Goal: Task Accomplishment & Management: Complete application form

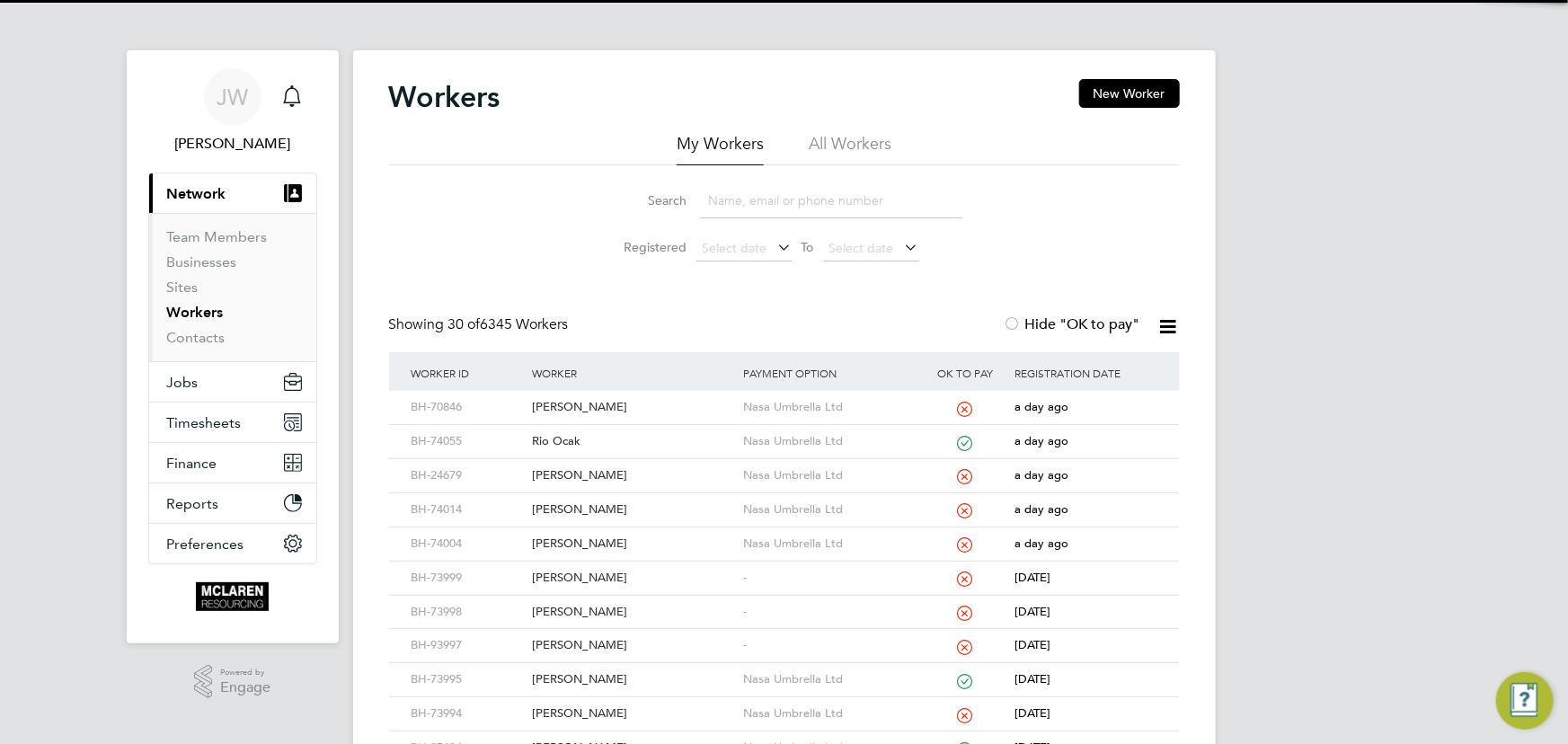
click at [787, 209] on input at bounding box center [830, 201] width 262 height 35
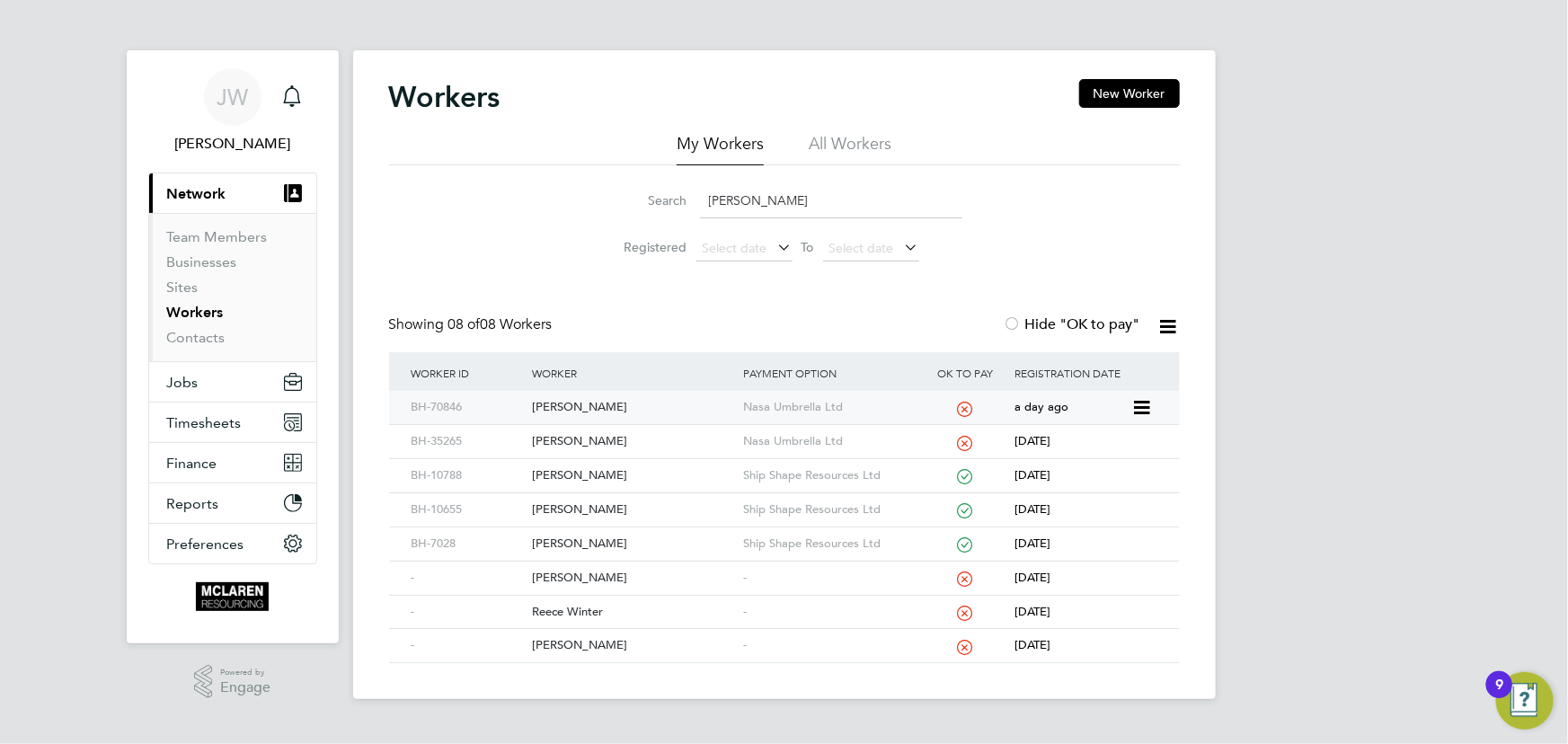
type input "reece"
click at [618, 407] on div "[PERSON_NAME]" at bounding box center [632, 408] width 211 height 33
click at [200, 335] on link "Contacts" at bounding box center [196, 337] width 58 height 17
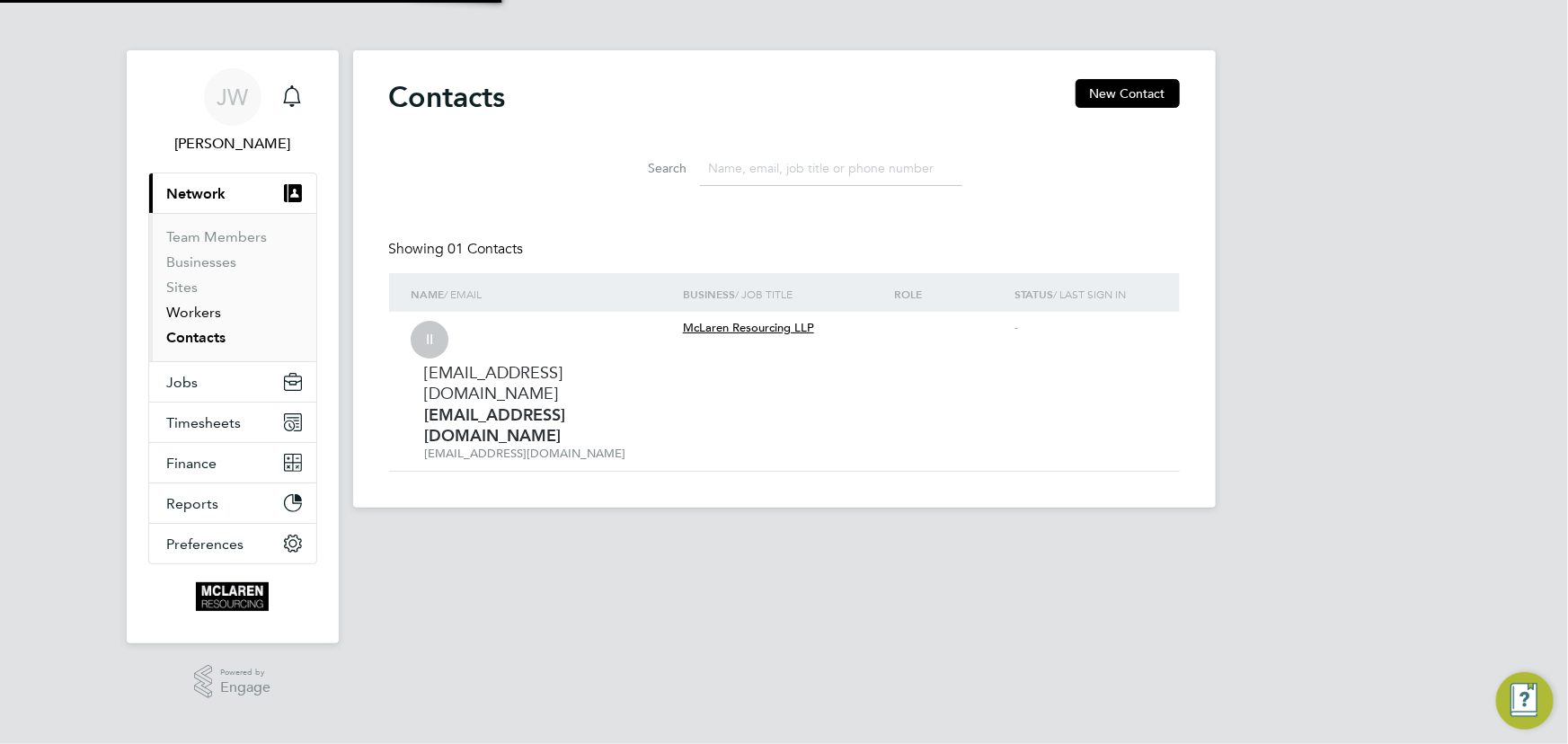
click at [199, 315] on link "Workers" at bounding box center [195, 312] width 55 height 17
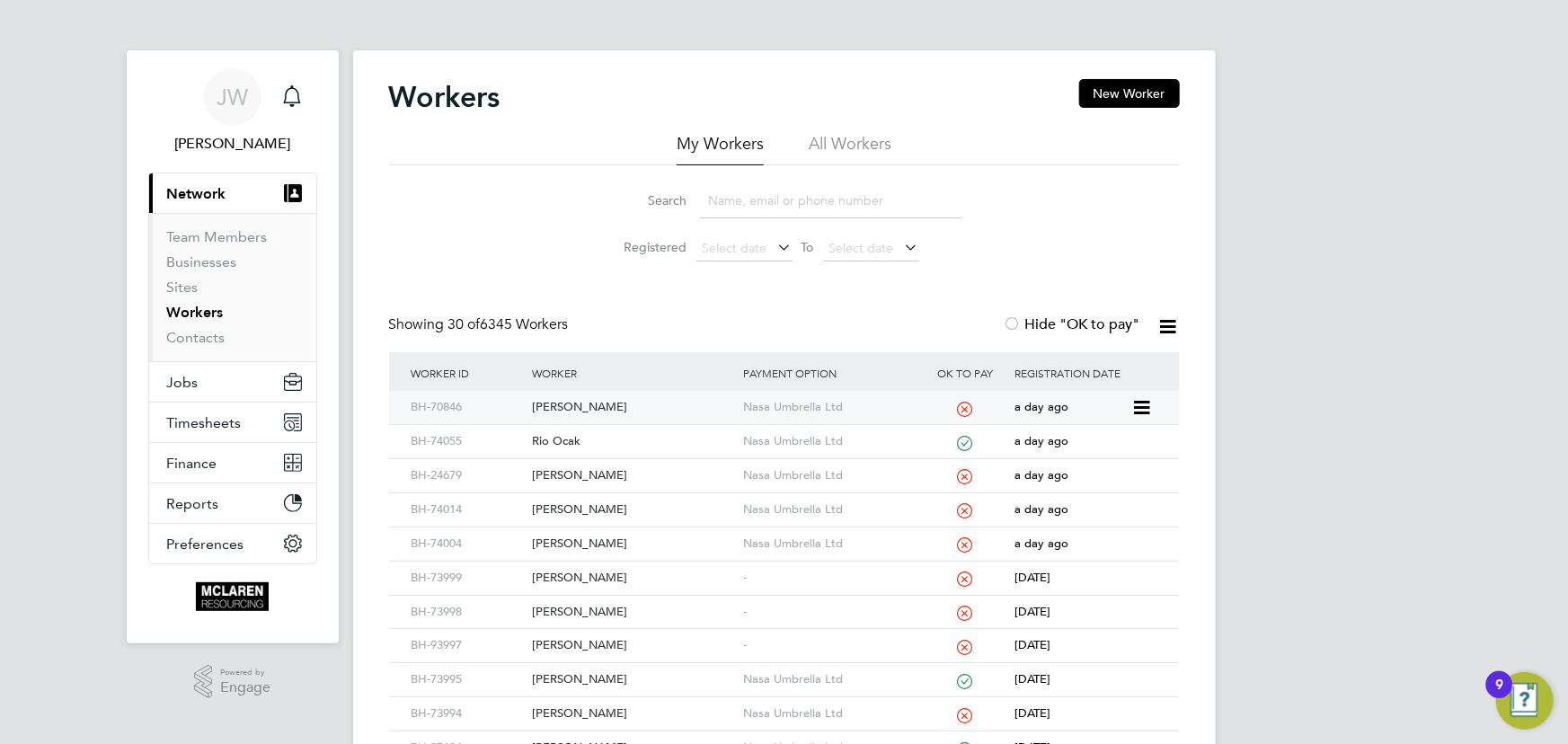
click at [581, 408] on div "[PERSON_NAME]" at bounding box center [632, 408] width 211 height 33
click at [1139, 87] on button "New Worker" at bounding box center [1128, 93] width 100 height 29
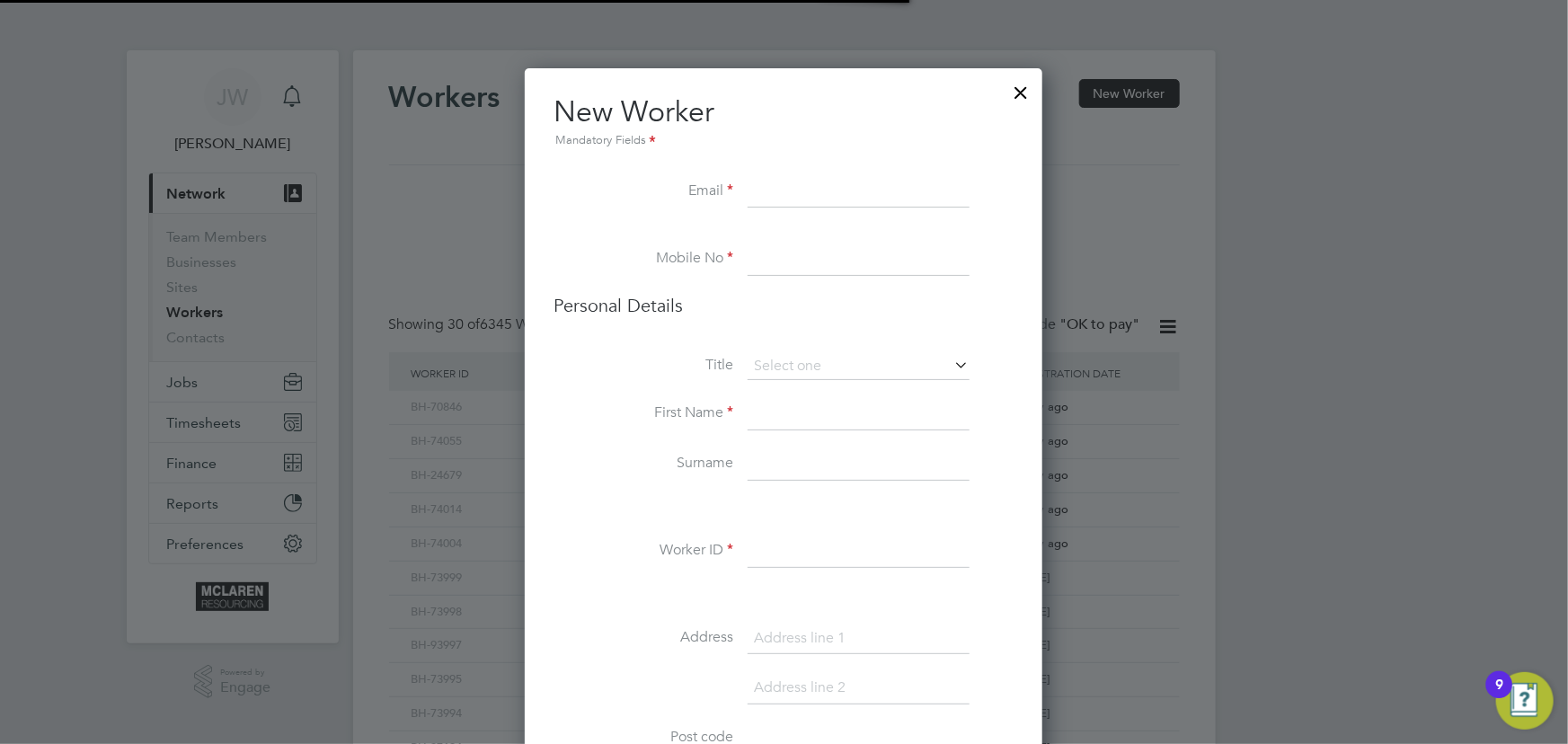
scroll to position [2035, 732]
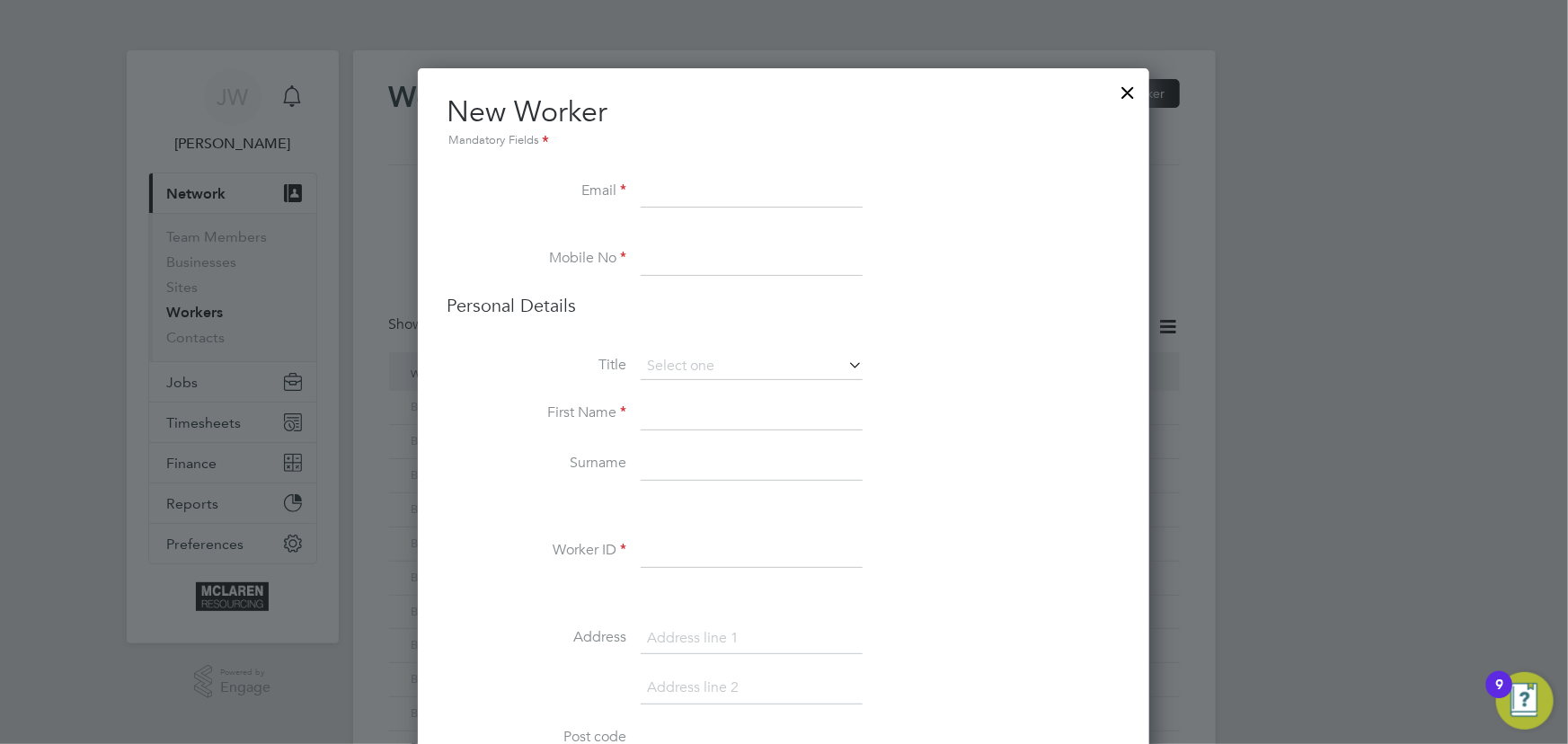
paste input "Alex Walton <alex@frost-solutions.co.uk>"
click at [685, 192] on input "Alex Walton <alex@frost-solutions.co.uk>" at bounding box center [751, 192] width 222 height 32
click at [846, 195] on input "alex@frost-solutions.co.uk>" at bounding box center [751, 192] width 222 height 32
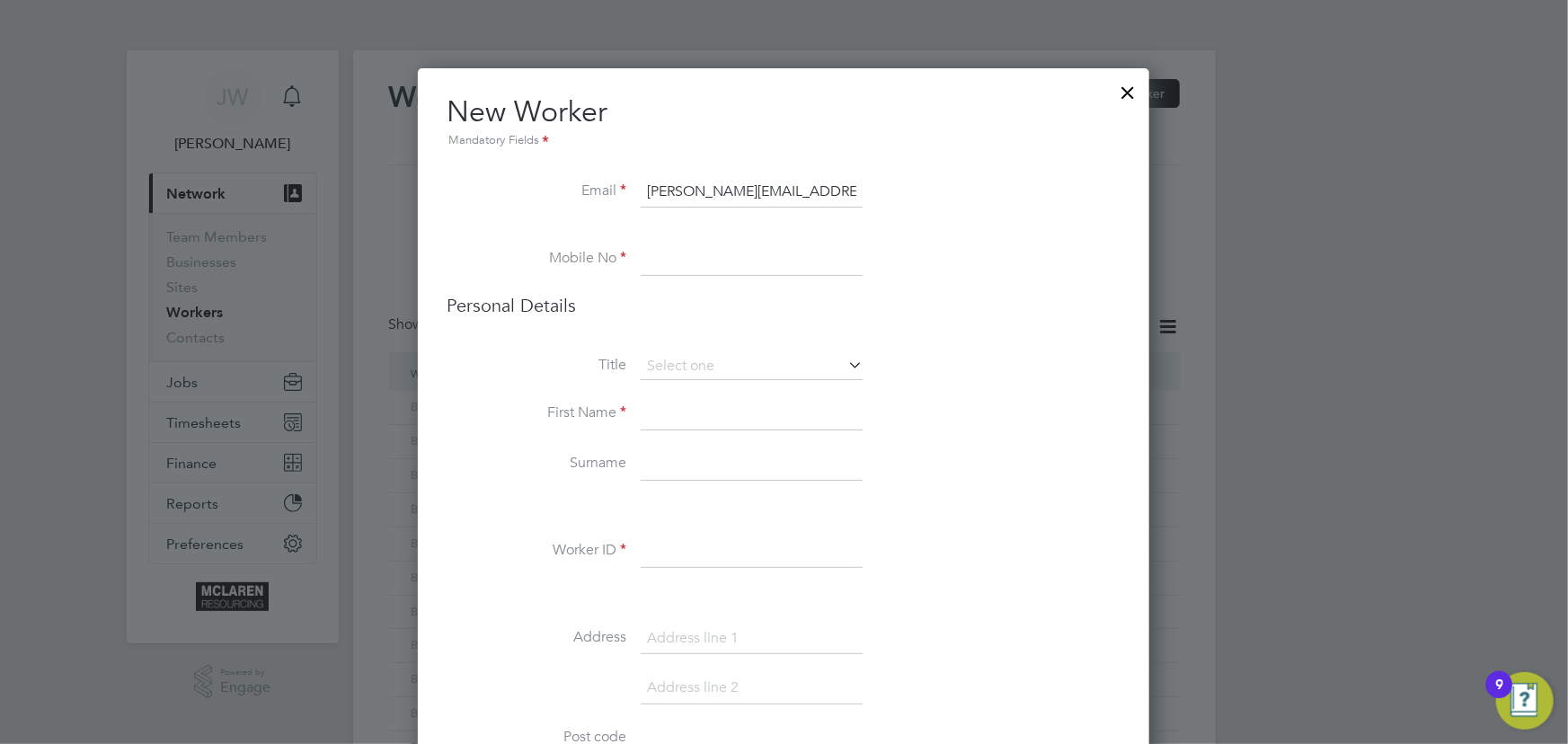
type input "alex@frost-solutions.co.uk"
click at [674, 405] on input at bounding box center [751, 413] width 222 height 32
paste input "07949002130"
type input "07949002130"
click at [675, 422] on input at bounding box center [751, 413] width 222 height 32
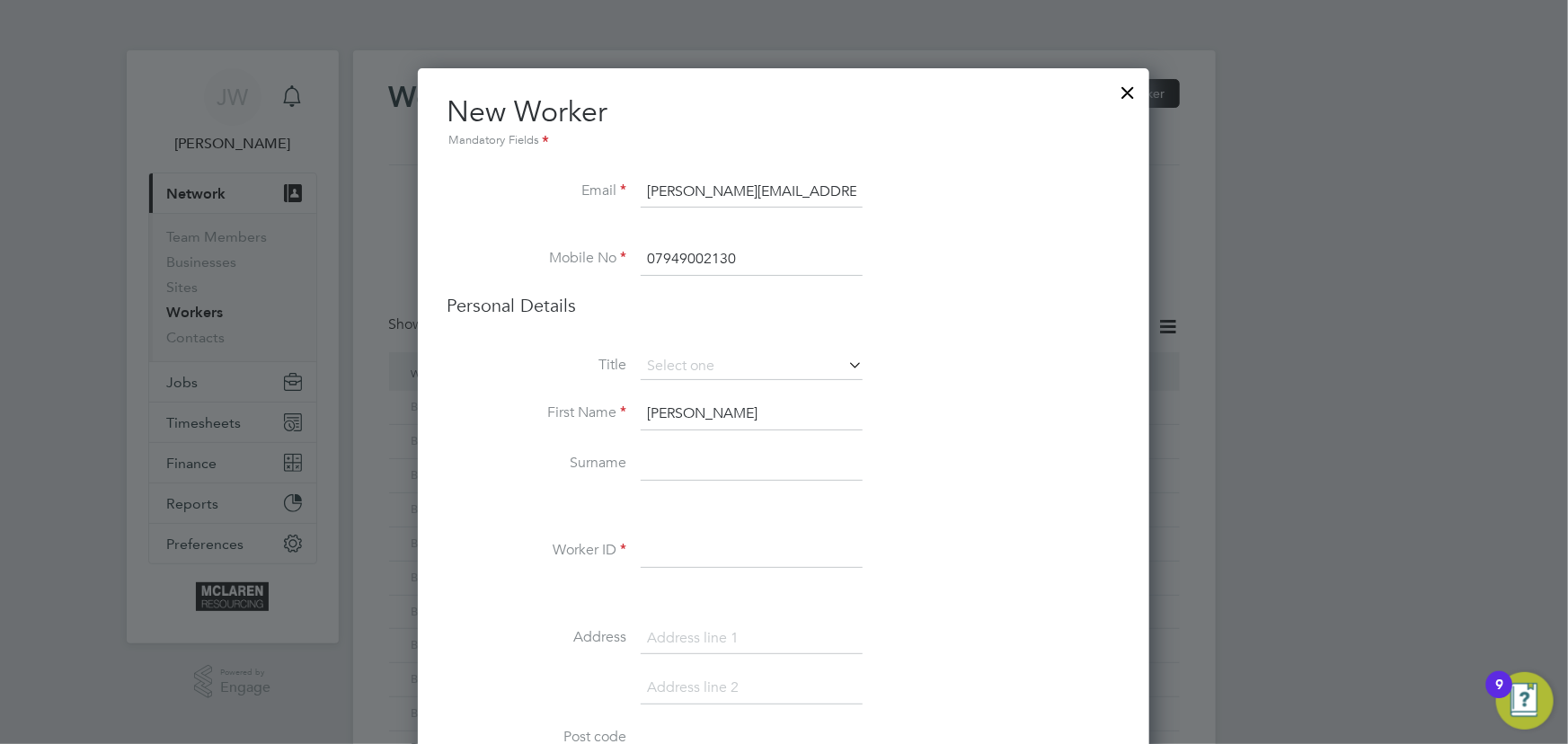
type input "Alex"
click at [683, 468] on input at bounding box center [751, 464] width 222 height 32
click at [717, 457] on input "Waltoon" at bounding box center [751, 464] width 222 height 32
type input "Walton"
click at [666, 554] on input at bounding box center [751, 552] width 222 height 32
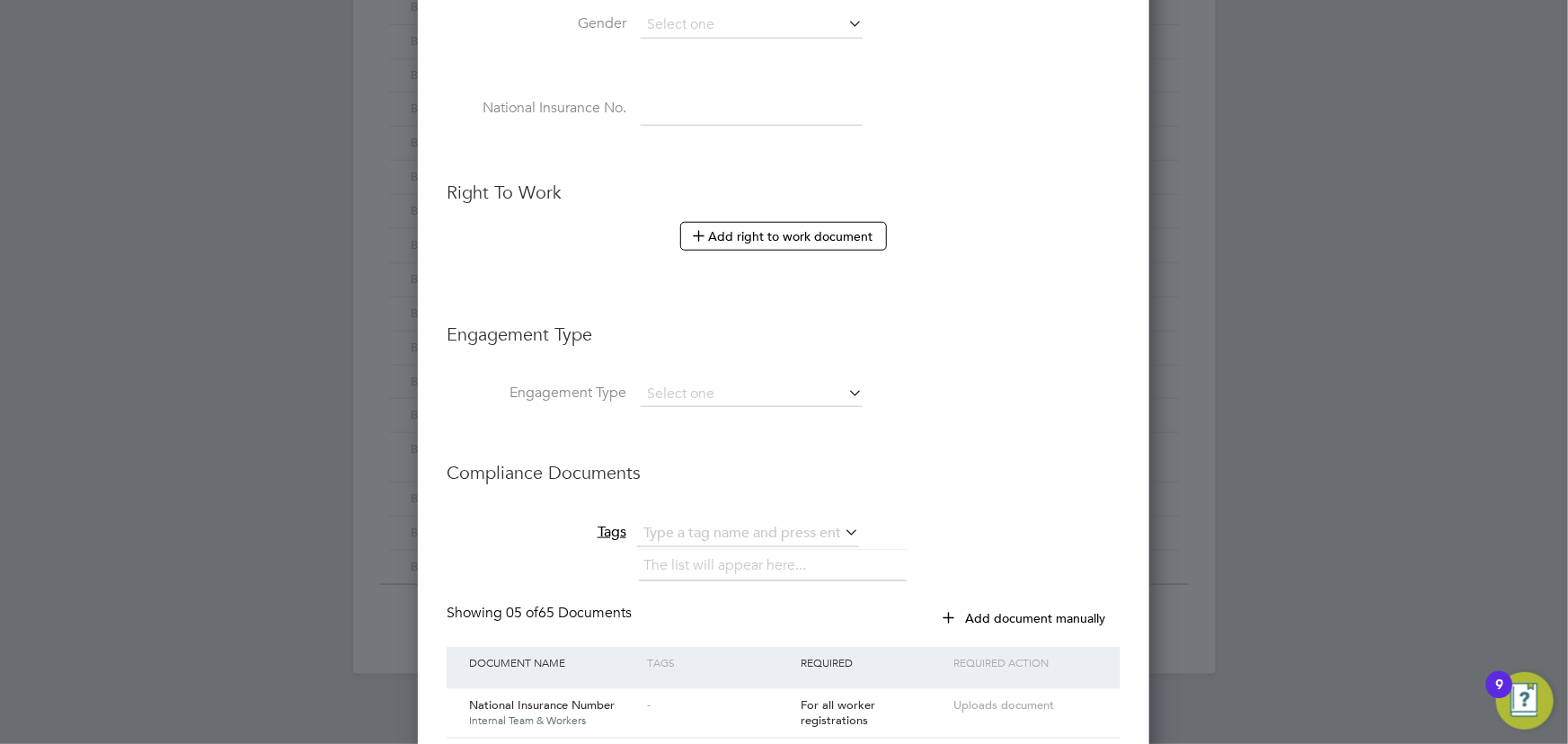
scroll to position [980, 0]
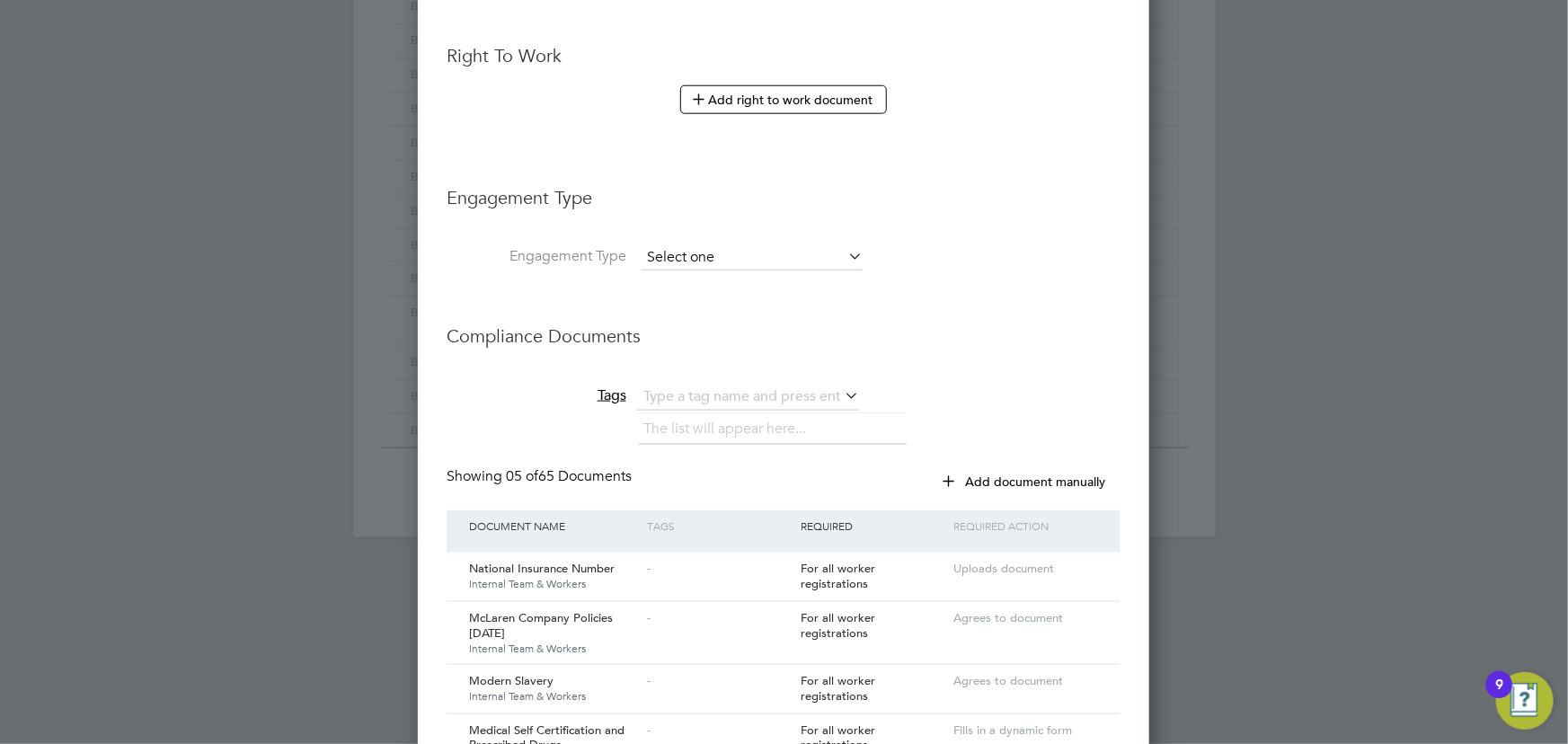
type input "BH-74059"
click at [738, 256] on input at bounding box center [751, 258] width 222 height 25
click at [999, 273] on li "Engagement Type" at bounding box center [783, 267] width 674 height 43
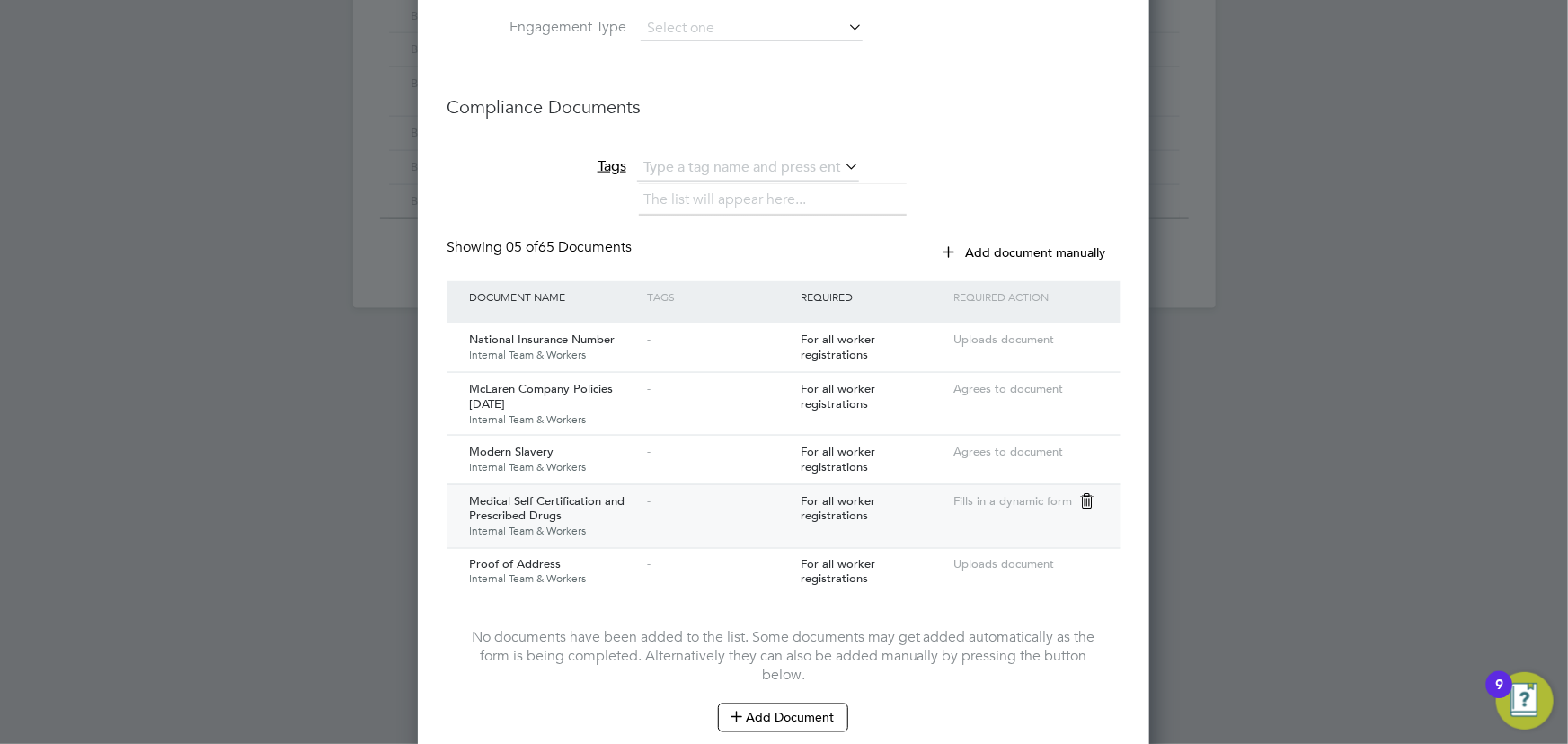
scroll to position [1358, 0]
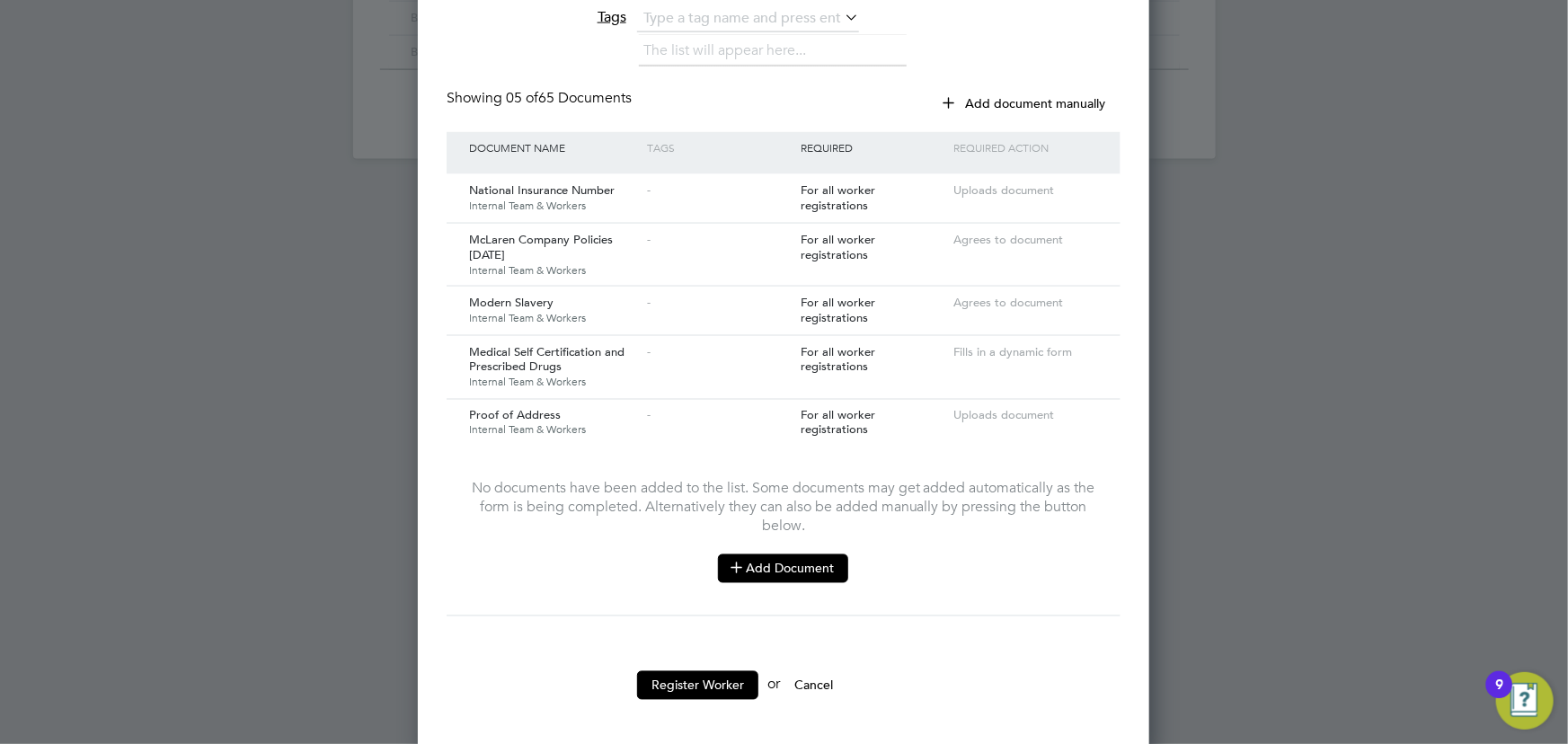
click at [772, 563] on button "Add Document" at bounding box center [783, 568] width 131 height 29
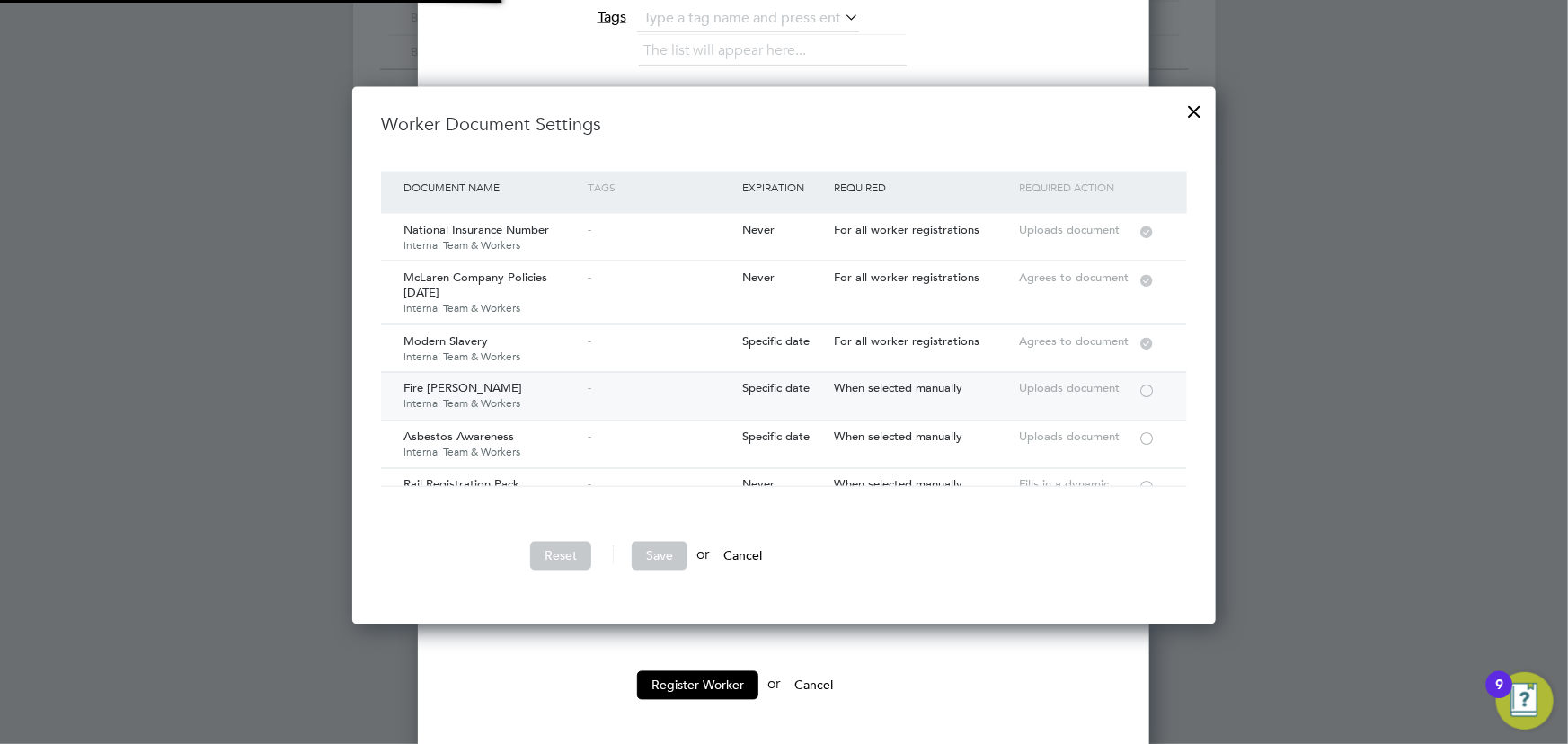
scroll to position [163, 0]
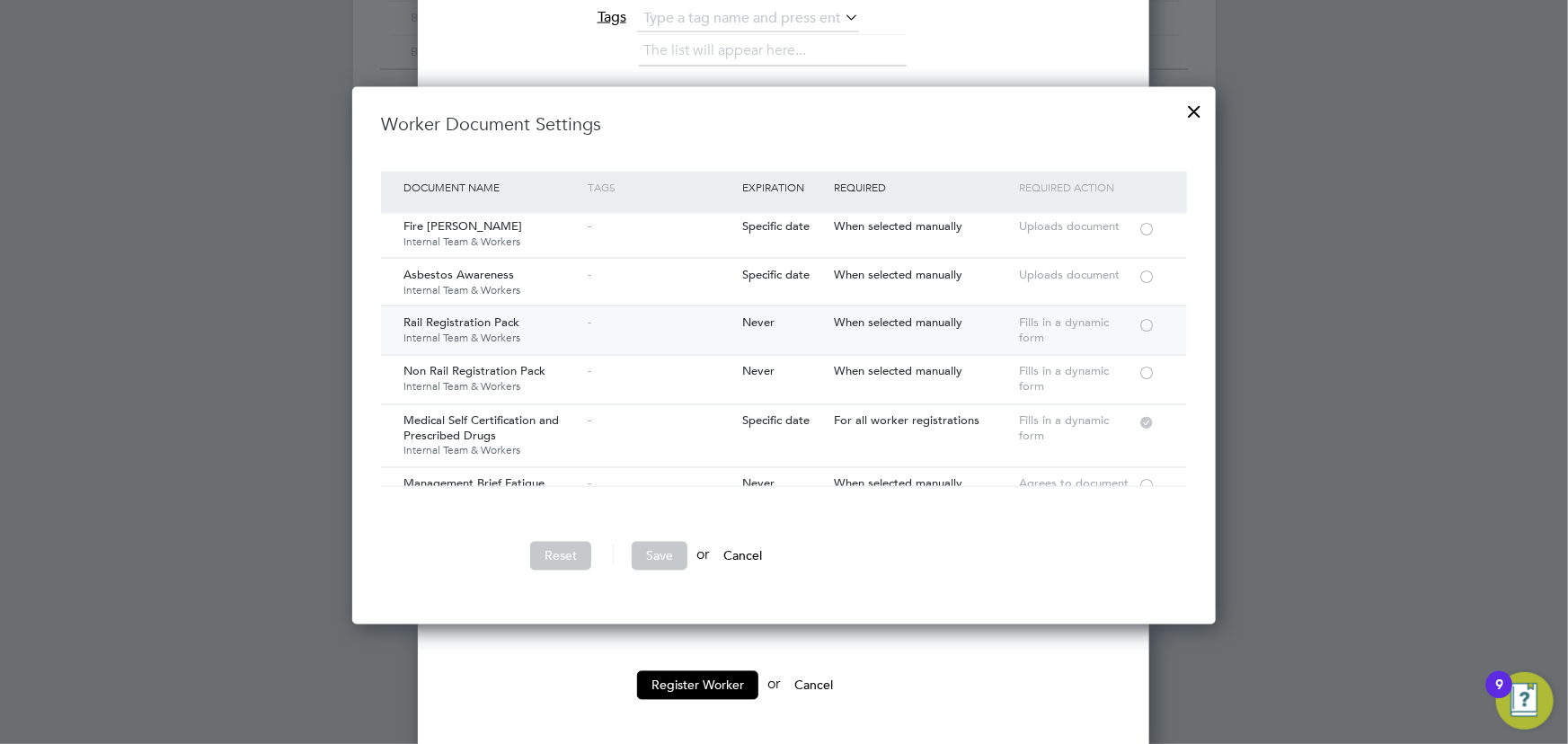
click at [1142, 318] on div at bounding box center [1147, 324] width 18 height 14
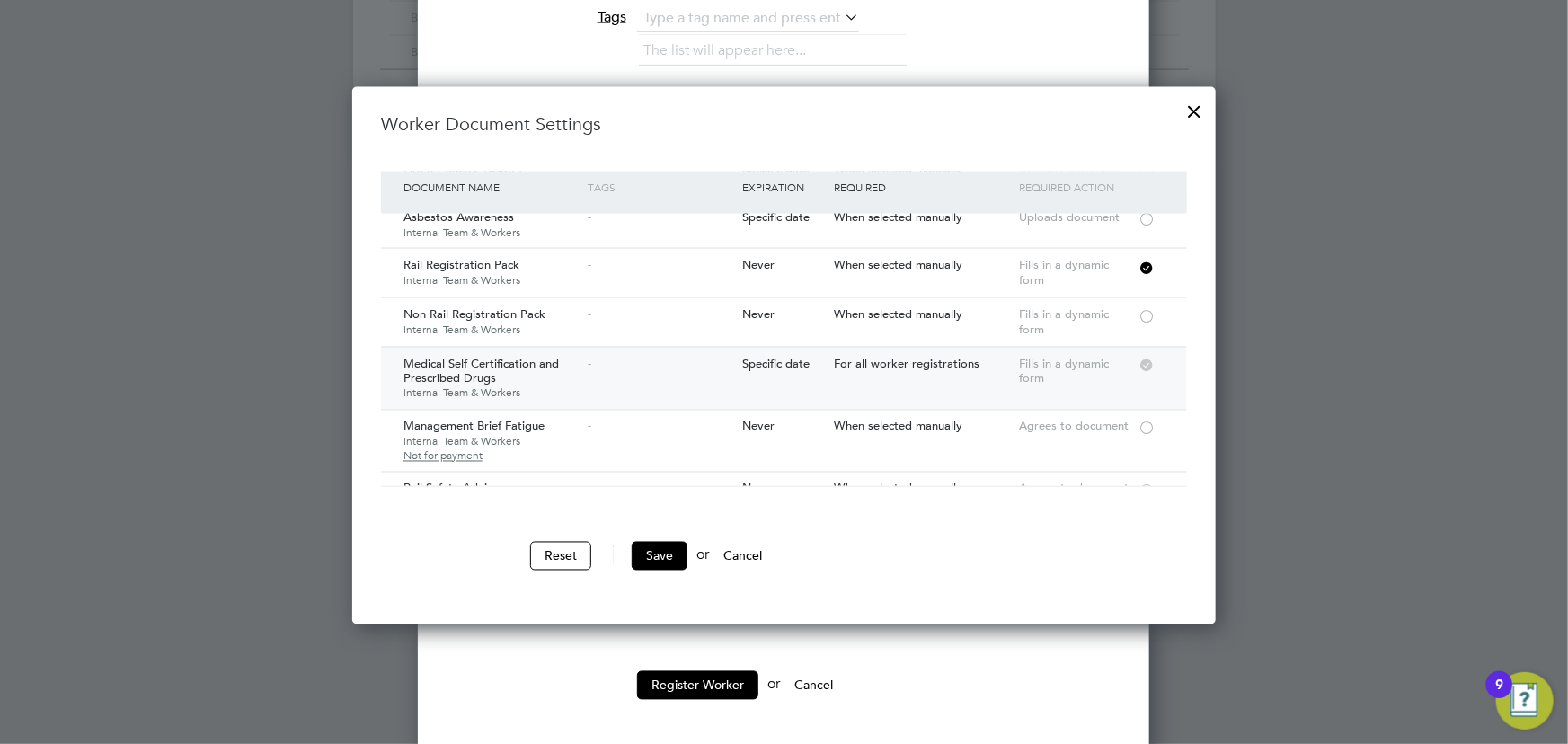
scroll to position [245, 0]
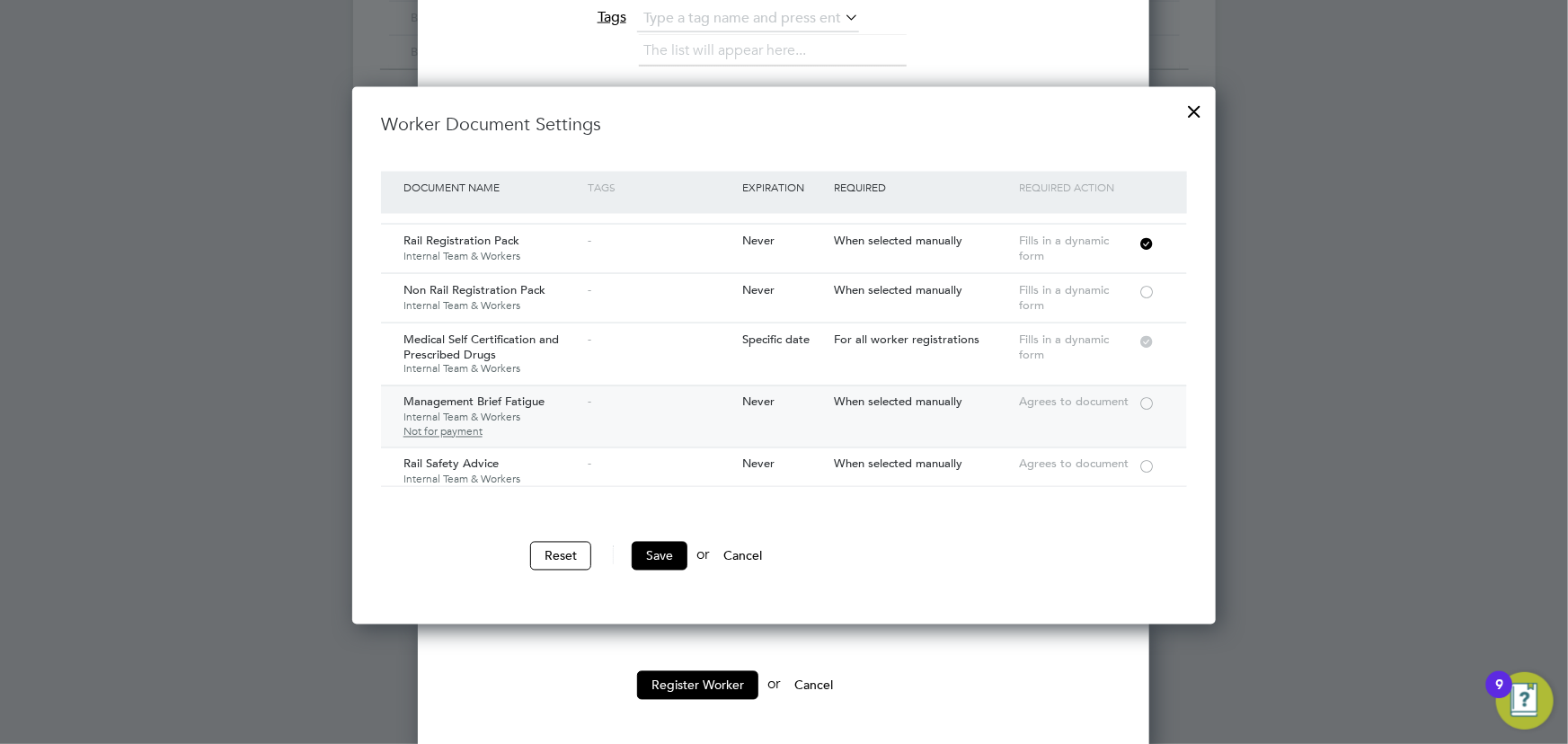
click at [1145, 398] on div at bounding box center [1147, 403] width 18 height 14
click at [1145, 463] on div at bounding box center [1147, 466] width 18 height 14
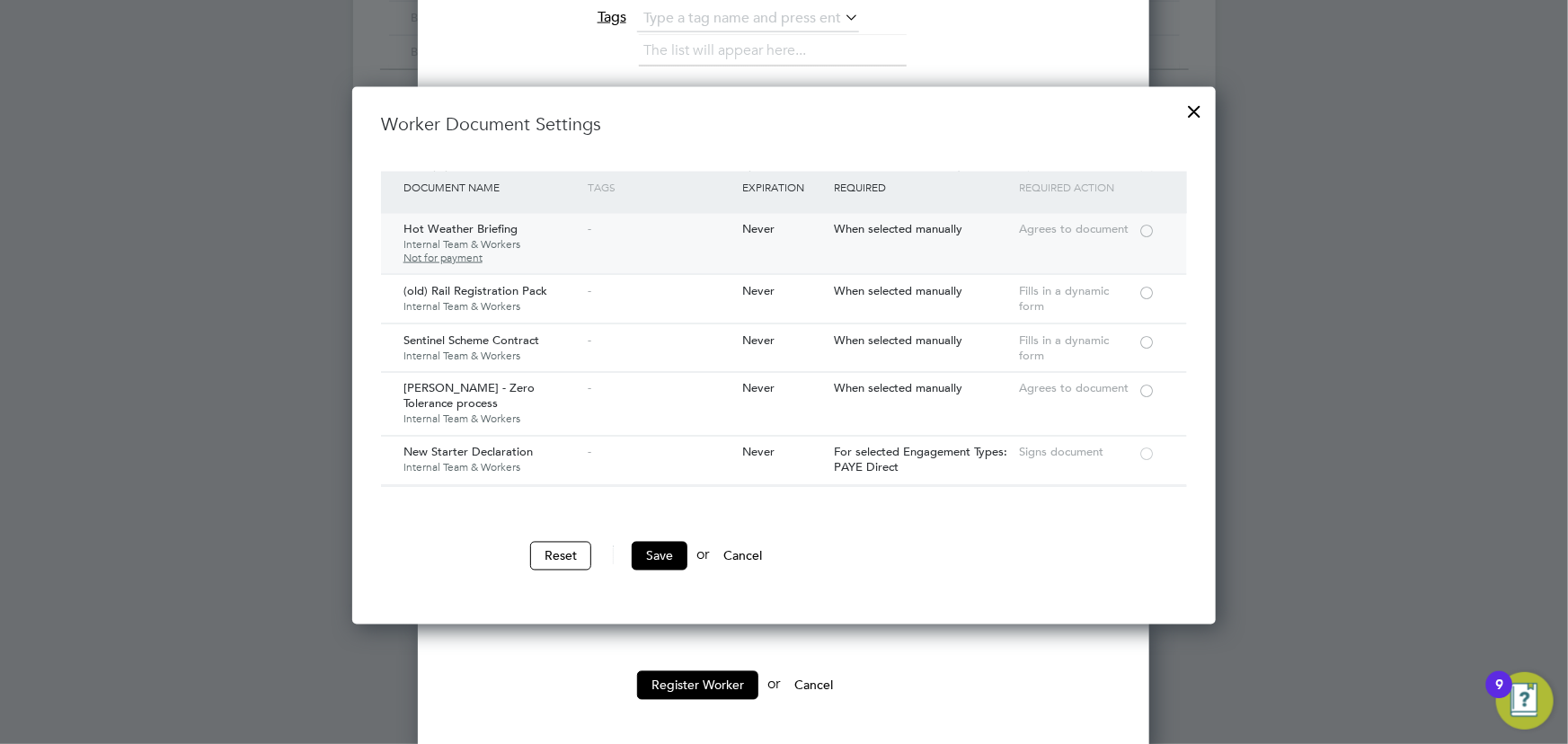
scroll to position [654, 0]
click at [1147, 337] on div at bounding box center [1147, 340] width 18 height 14
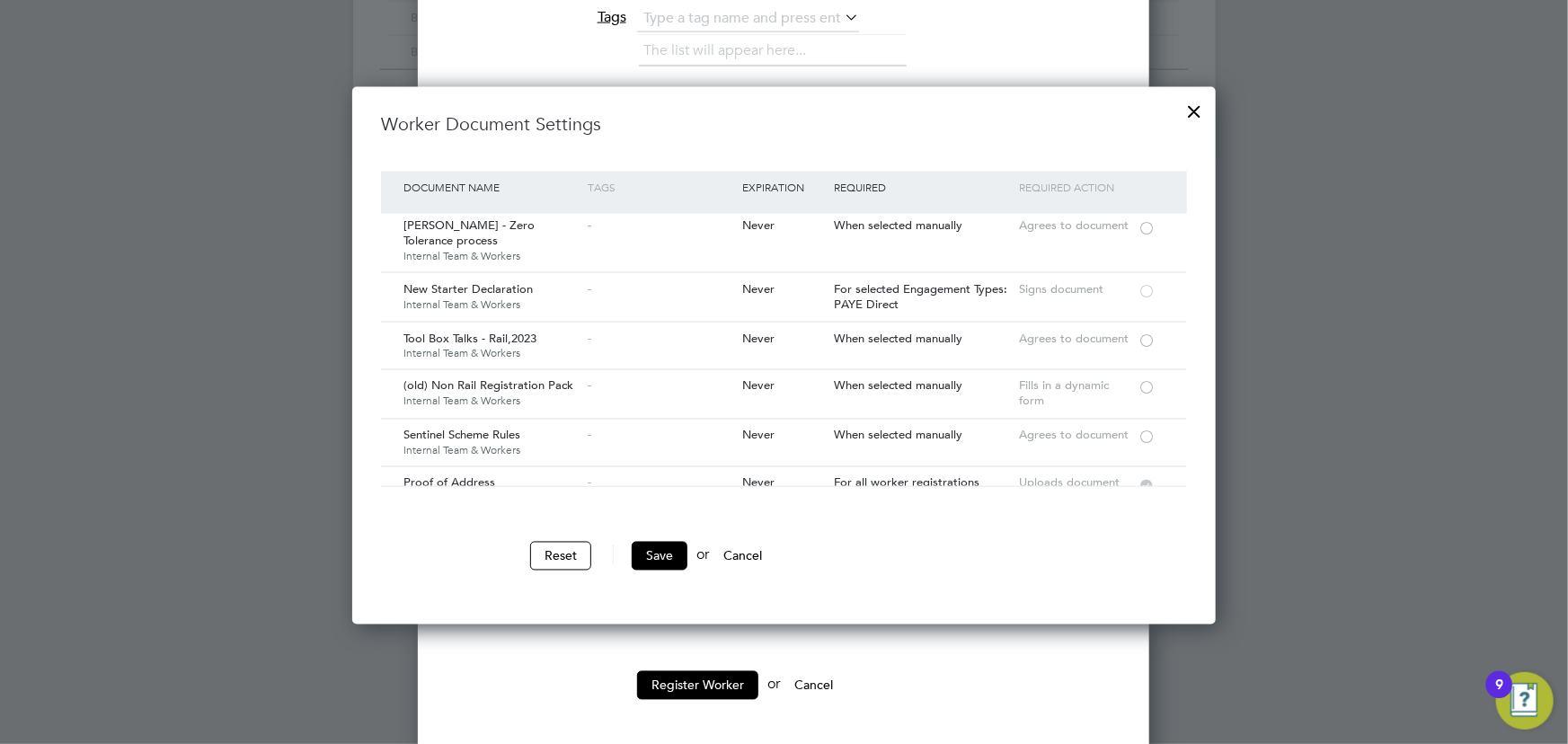
scroll to position [817, 0]
click at [1144, 331] on div at bounding box center [1147, 338] width 18 height 14
click at [1147, 432] on div at bounding box center [1147, 436] width 18 height 14
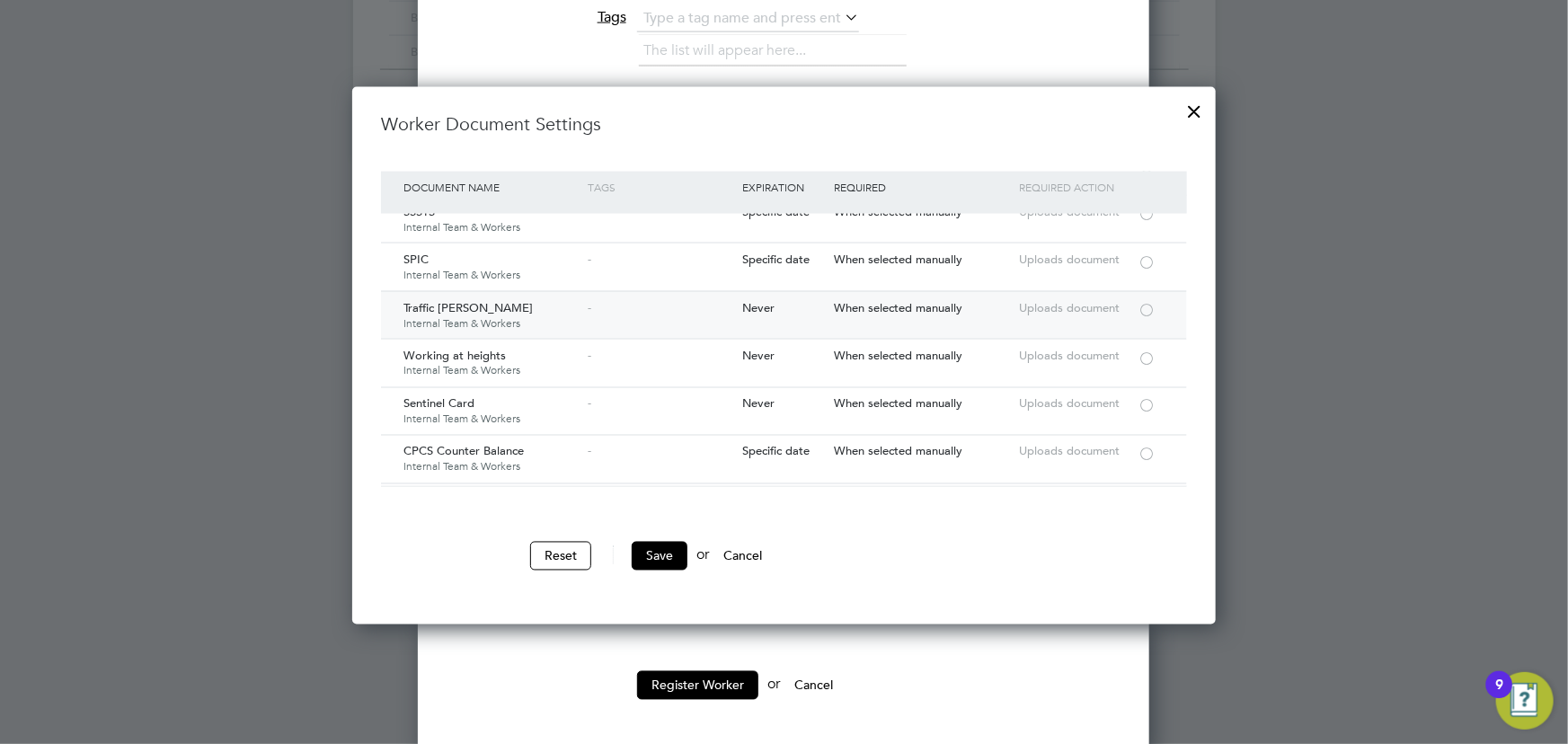
scroll to position [2859, 0]
click at [1150, 397] on div at bounding box center [1147, 403] width 18 height 14
click at [682, 557] on button "Save" at bounding box center [659, 556] width 56 height 29
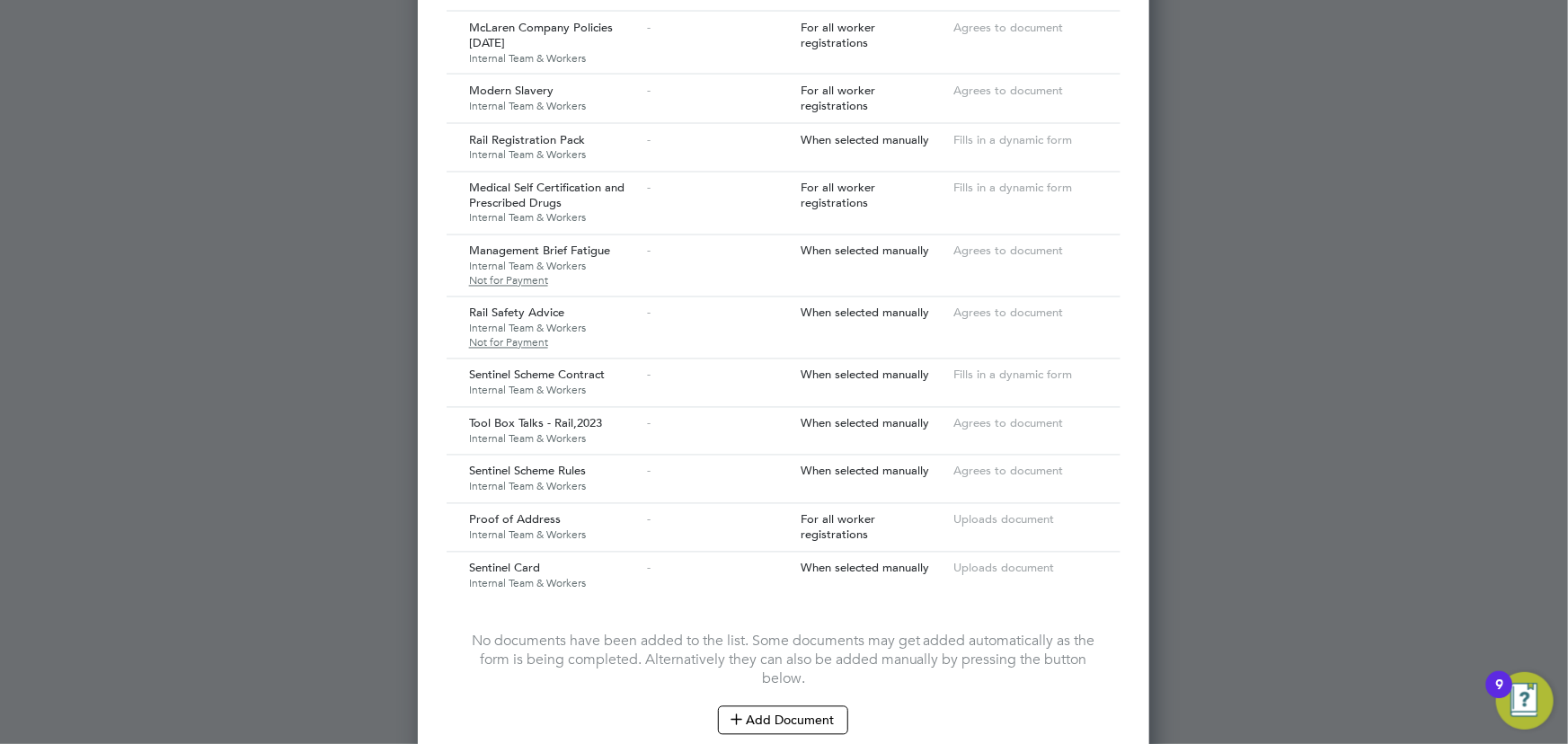
scroll to position [1722, 0]
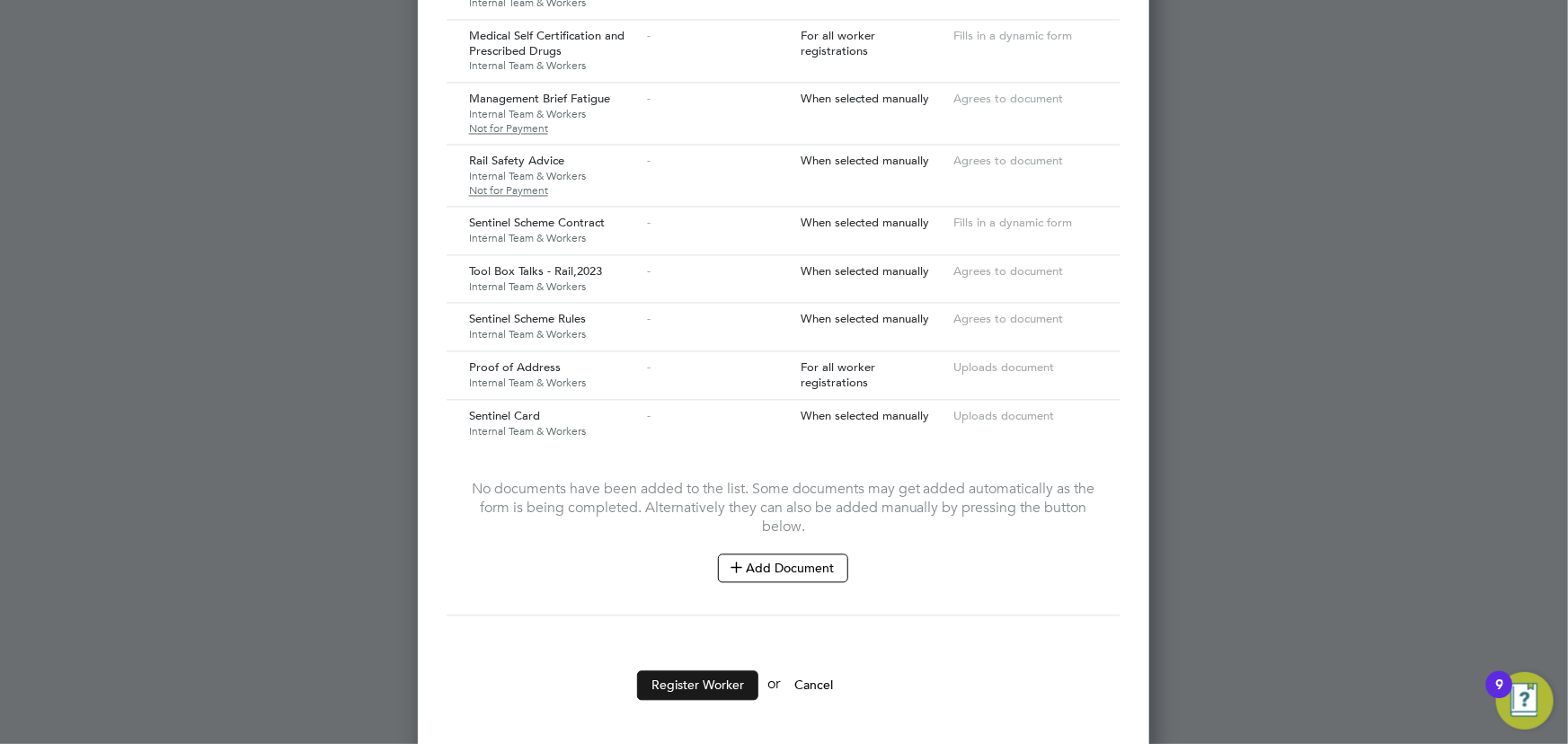
click at [741, 671] on button "Register Worker" at bounding box center [698, 685] width 121 height 29
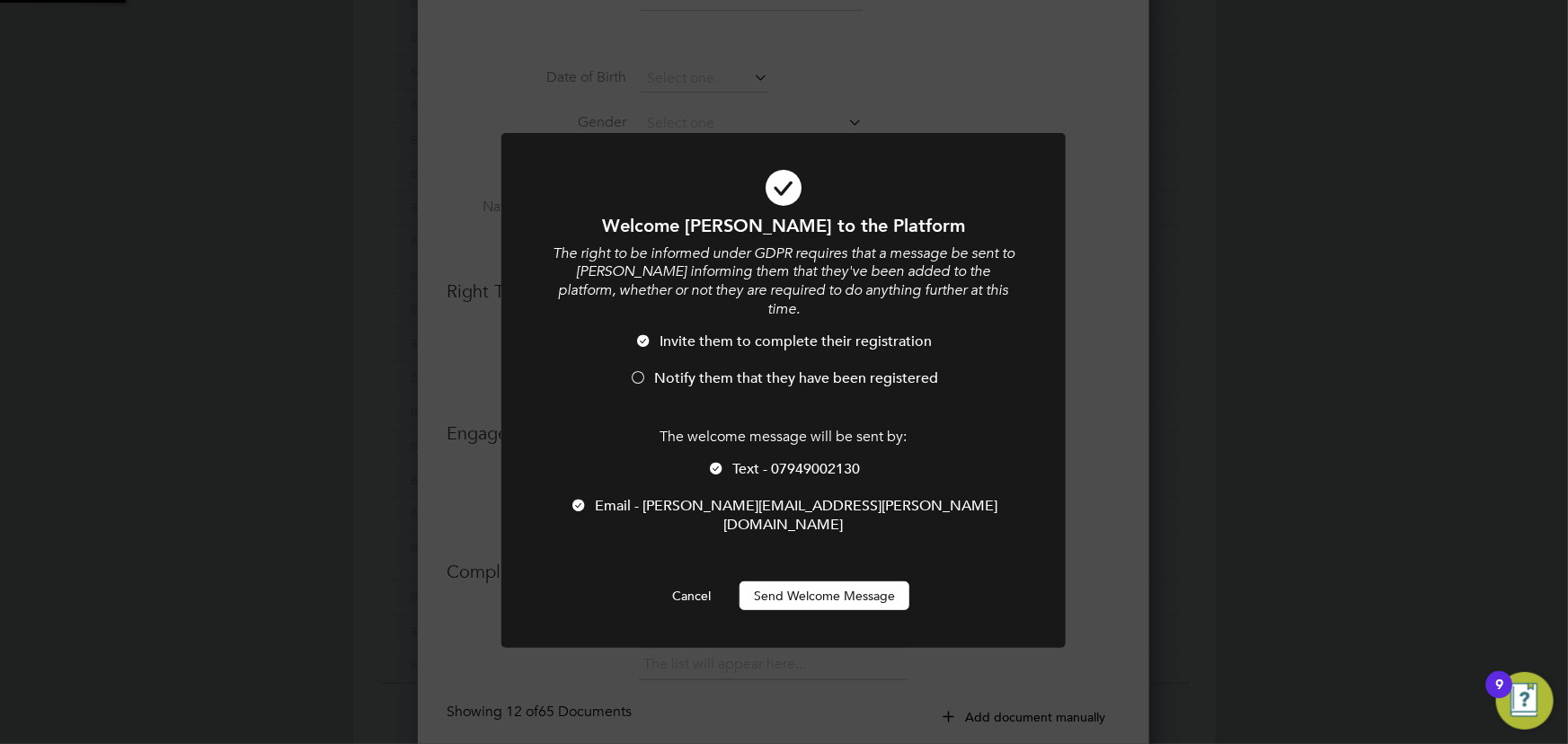
scroll to position [0, 0]
click at [804, 582] on button "Send Welcome Message" at bounding box center [824, 596] width 170 height 29
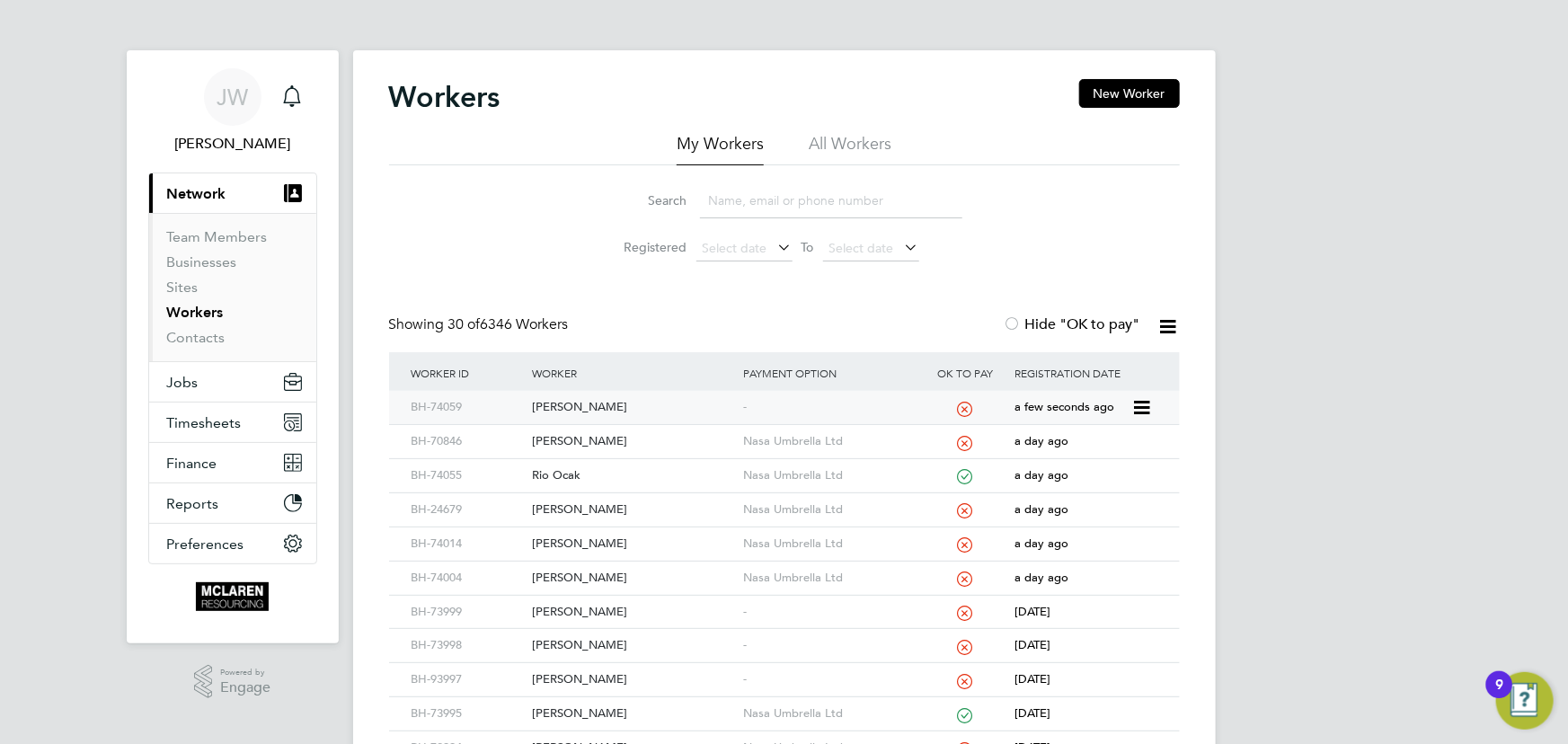
click at [573, 402] on div "[PERSON_NAME]" at bounding box center [632, 408] width 211 height 33
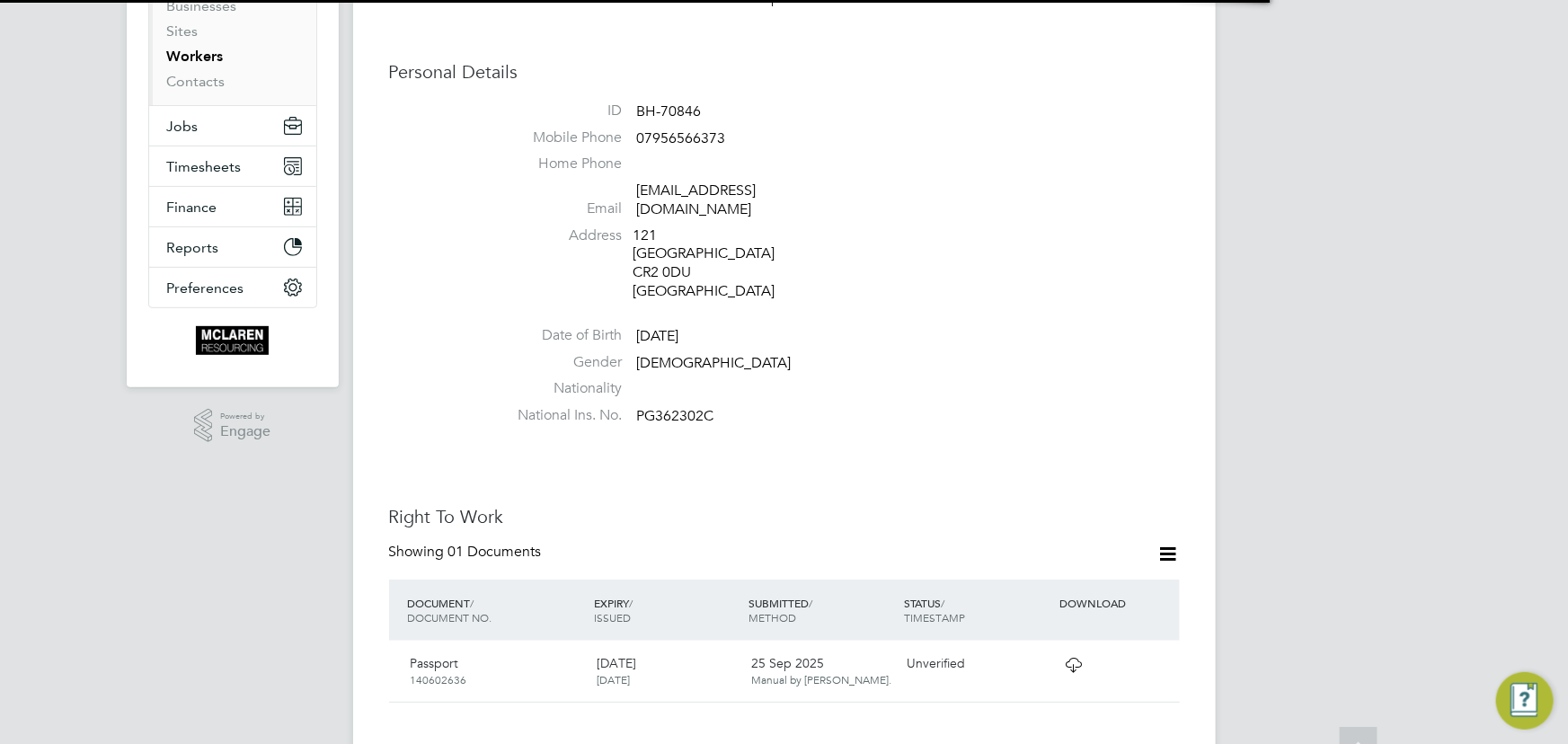
scroll to position [408, 0]
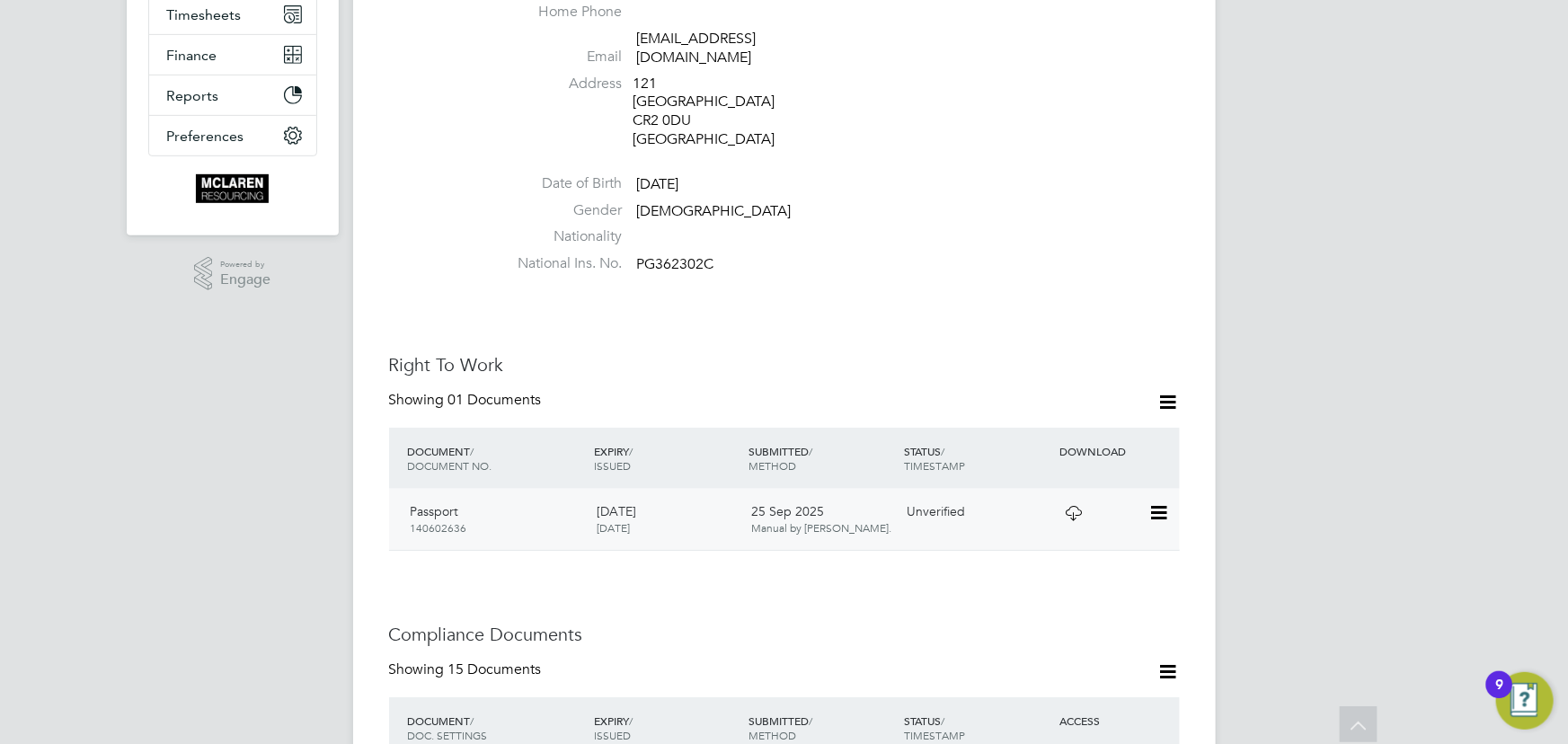
click at [1166, 503] on icon at bounding box center [1158, 513] width 18 height 21
click at [1069, 594] on li "Remove Document" at bounding box center [1101, 587] width 133 height 25
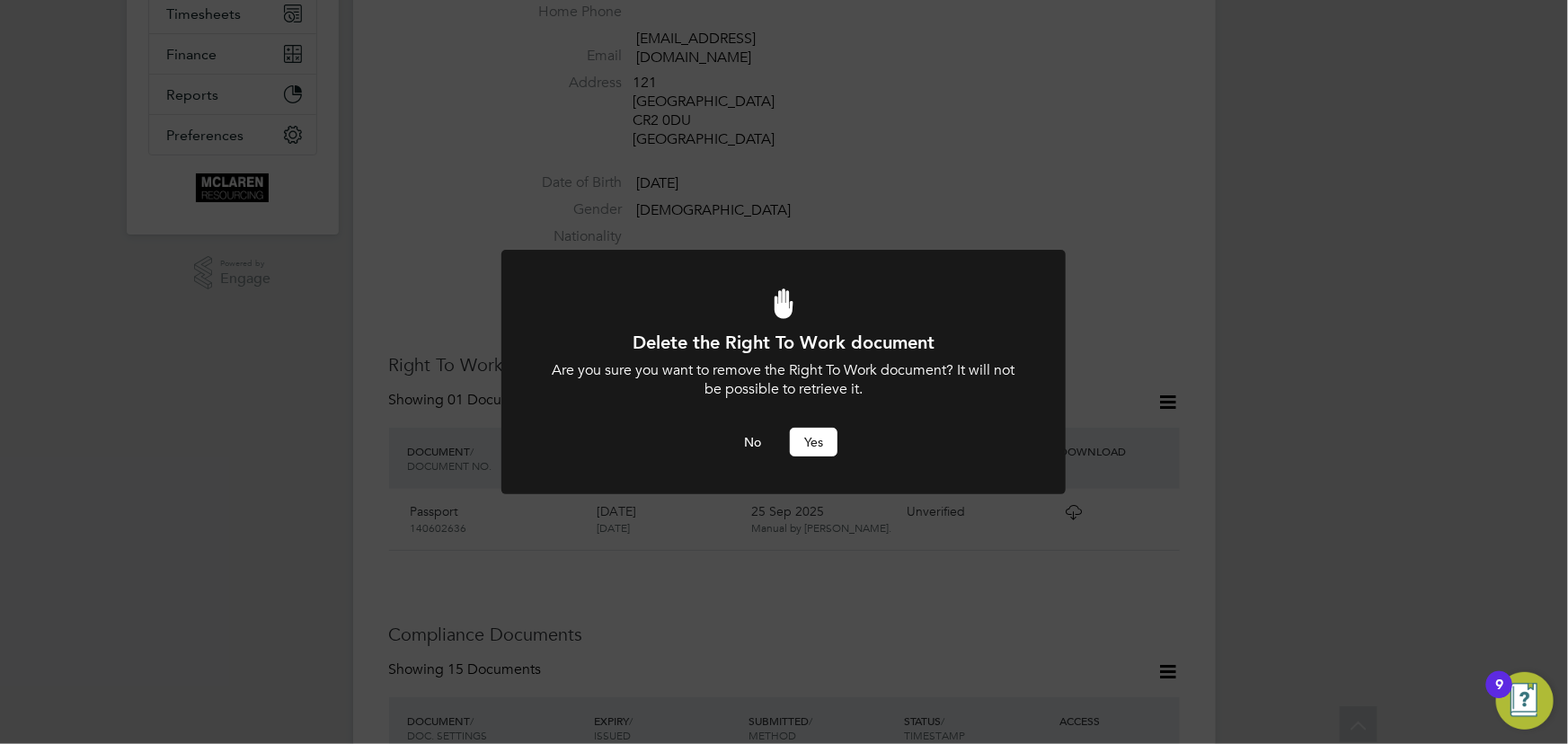
click at [824, 447] on button "Yes" at bounding box center [813, 442] width 48 height 29
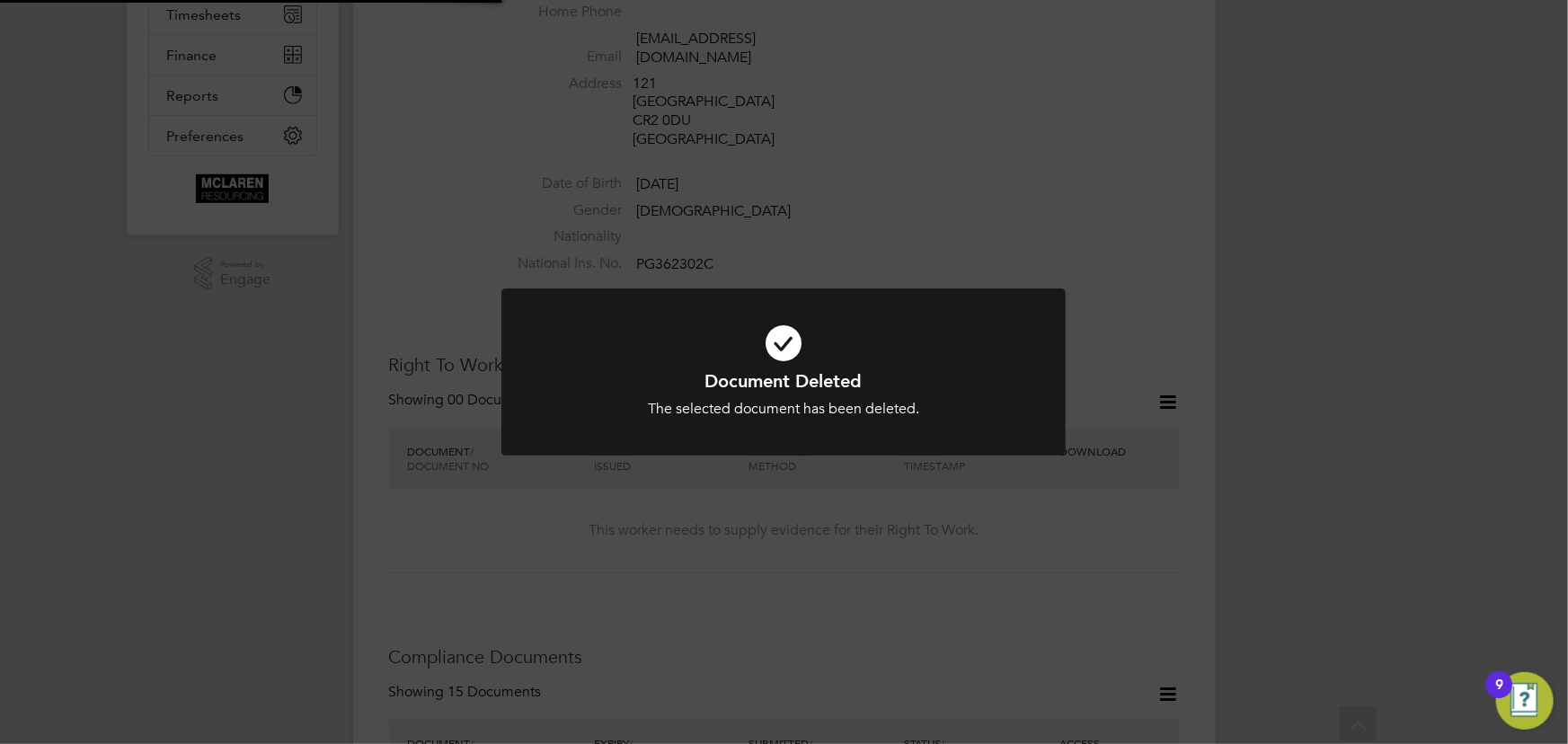
click at [1412, 409] on div "Document Deleted The selected document has been deleted. Cancel Okay" at bounding box center [784, 372] width 1568 height 744
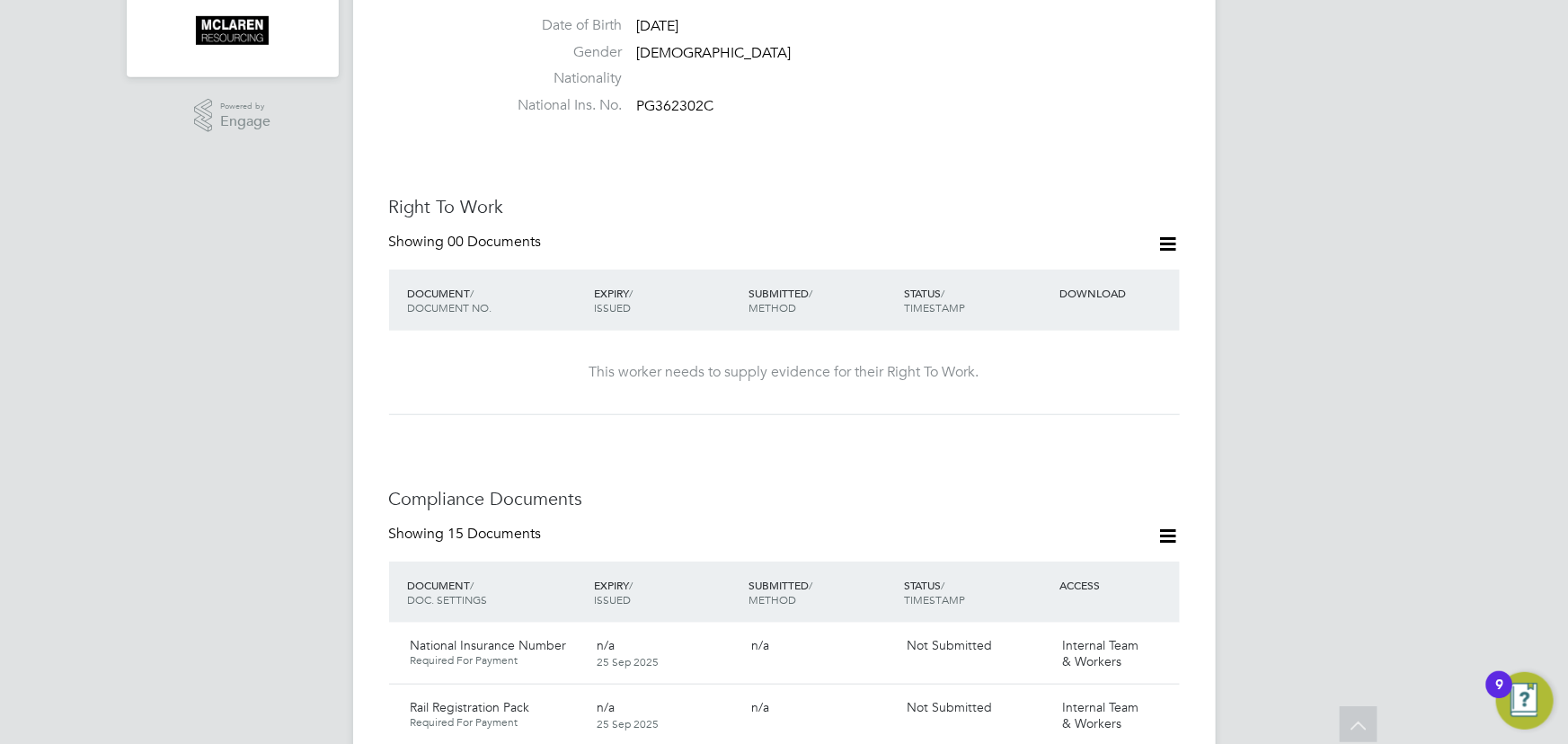
scroll to position [490, 0]
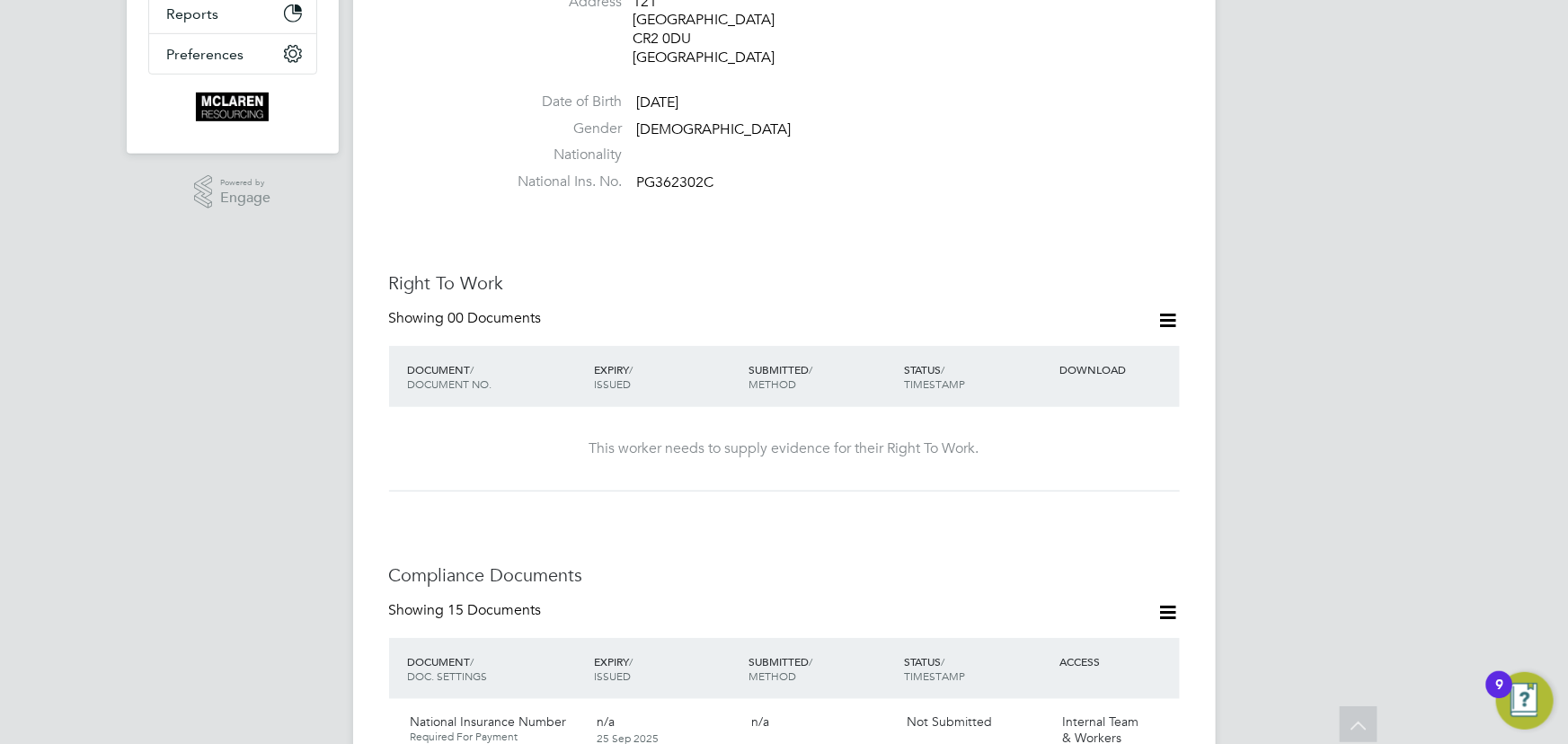
click at [1161, 309] on icon at bounding box center [1168, 320] width 22 height 22
click at [1081, 348] on li "Add Right To Work Document" at bounding box center [1068, 344] width 216 height 25
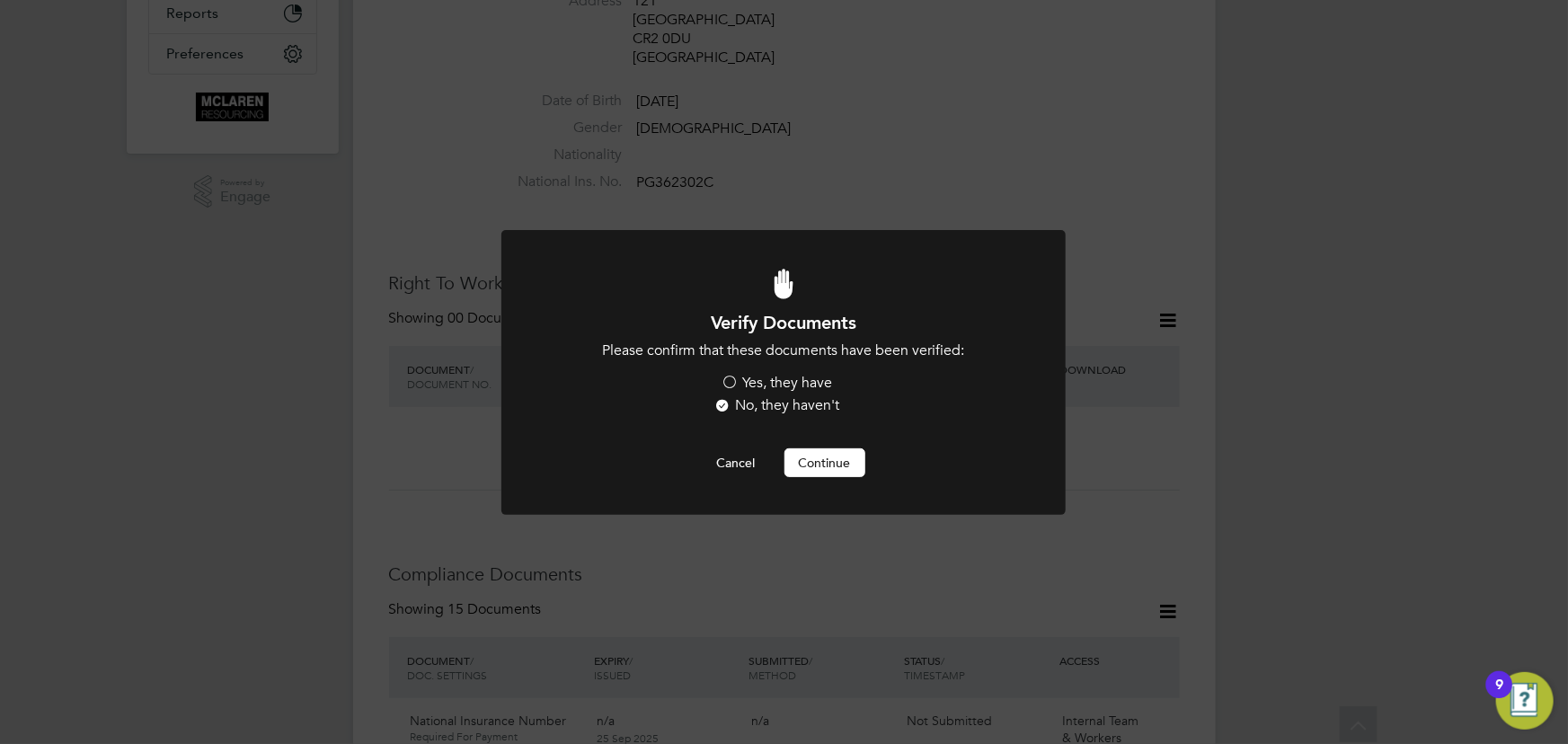
scroll to position [0, 0]
click at [790, 384] on label "Yes, they have" at bounding box center [777, 383] width 111 height 19
click at [0, 0] on input "Yes, they have" at bounding box center [0, 0] width 0 height 0
click at [847, 455] on button "Continue" at bounding box center [824, 462] width 81 height 29
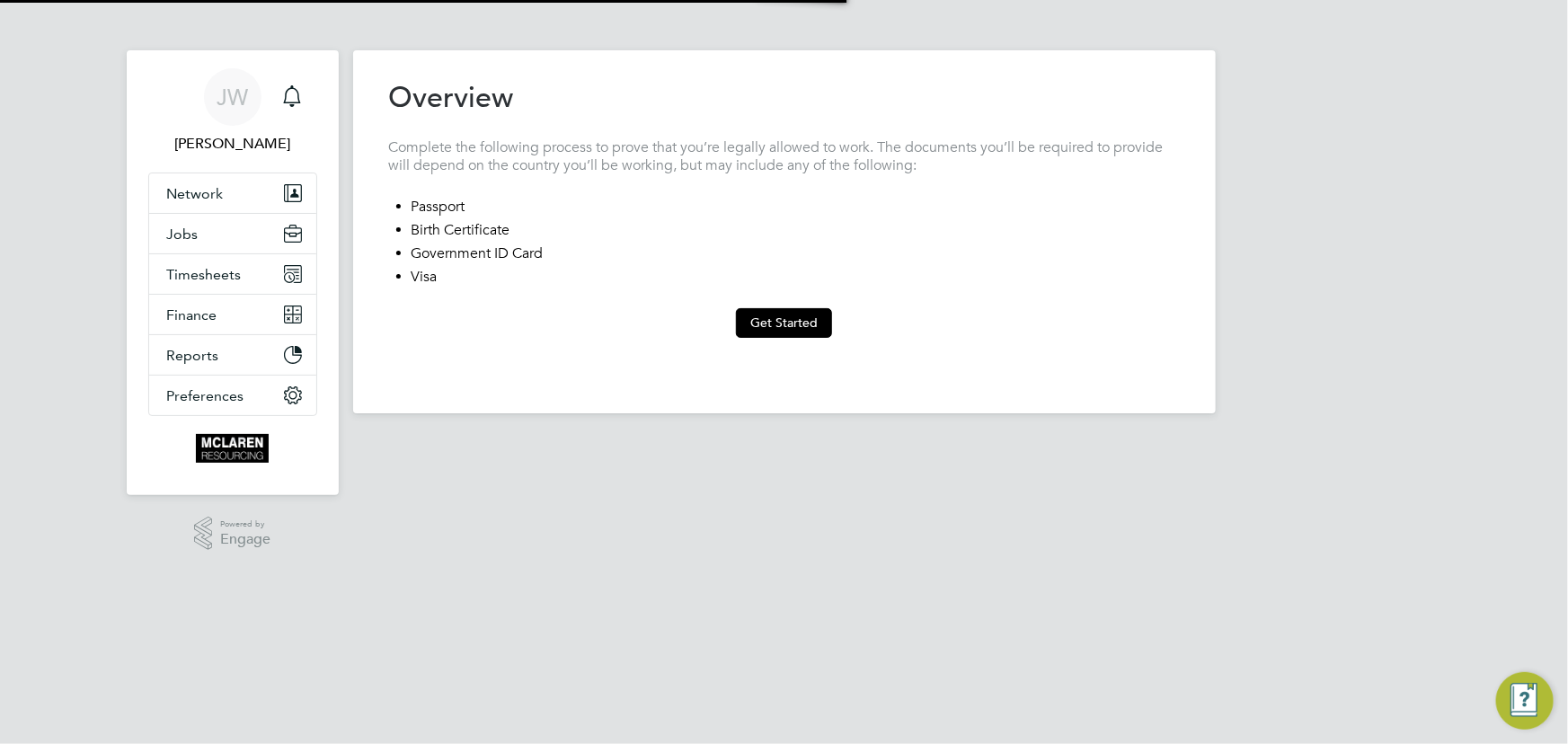
click at [778, 339] on div "Previous Step Next Step" at bounding box center [784, 357] width 790 height 40
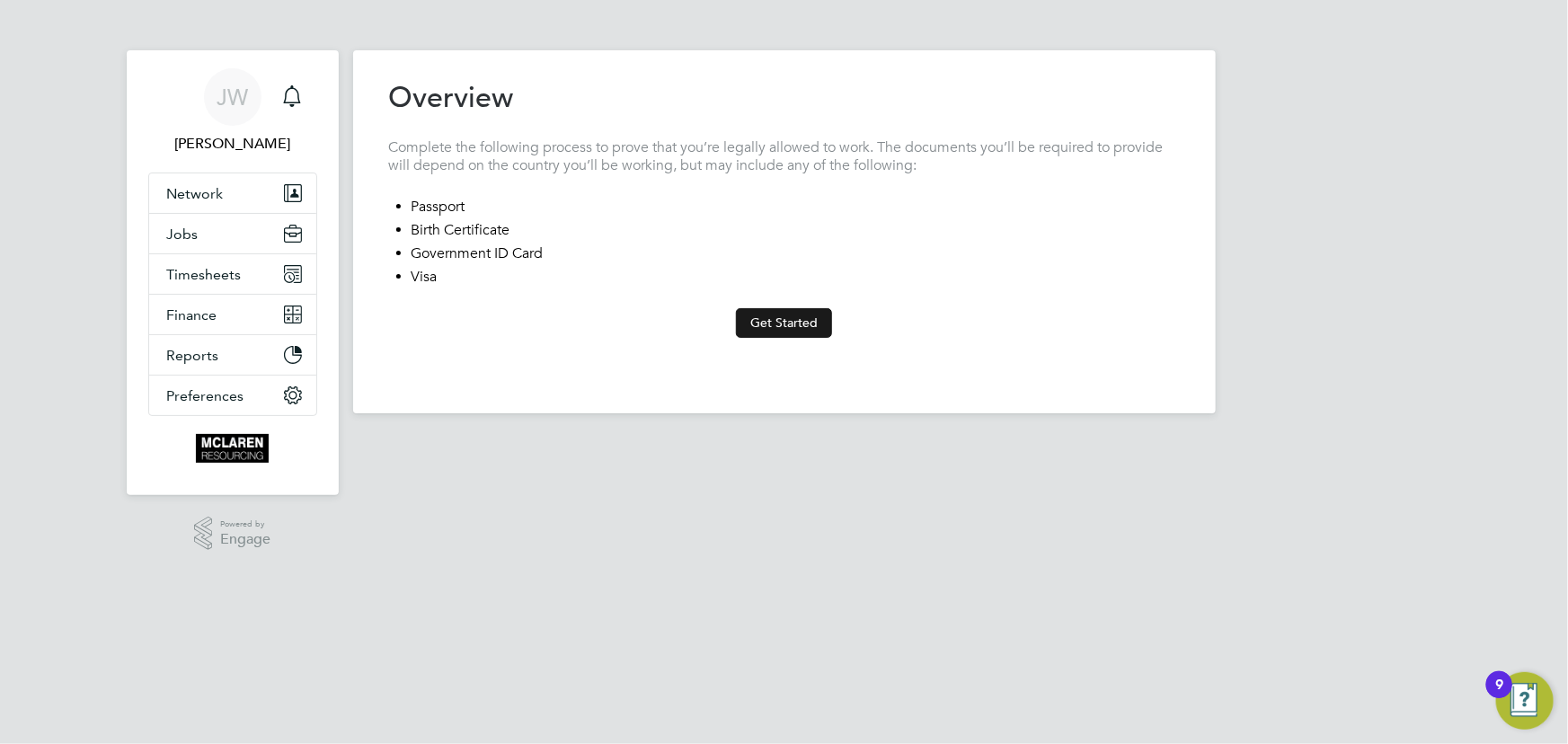
click at [793, 321] on button "Get Started" at bounding box center [784, 322] width 96 height 29
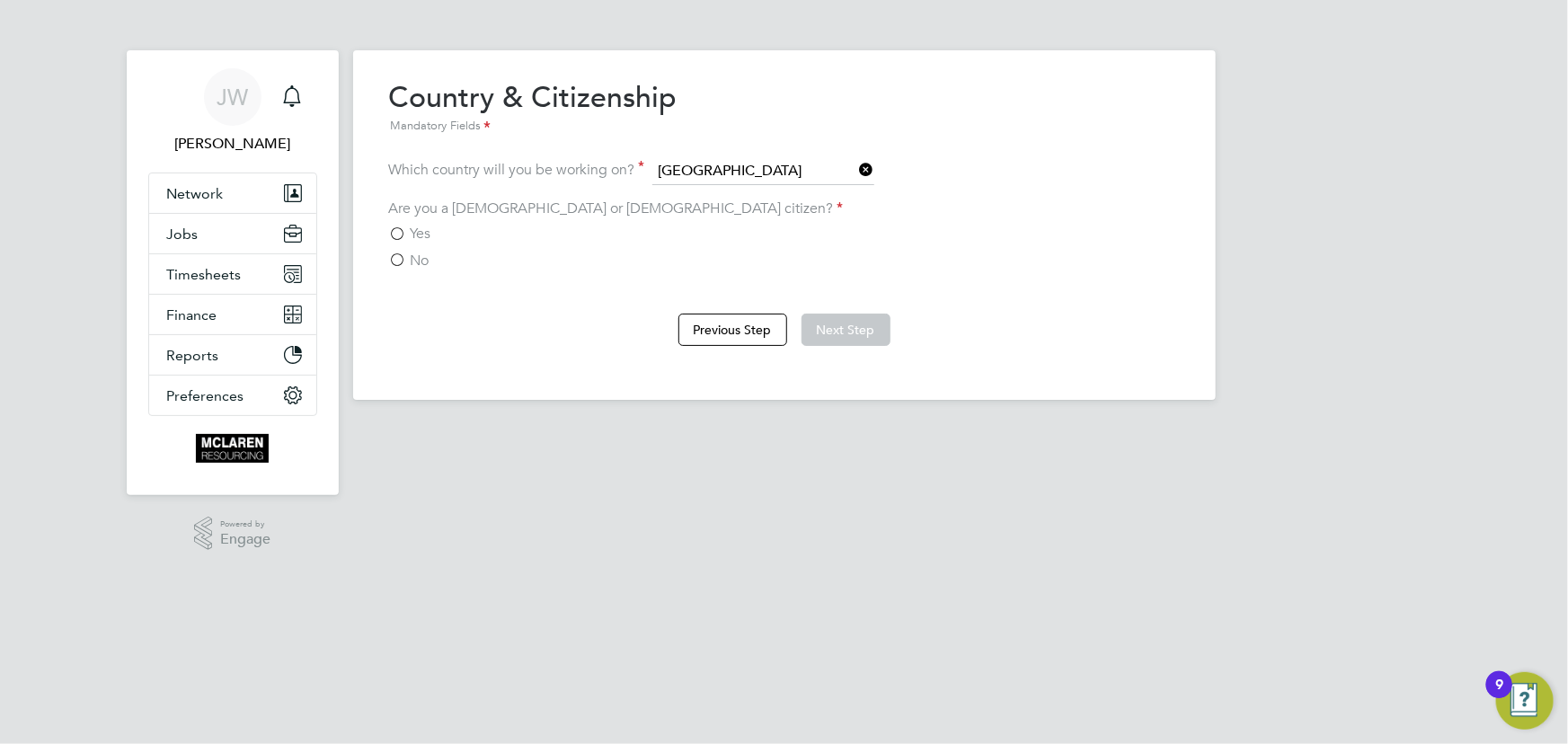
click at [407, 232] on label "Yes" at bounding box center [410, 234] width 42 height 18
click at [0, 0] on input "Yes" at bounding box center [0, 0] width 0 height 0
click at [824, 319] on button "Next Step" at bounding box center [846, 330] width 89 height 32
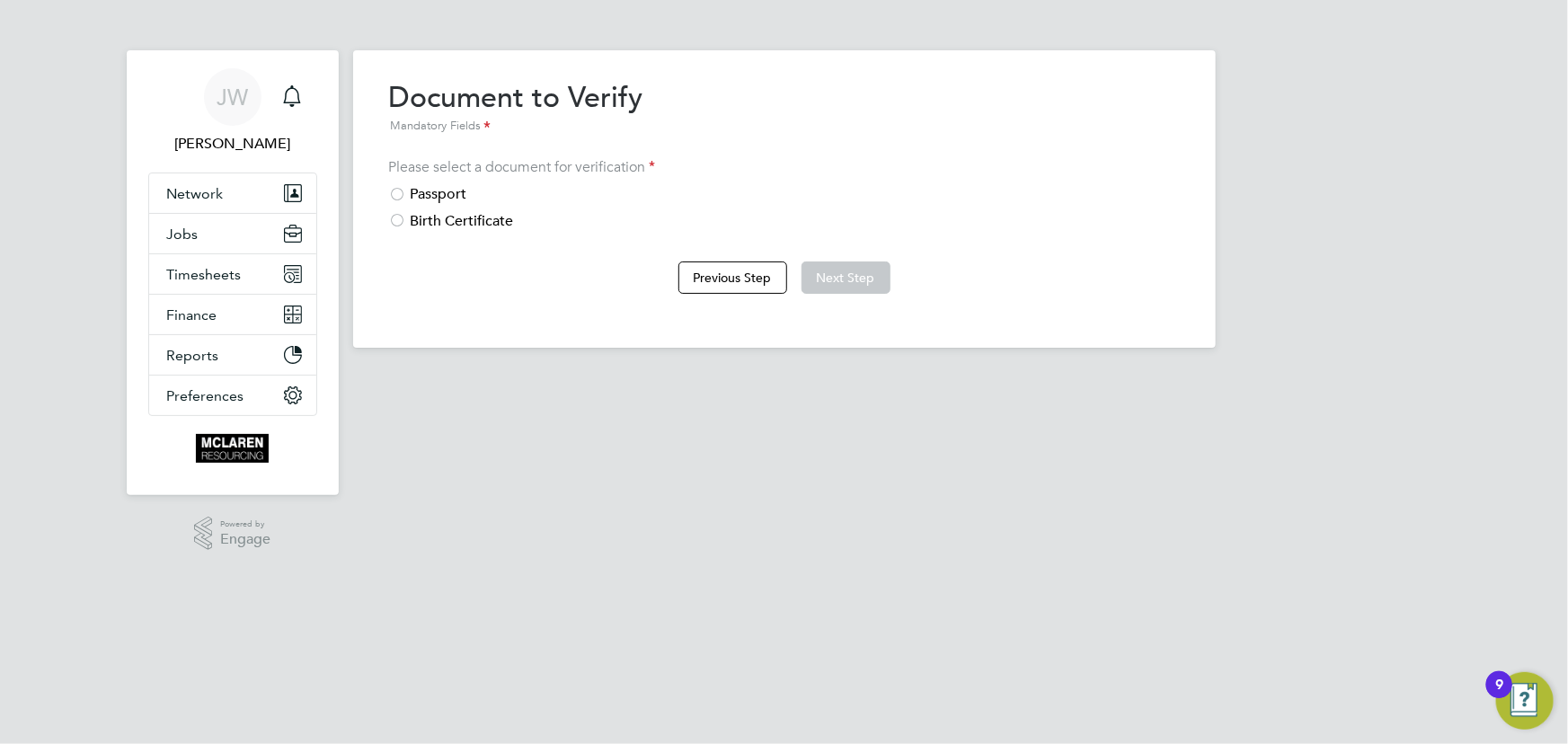
click at [436, 189] on div "Passport" at bounding box center [784, 194] width 790 height 19
click at [848, 270] on button "Next Step" at bounding box center [846, 277] width 89 height 32
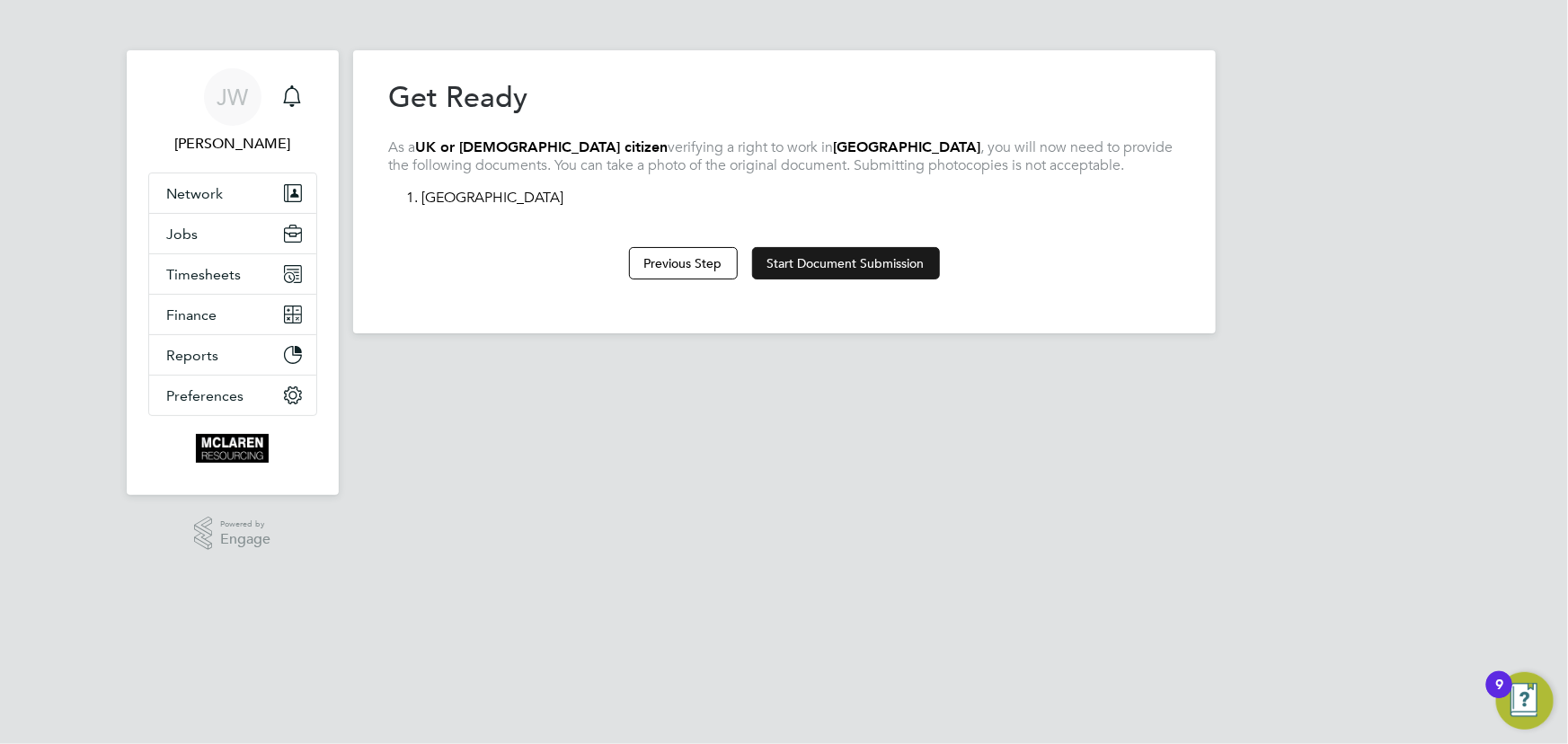
click at [847, 263] on button "Start Document Submission" at bounding box center [846, 262] width 188 height 32
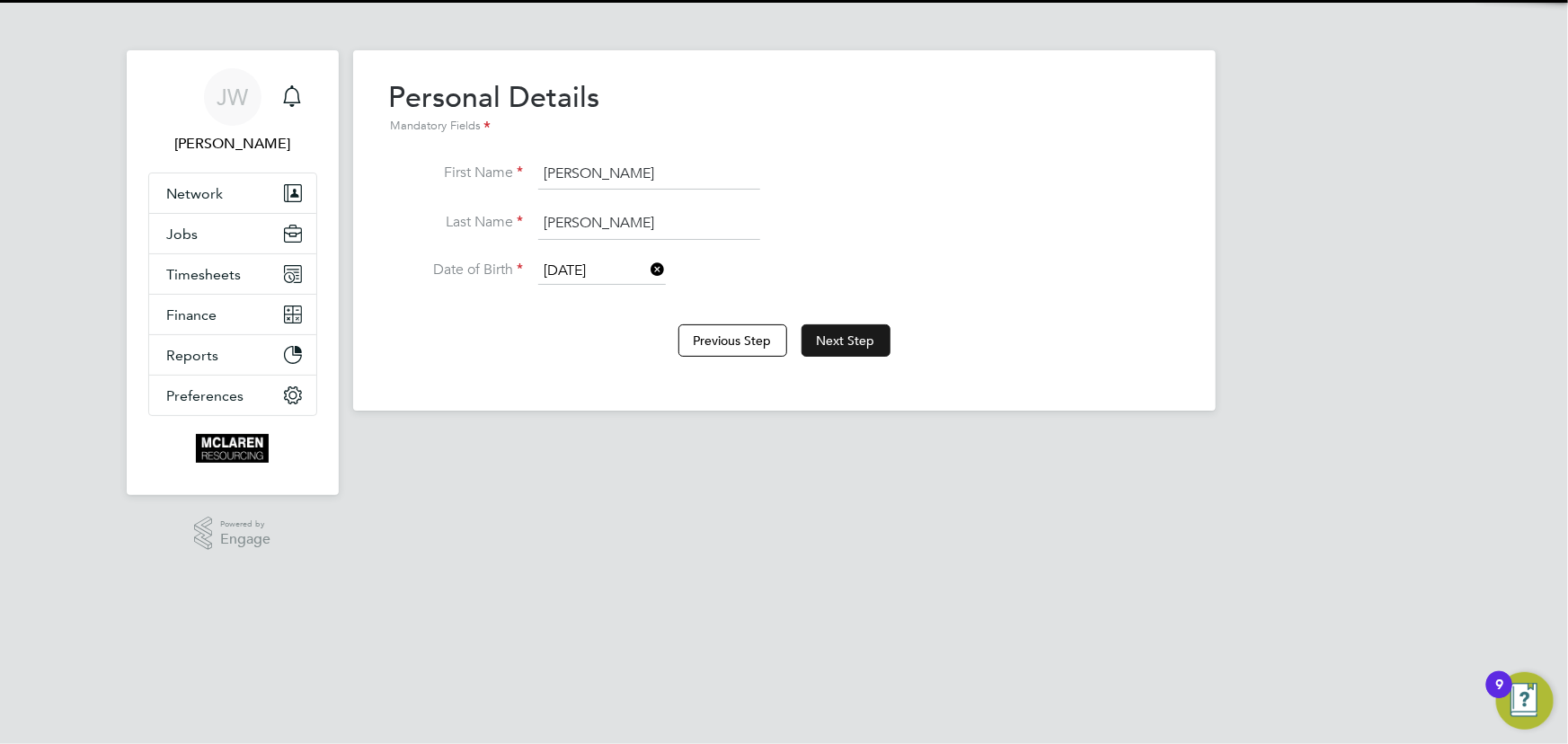
click at [846, 339] on button "Next Step" at bounding box center [846, 340] width 89 height 32
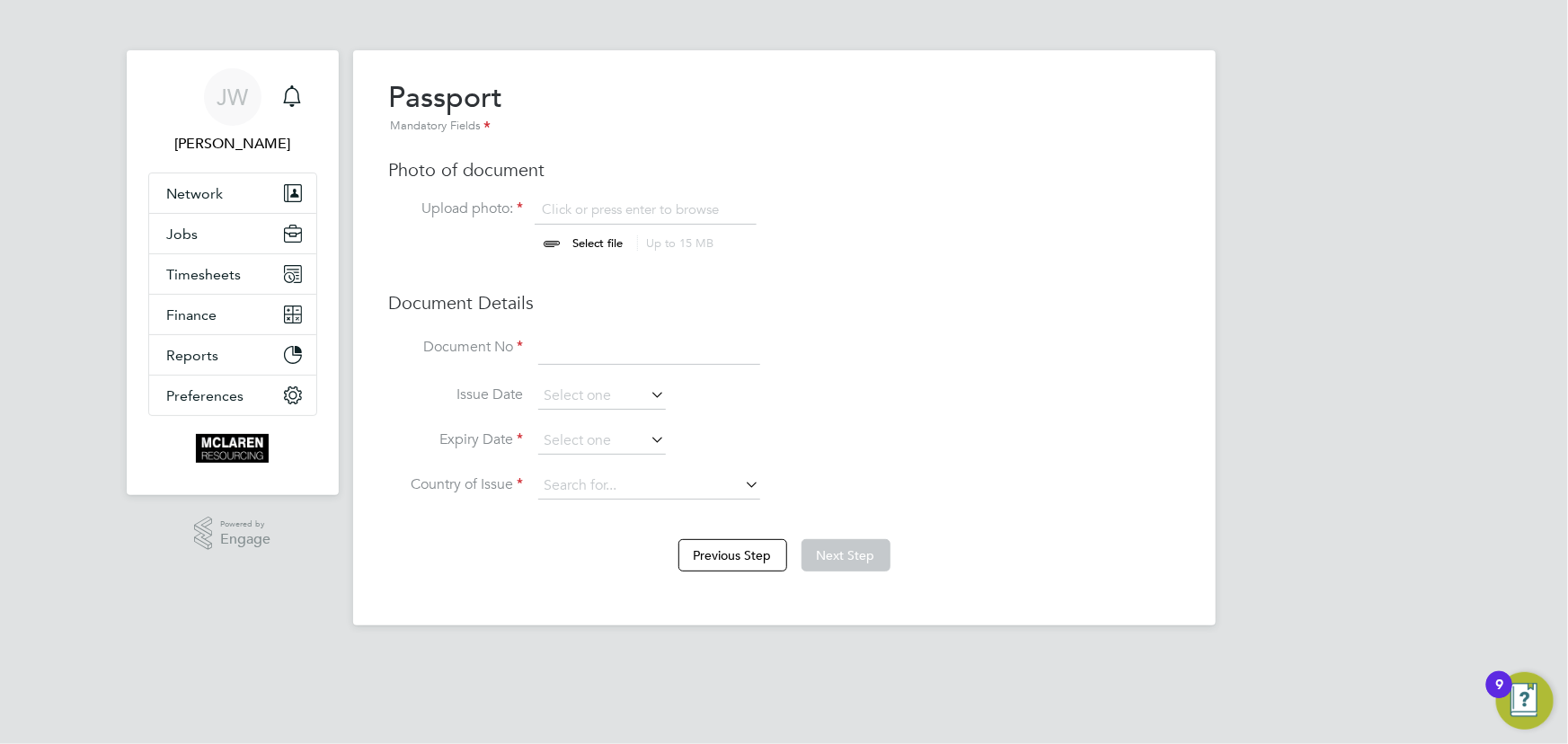
scroll to position [24, 223]
click at [600, 237] on input "file" at bounding box center [615, 227] width 282 height 54
type input "C:\fakepath\reece passport.jpg"
drag, startPoint x: 541, startPoint y: 362, endPoint x: 552, endPoint y: 358, distance: 11.7
click at [547, 362] on input at bounding box center [649, 348] width 222 height 32
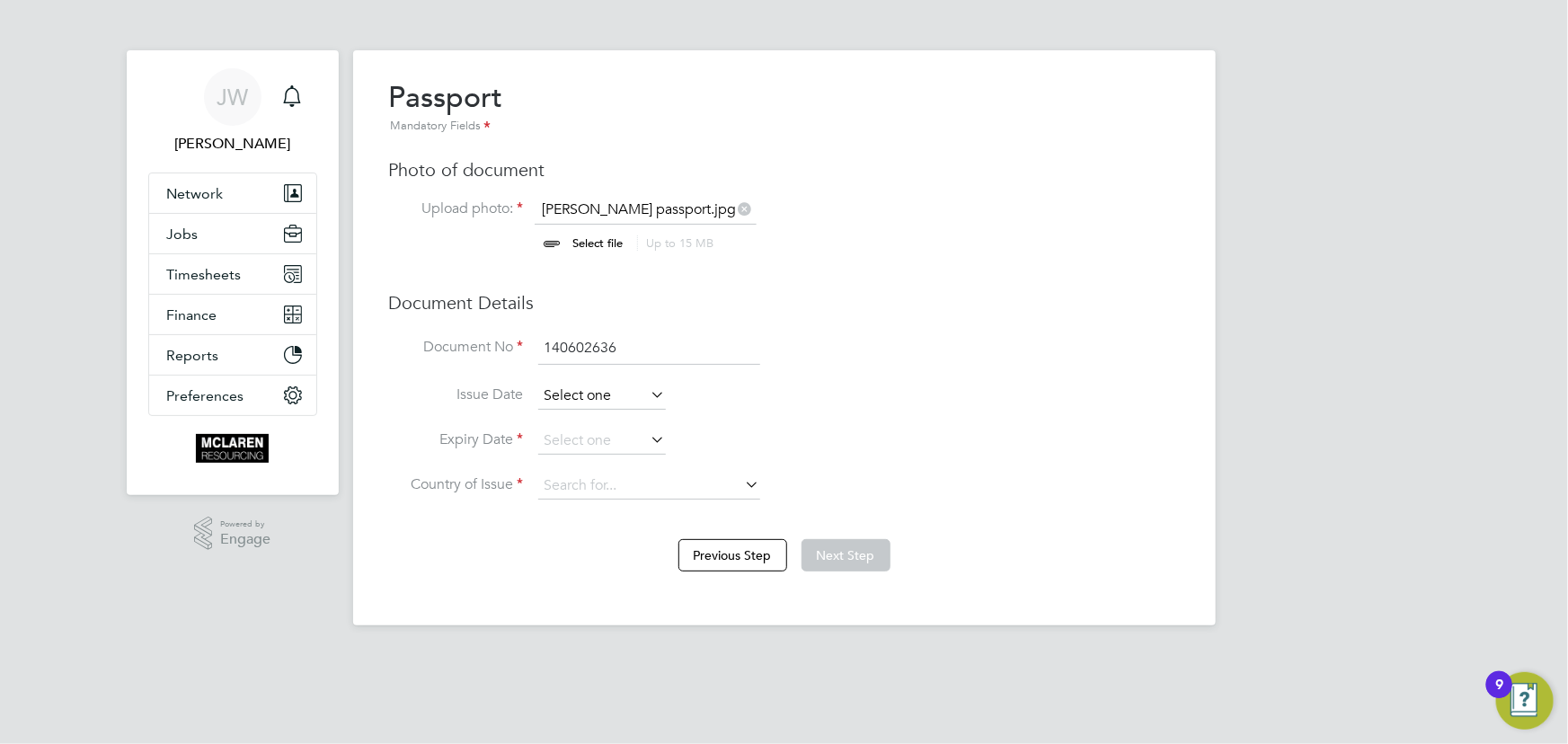
type input "140602636"
click at [584, 395] on input at bounding box center [602, 396] width 128 height 27
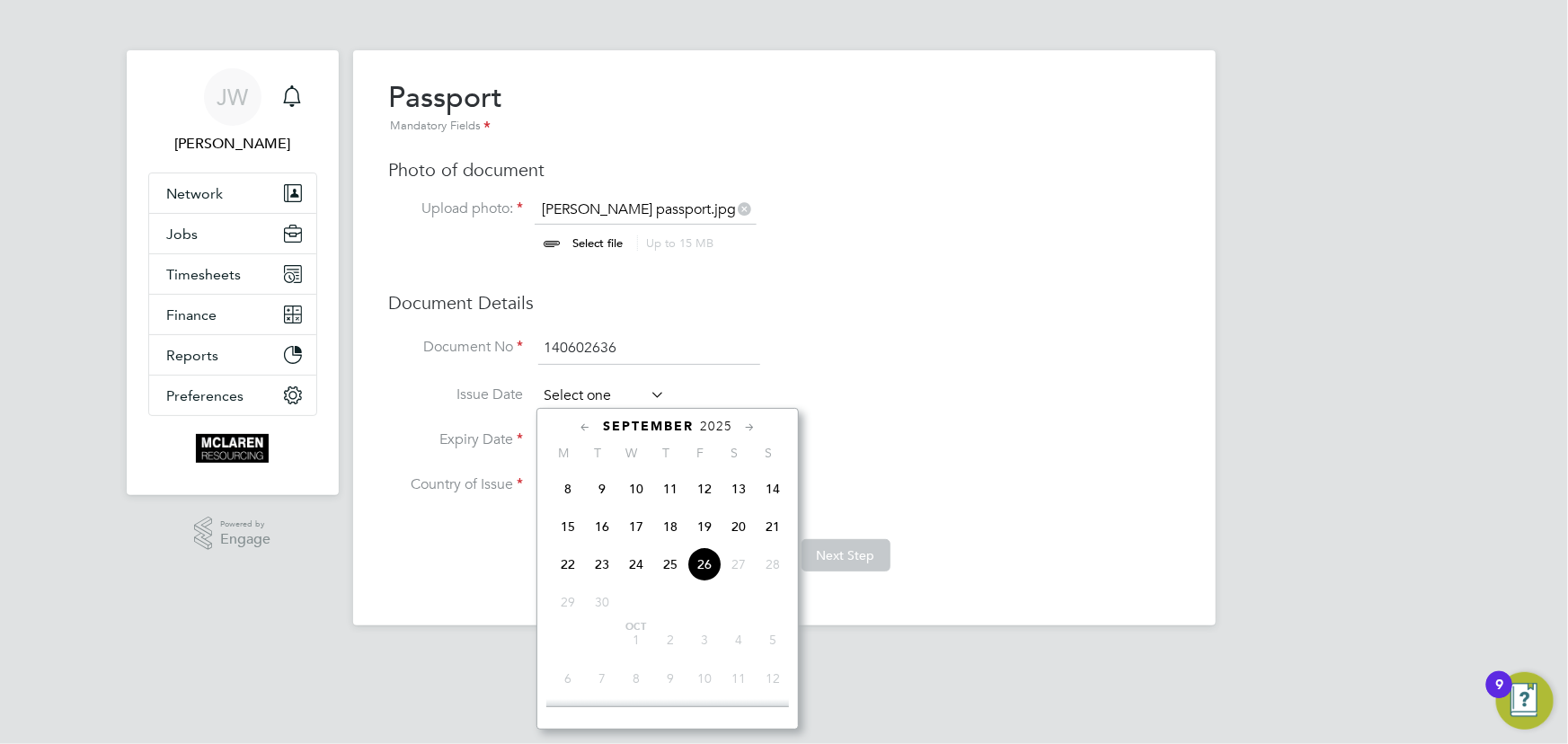
click at [636, 401] on input at bounding box center [602, 396] width 128 height 27
click at [718, 424] on span "2025" at bounding box center [715, 426] width 32 height 16
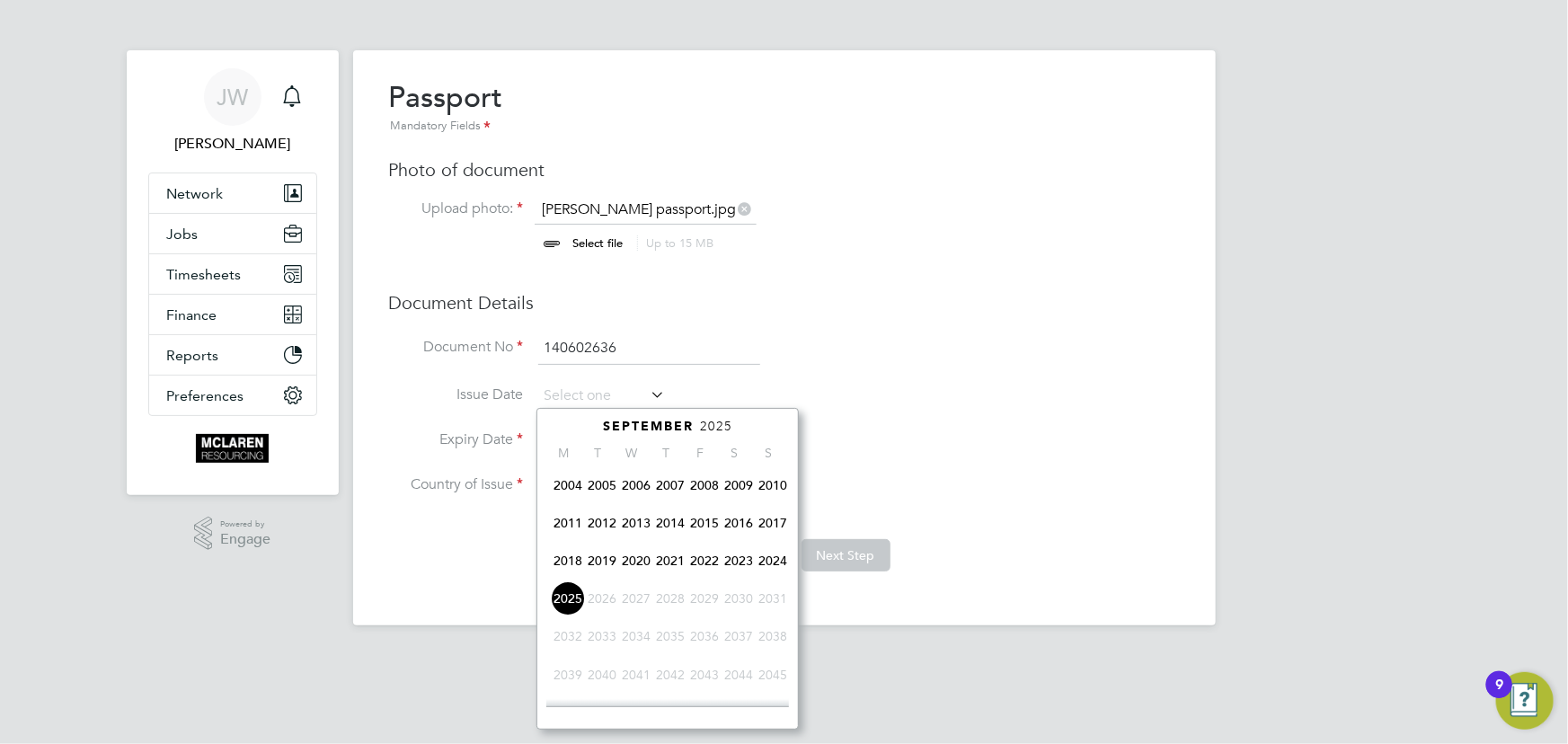
click at [732, 566] on span "2023" at bounding box center [738, 561] width 34 height 34
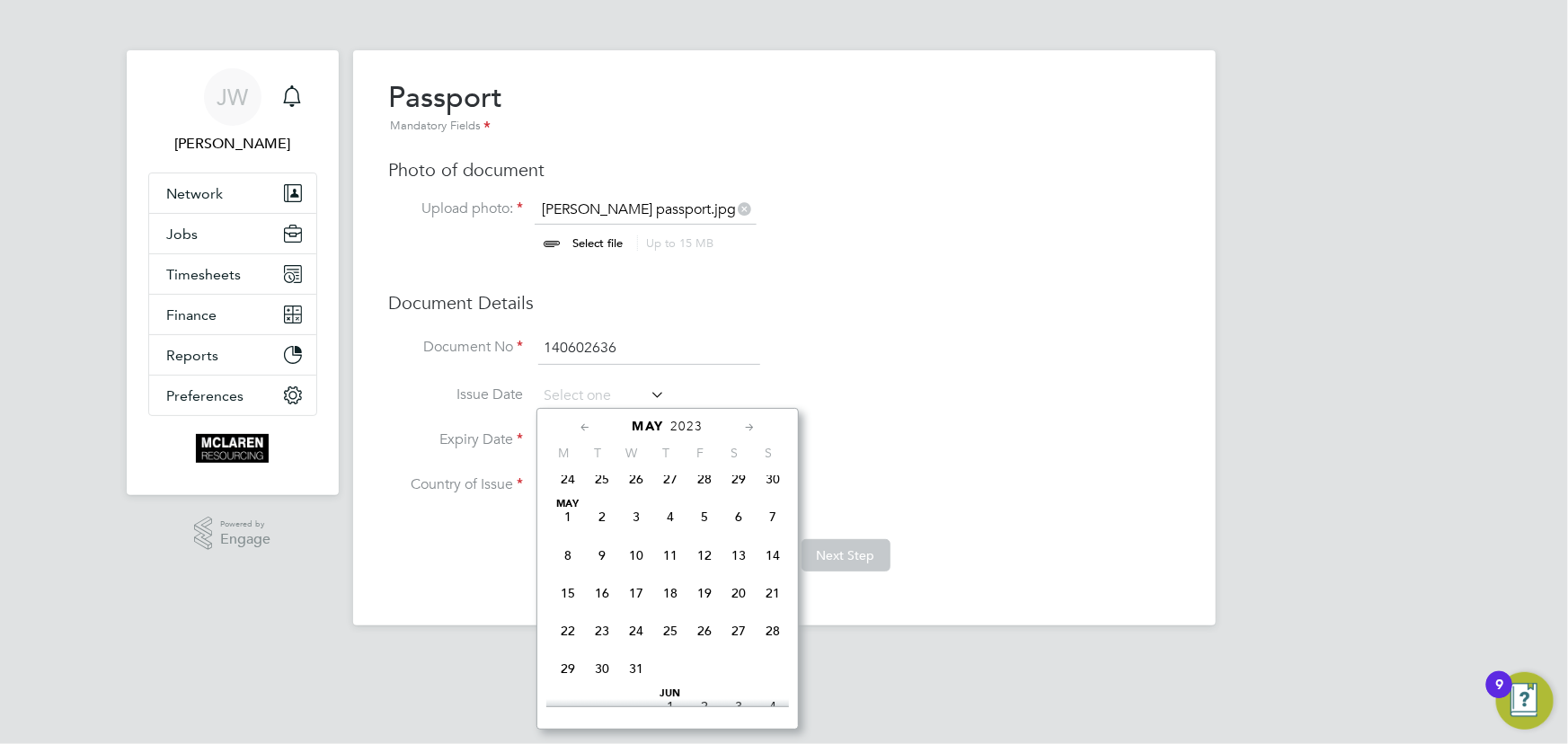
scroll to position [384, 0]
click at [703, 608] on span "26" at bounding box center [704, 603] width 34 height 34
type input "26 May 2023"
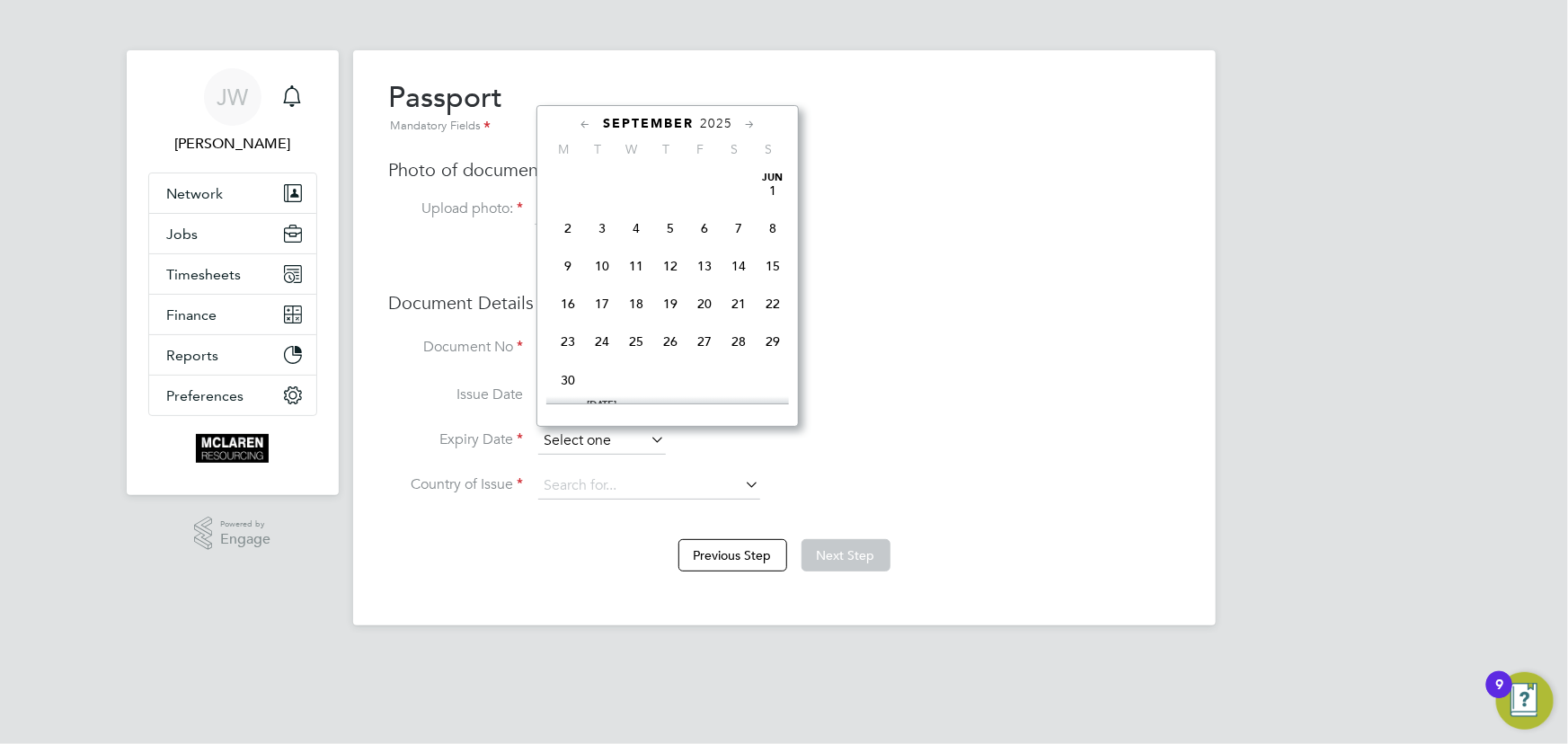
scroll to position [650, 0]
click at [609, 443] on input at bounding box center [602, 441] width 128 height 27
click at [728, 126] on span "2025" at bounding box center [715, 123] width 32 height 16
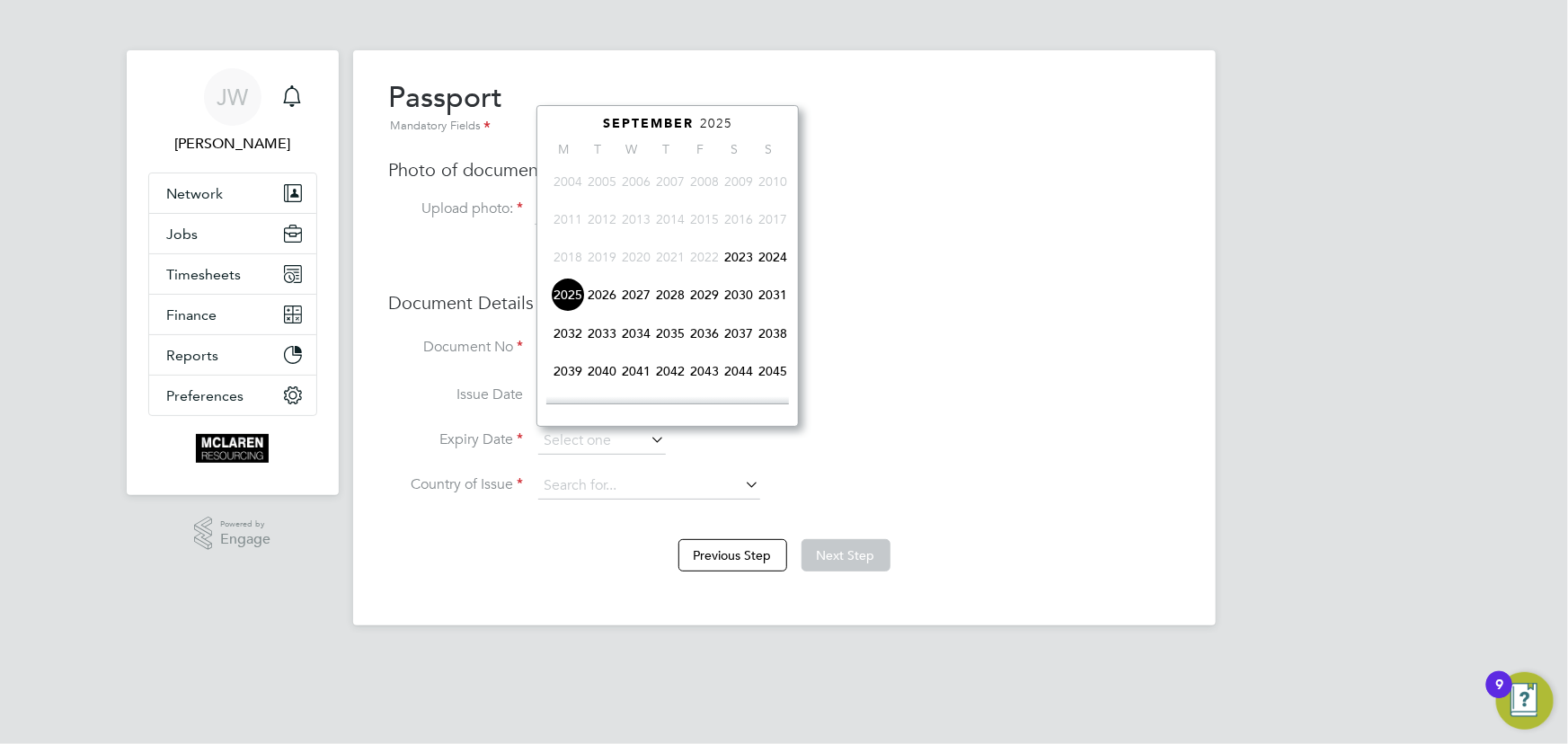
click at [601, 331] on span "2033" at bounding box center [602, 333] width 34 height 34
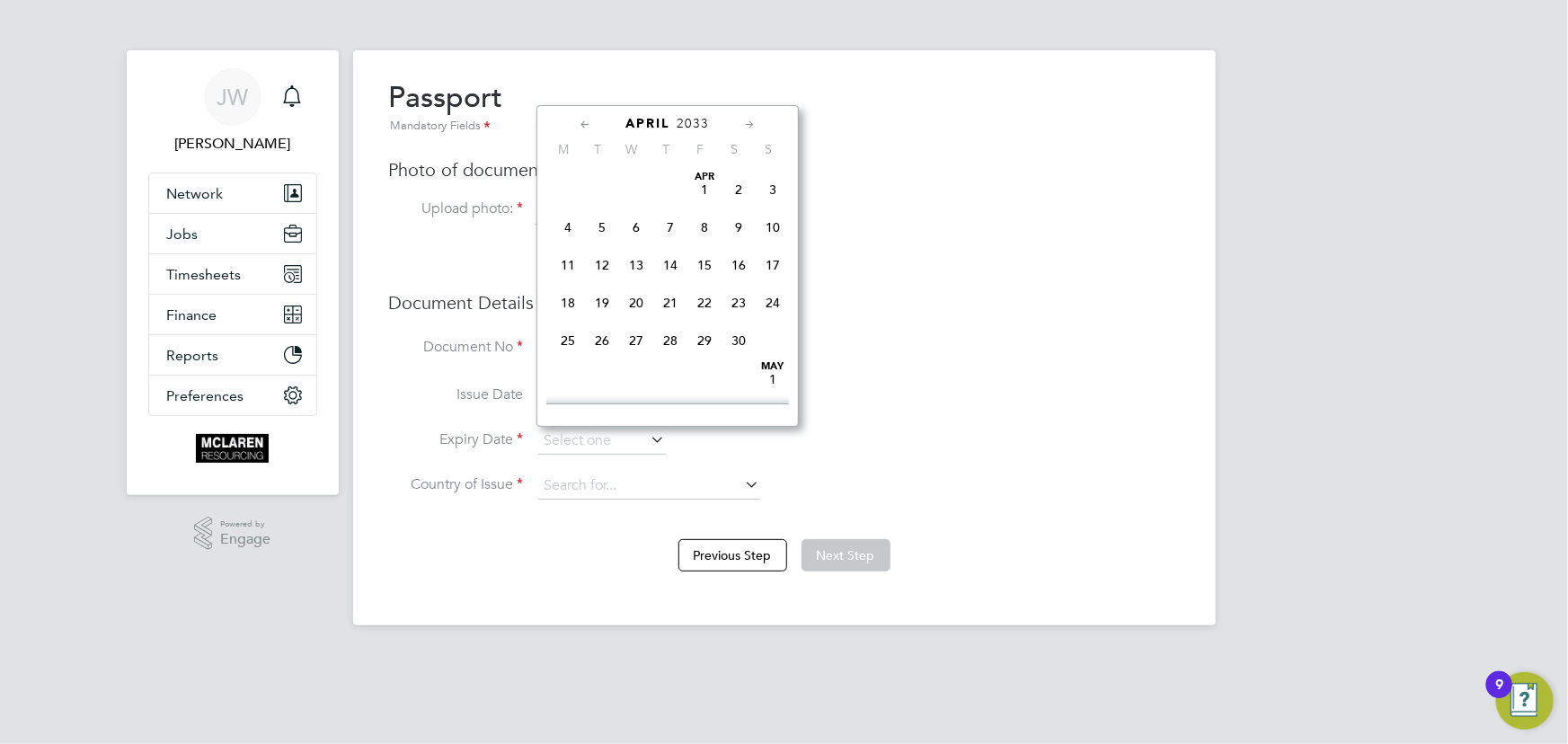
scroll to position [355, 0]
click at [671, 371] on span "26" at bounding box center [670, 366] width 34 height 34
type input "26 May 2033"
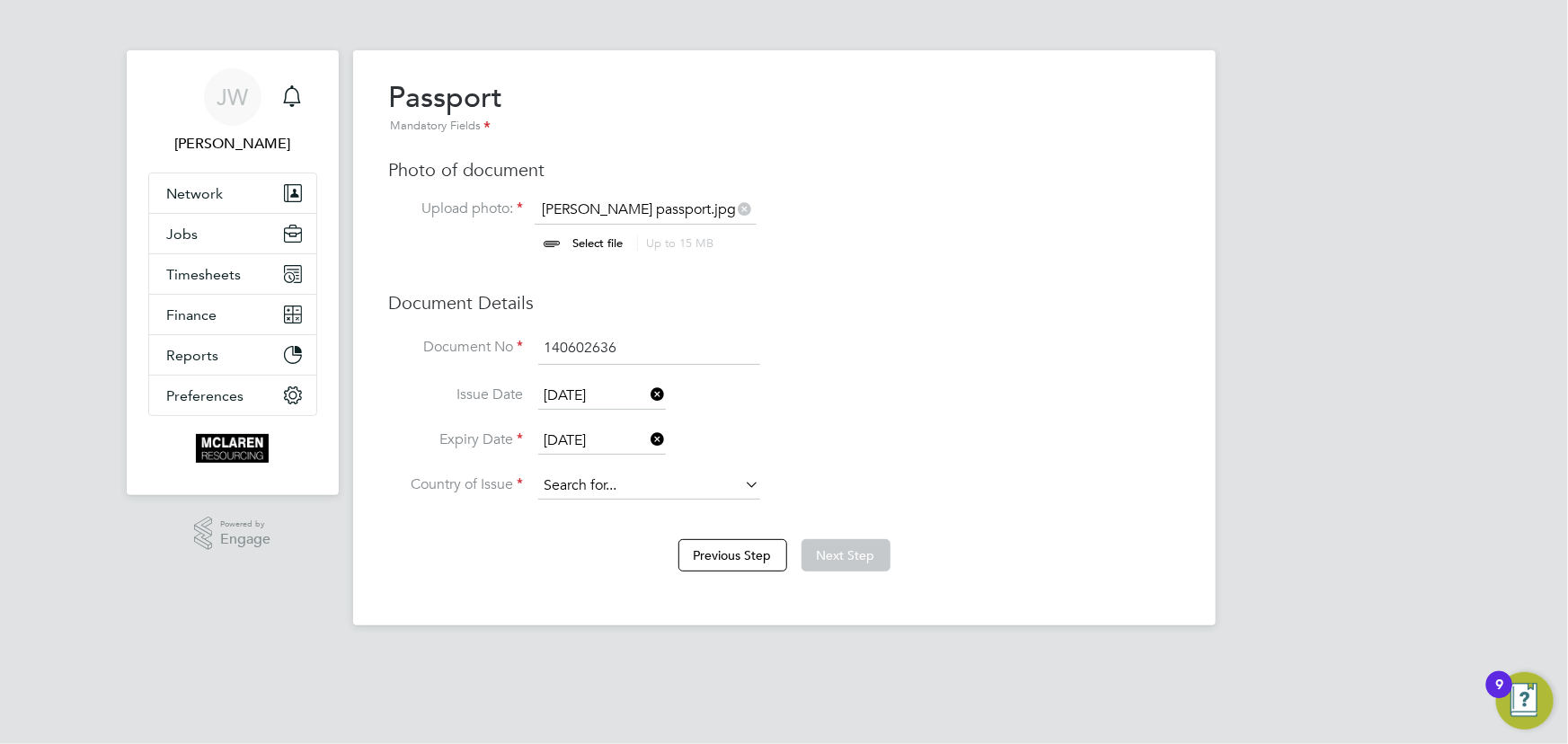
click at [593, 491] on input at bounding box center [649, 485] width 222 height 27
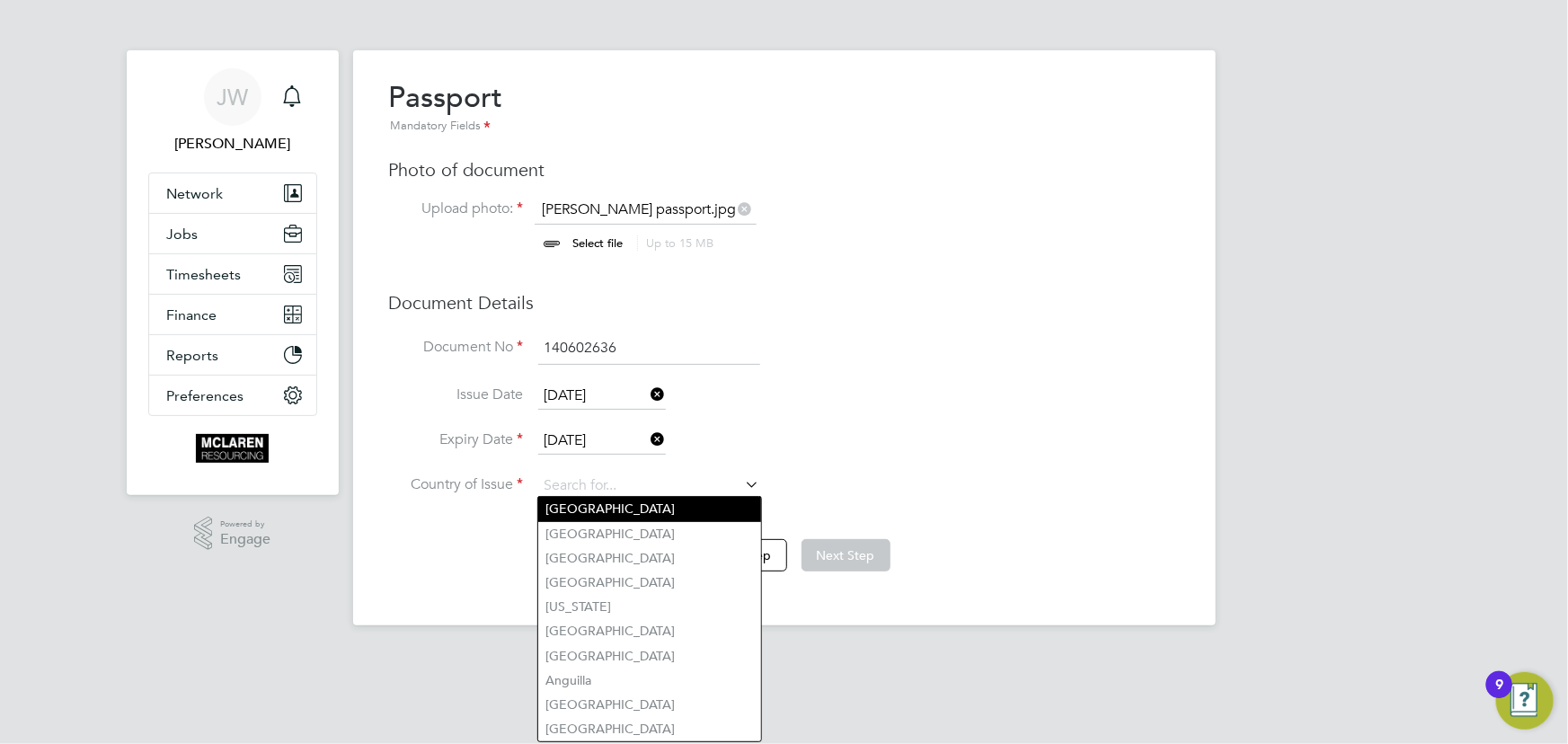
type input "United Kingdom"
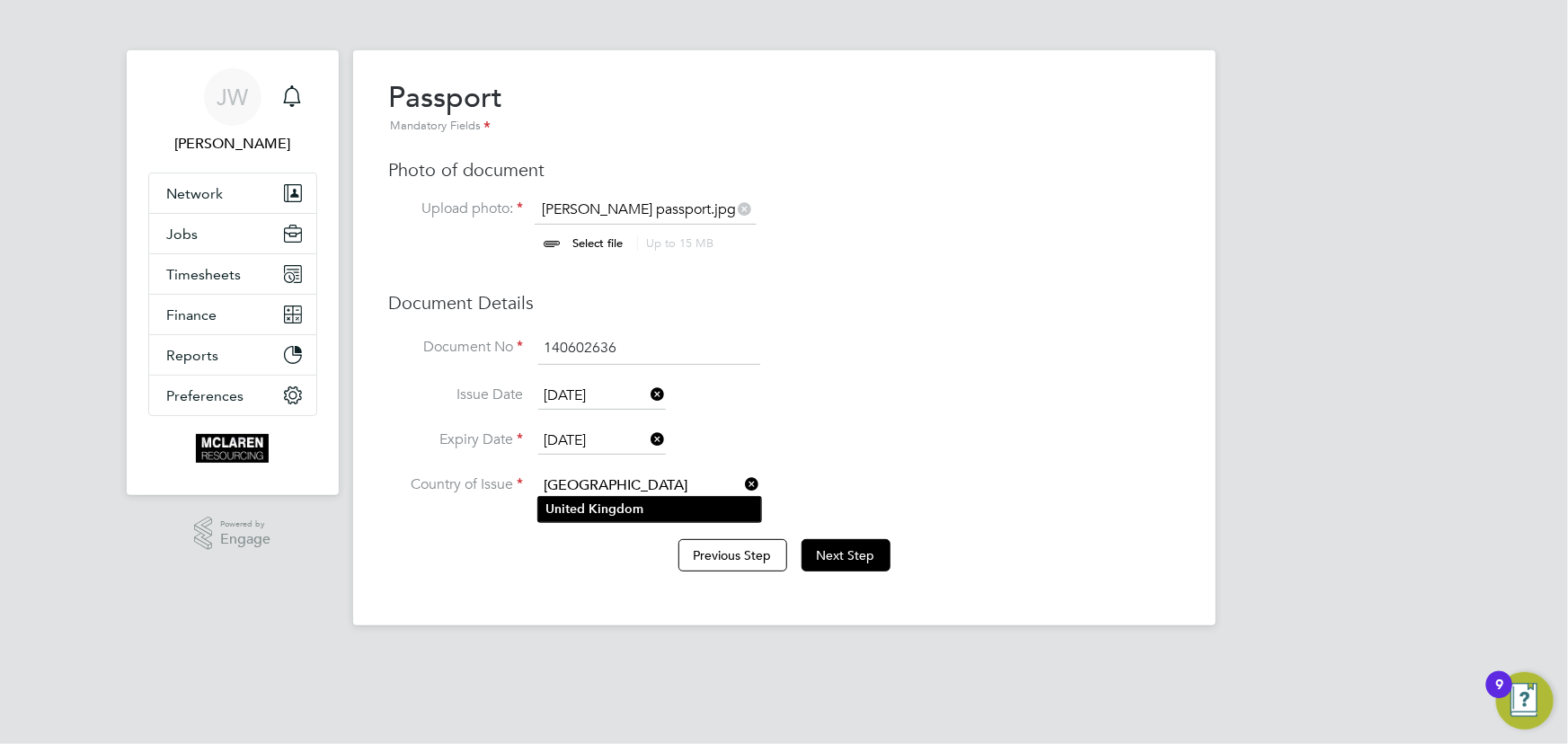
click at [586, 510] on li "United Kingdom" at bounding box center [650, 509] width 223 height 24
drag, startPoint x: 847, startPoint y: 555, endPoint x: 1218, endPoint y: 523, distance: 372.4
click at [849, 555] on button "Next Step" at bounding box center [846, 555] width 89 height 32
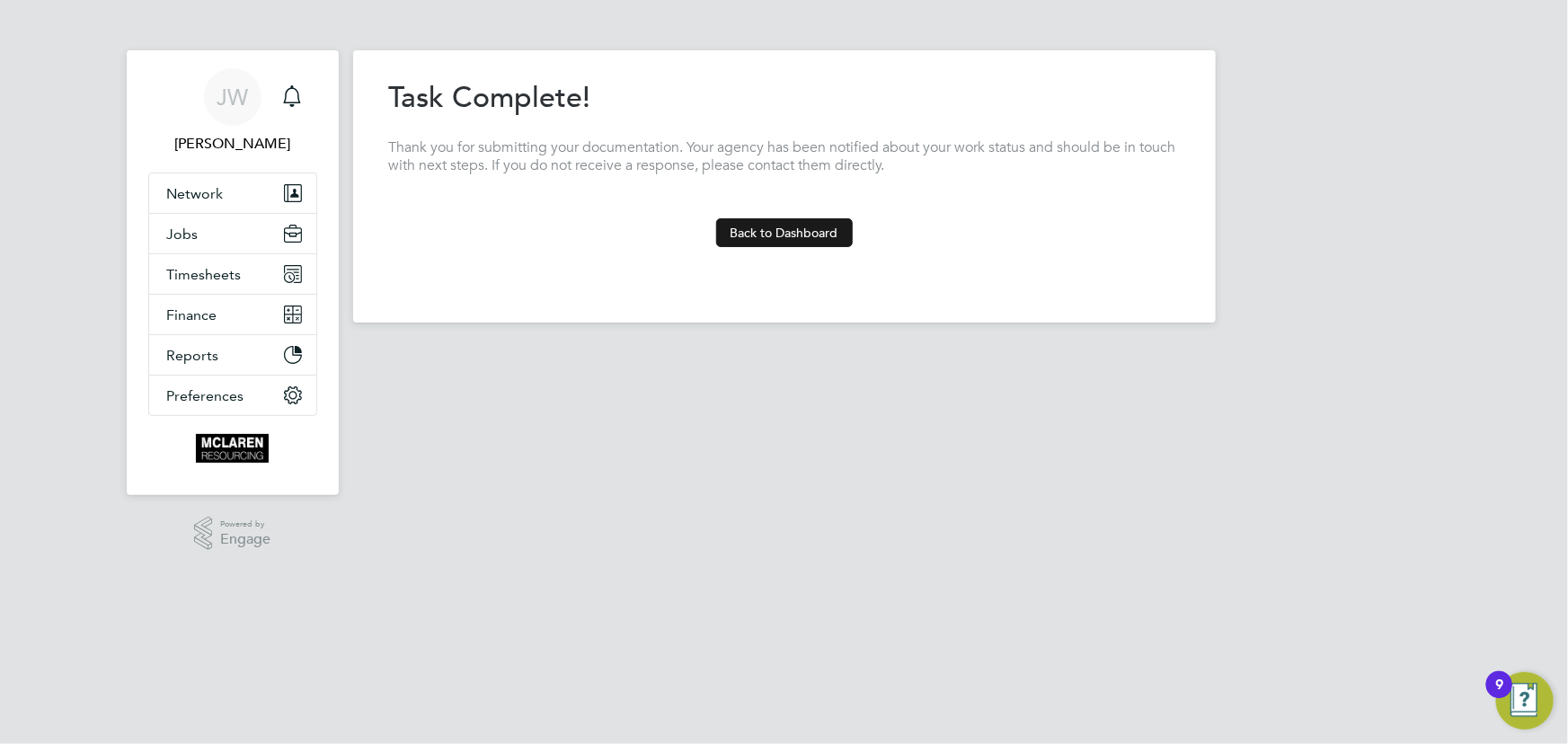
click at [775, 234] on button "Back to Dashboard" at bounding box center [784, 232] width 136 height 29
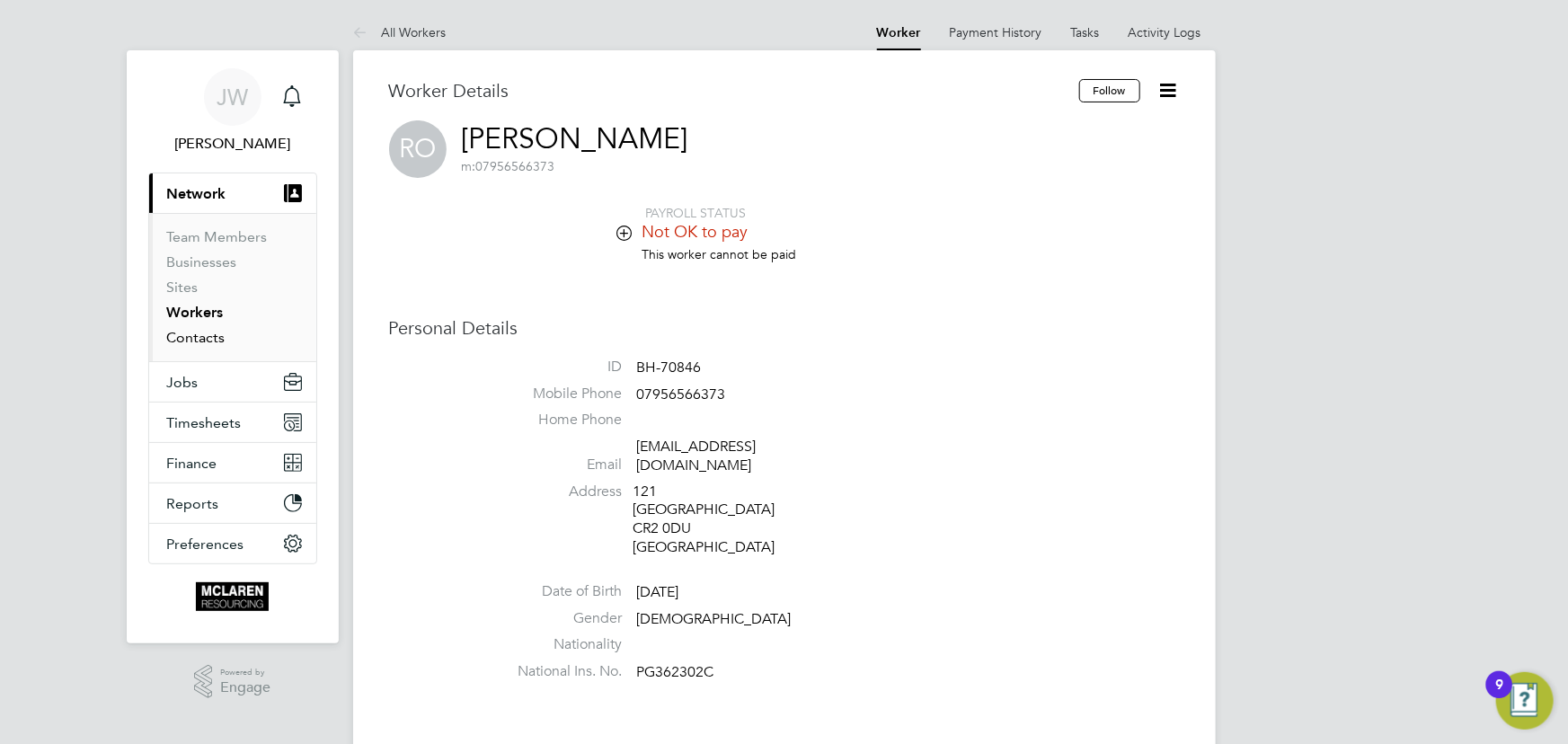
drag, startPoint x: 213, startPoint y: 339, endPoint x: 209, endPoint y: 322, distance: 17.5
click at [213, 339] on link "Contacts" at bounding box center [196, 337] width 58 height 17
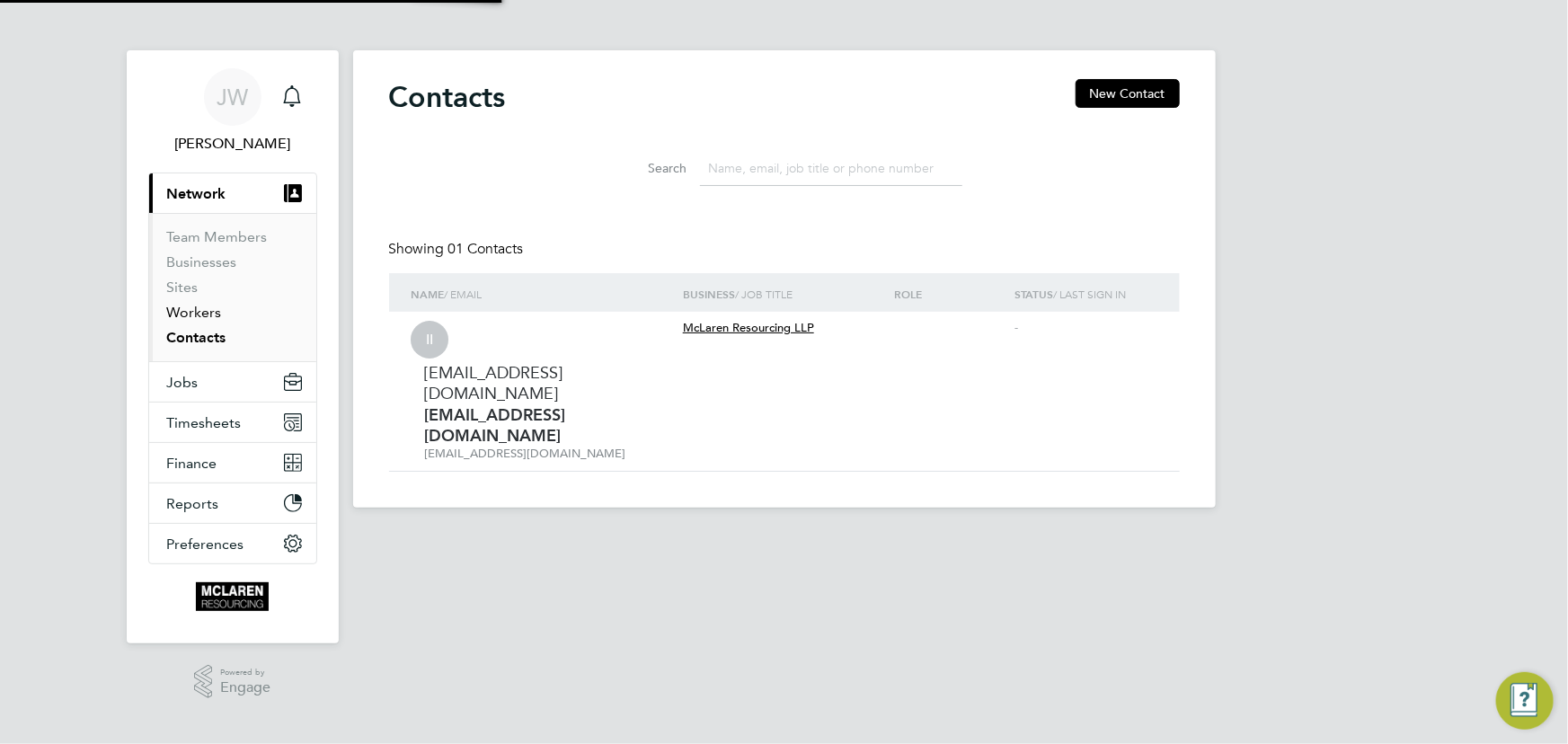
click at [207, 312] on link "Workers" at bounding box center [195, 312] width 55 height 17
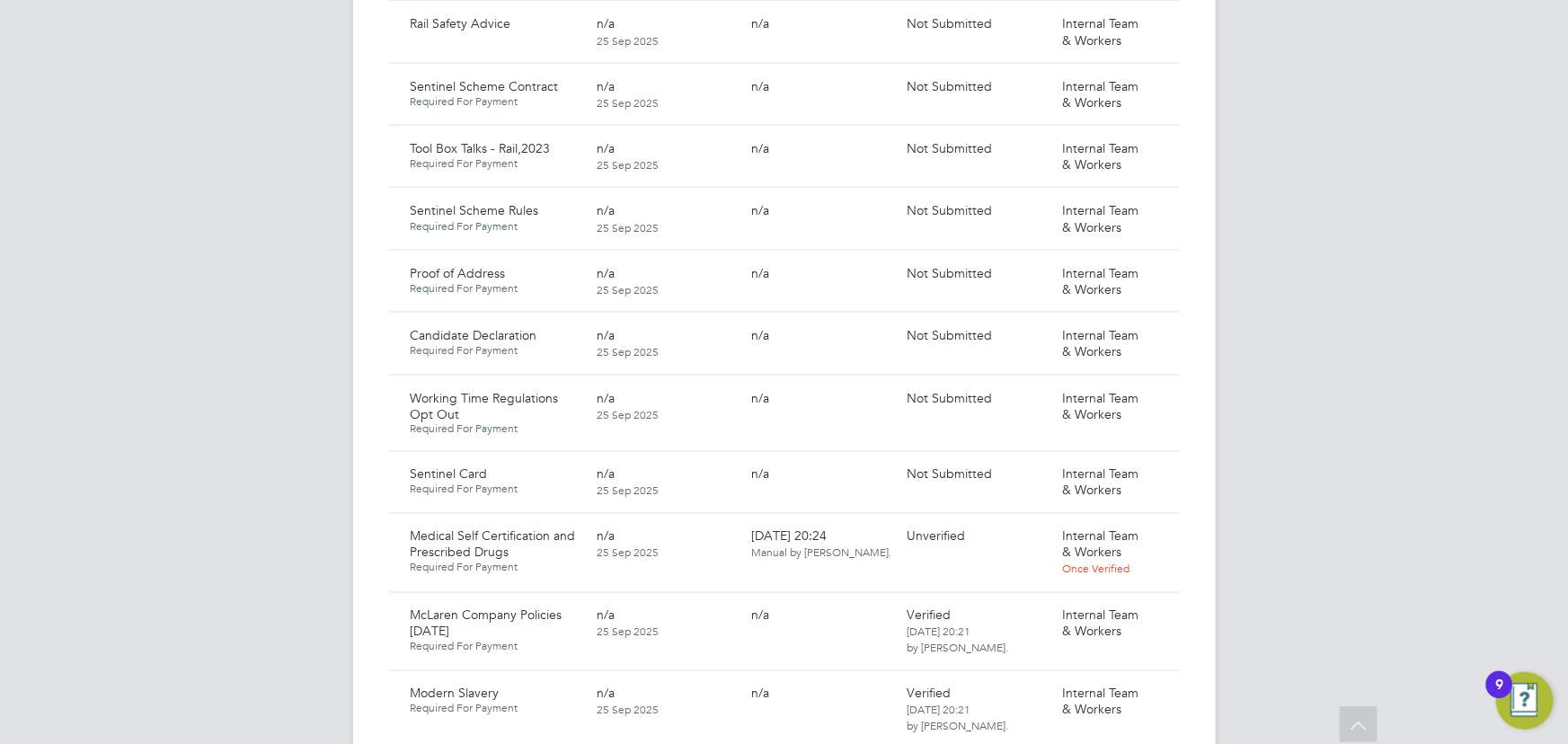
scroll to position [1389, 0]
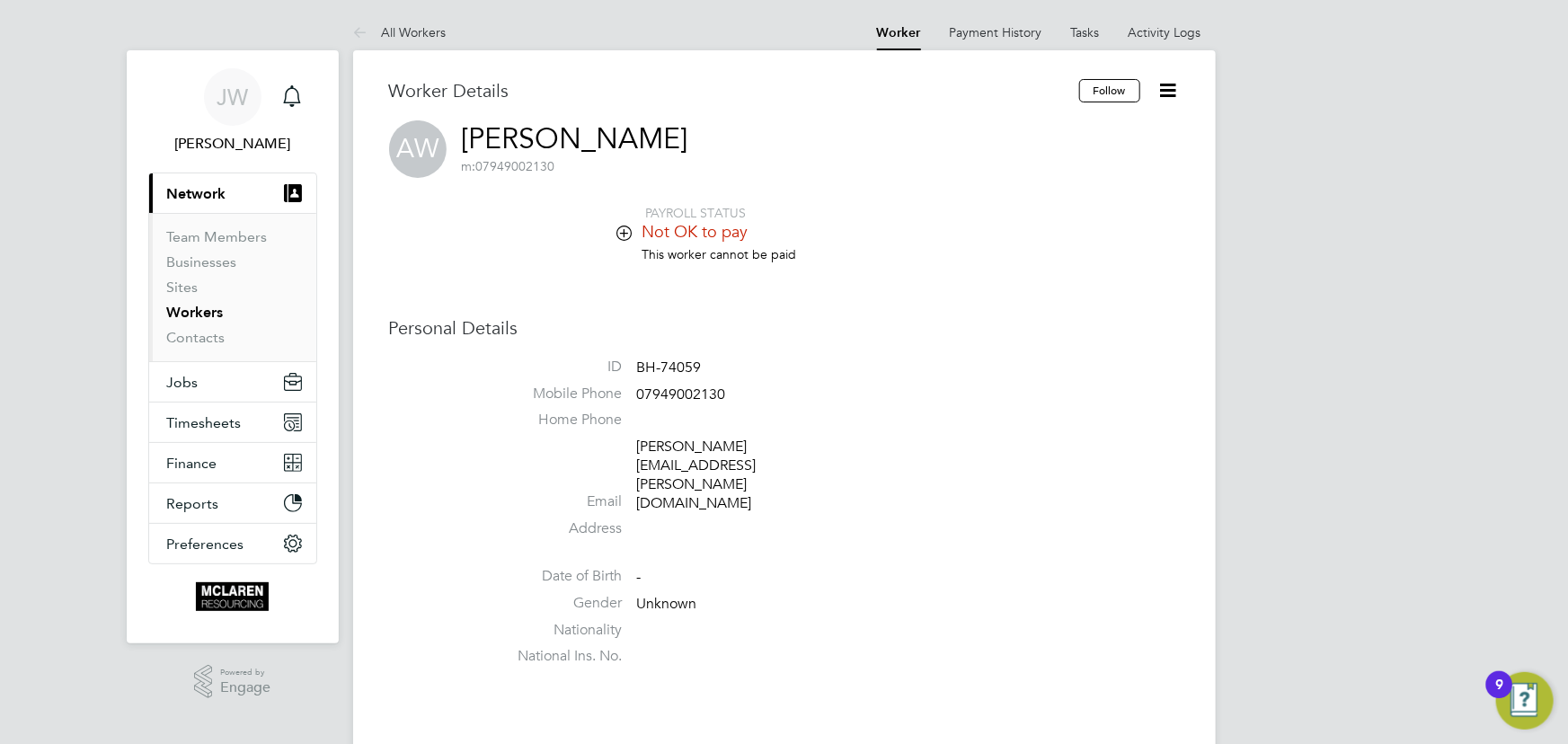
drag, startPoint x: 201, startPoint y: 335, endPoint x: 203, endPoint y: 322, distance: 13.2
click at [201, 335] on link "Contacts" at bounding box center [196, 337] width 58 height 17
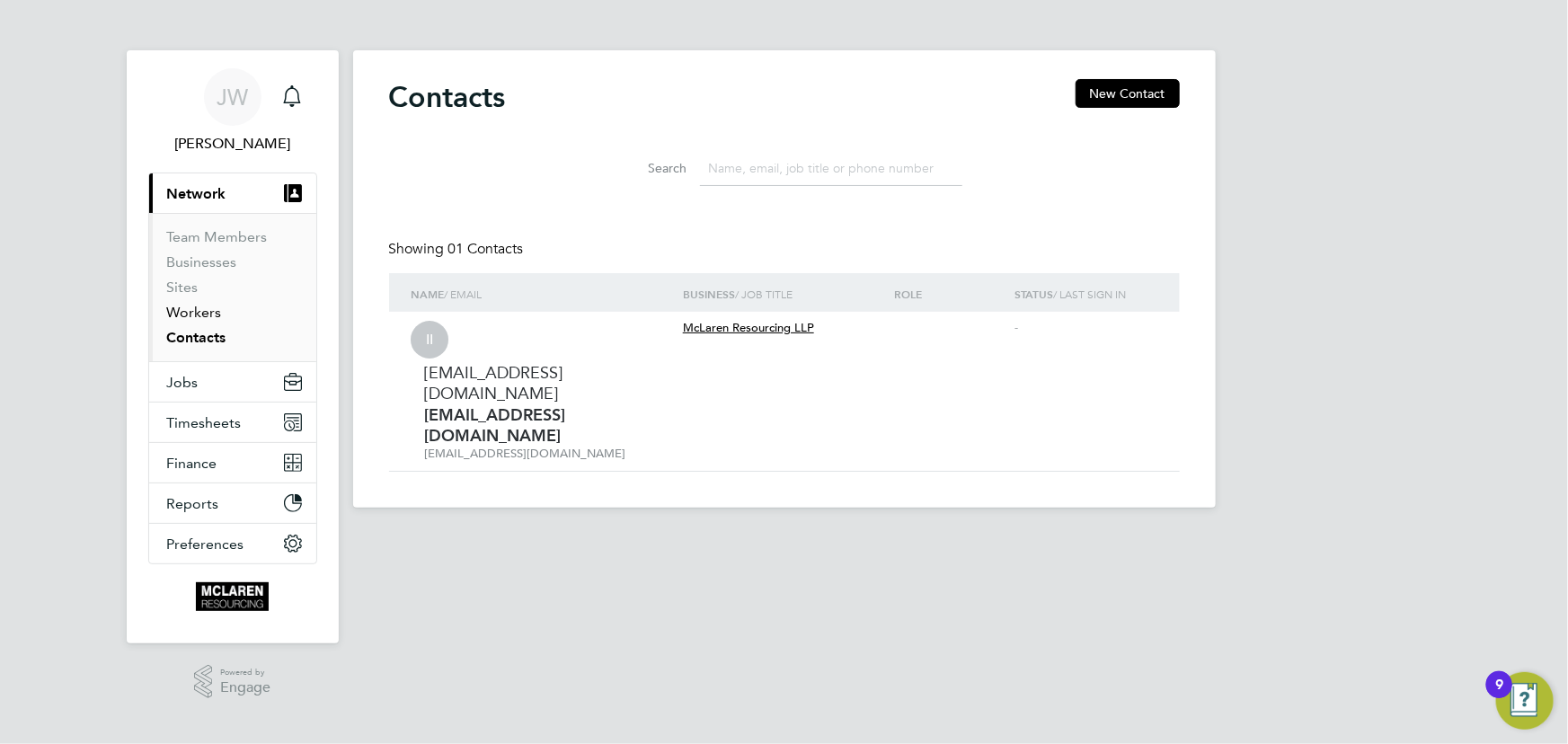
click at [208, 313] on link "Workers" at bounding box center [195, 312] width 55 height 17
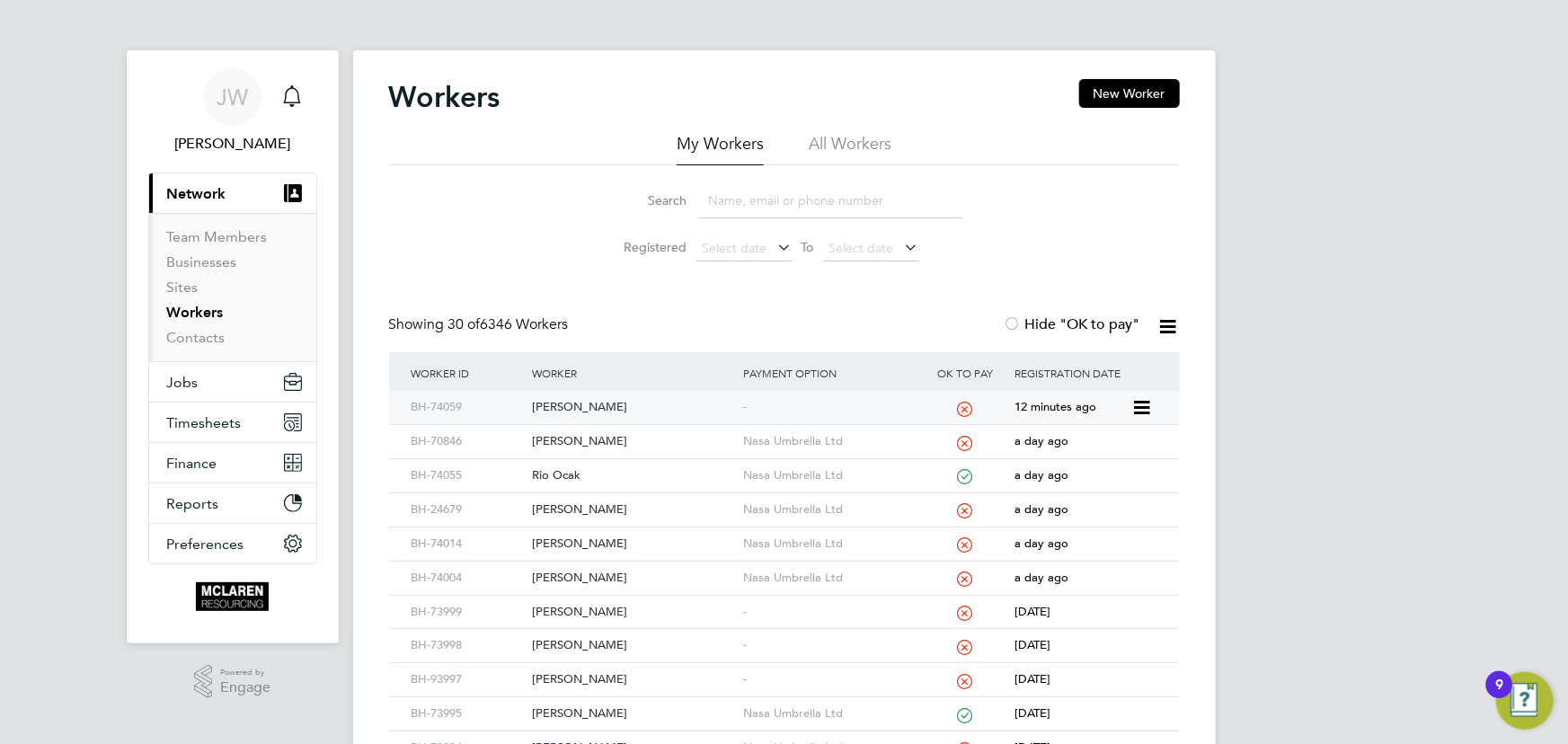
click at [548, 417] on div "[PERSON_NAME]" at bounding box center [632, 408] width 211 height 33
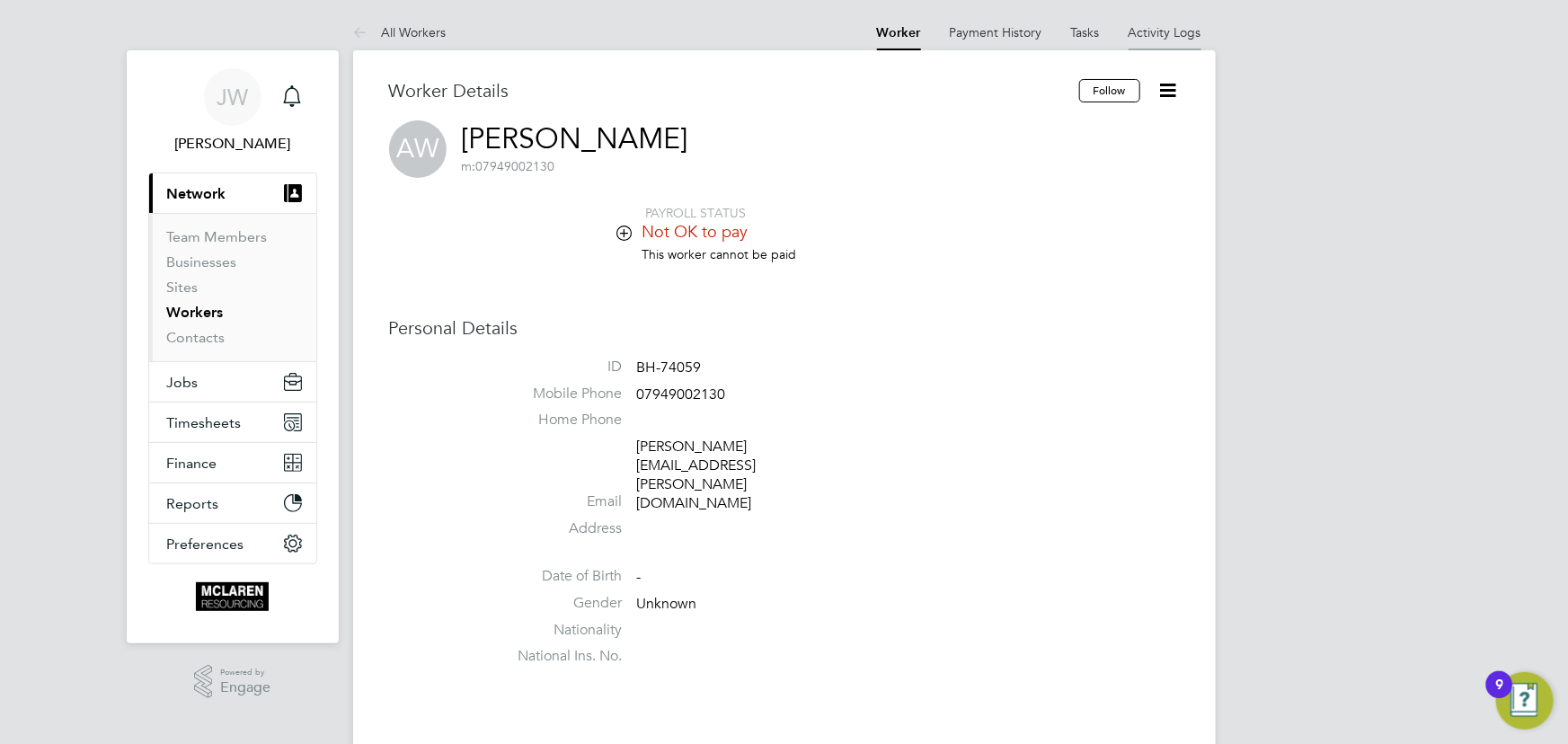
click at [1159, 25] on link "Activity Logs" at bounding box center [1164, 32] width 73 height 17
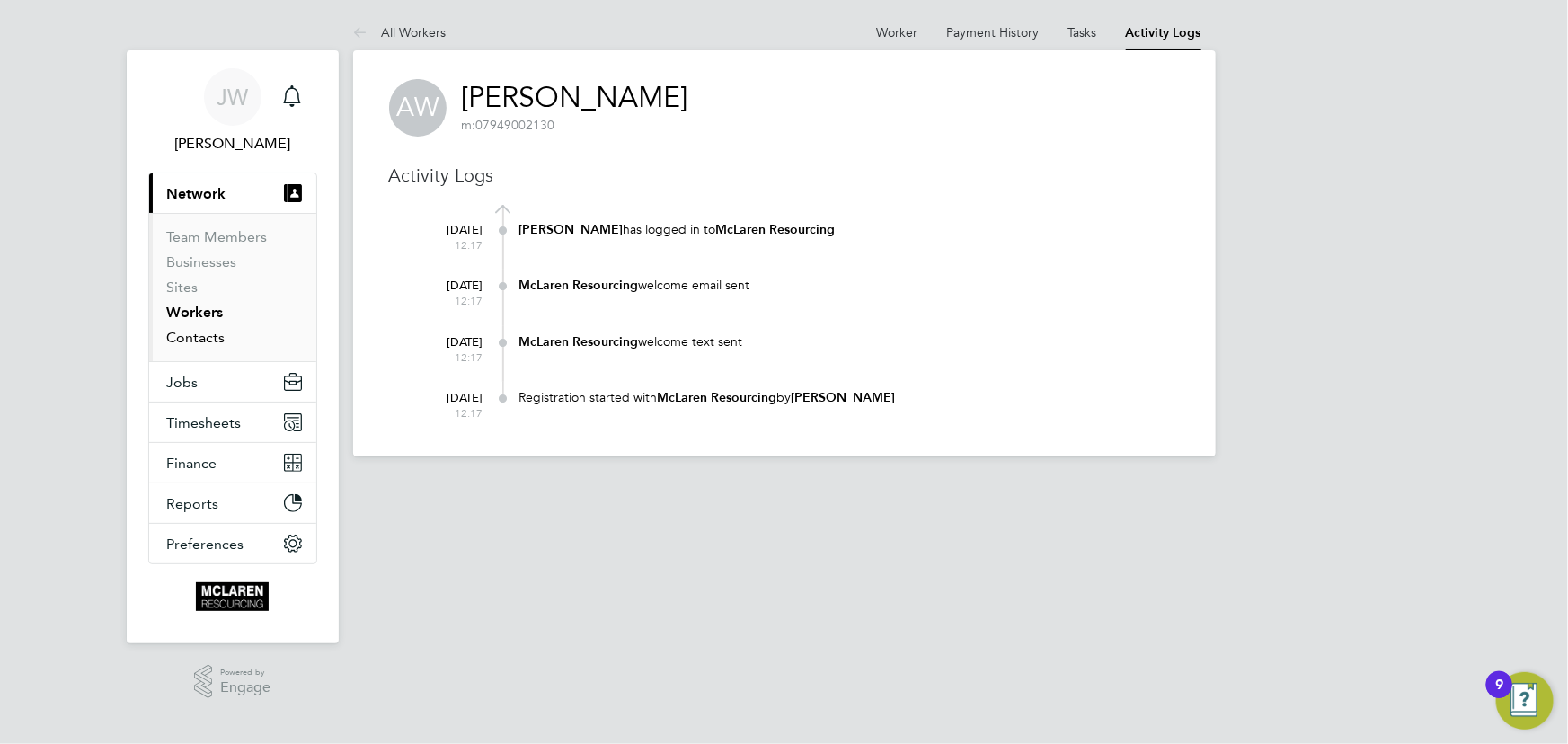
click at [211, 334] on link "Contacts" at bounding box center [196, 337] width 58 height 17
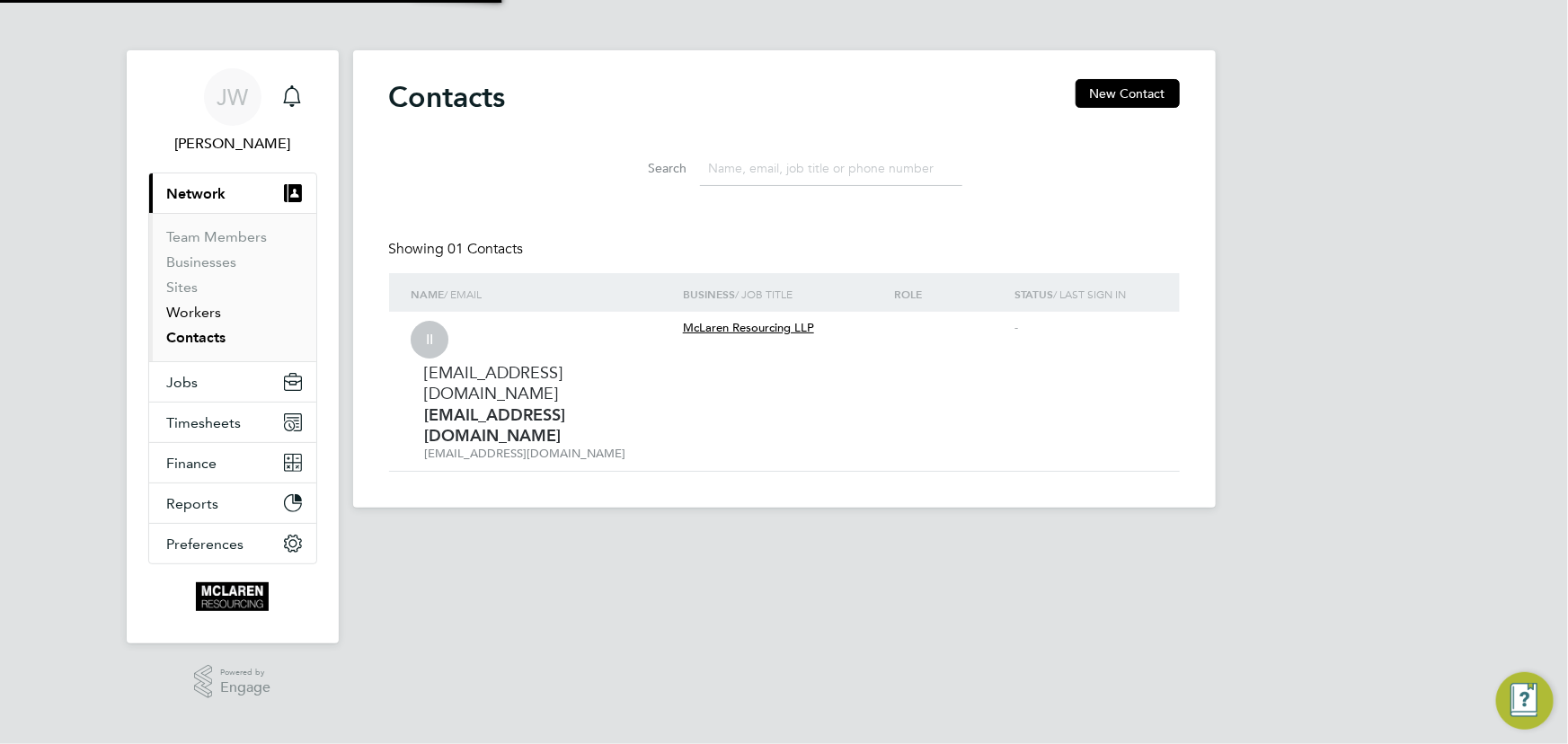
click at [206, 317] on link "Workers" at bounding box center [195, 312] width 55 height 17
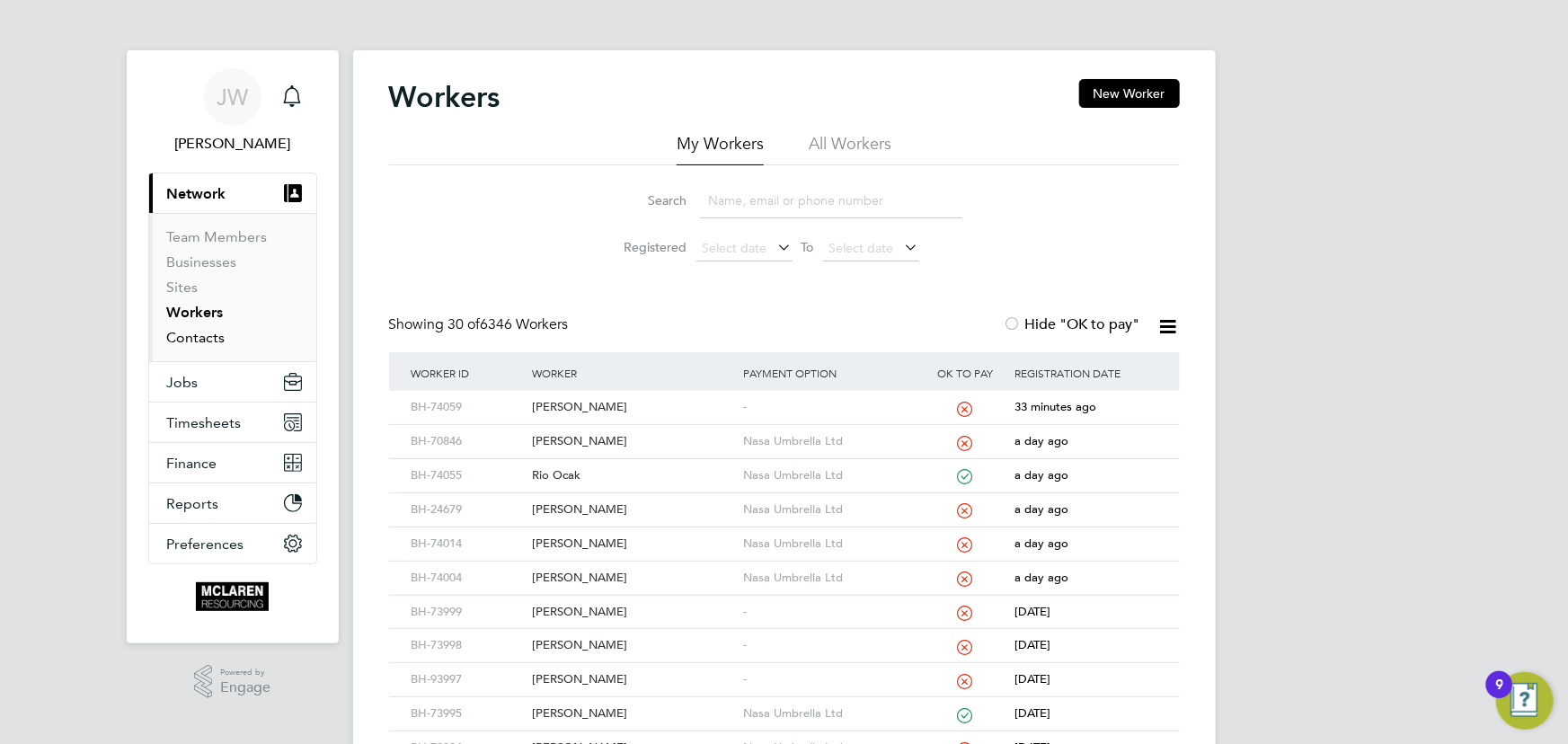
click at [209, 337] on link "Contacts" at bounding box center [196, 337] width 58 height 17
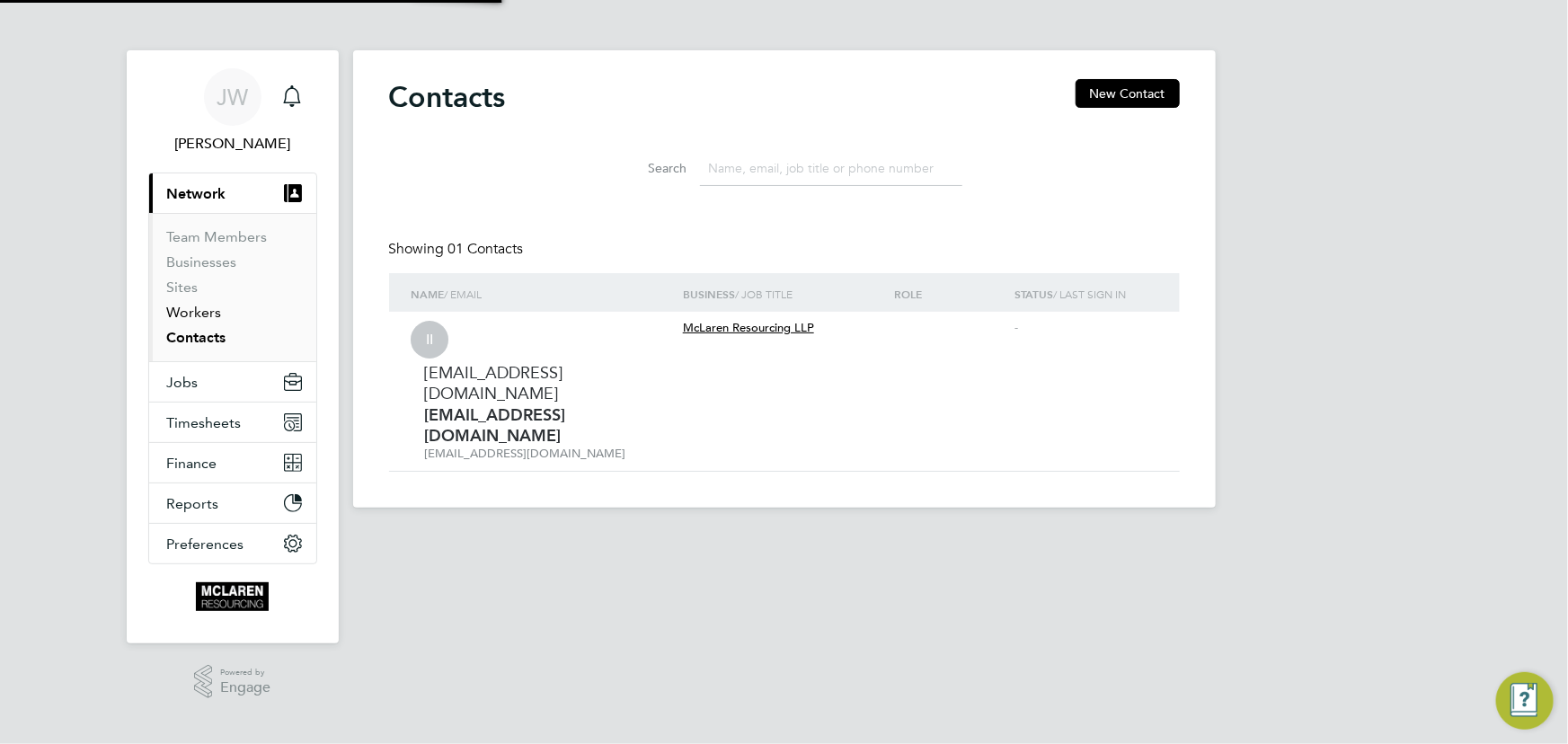
click at [208, 313] on link "Workers" at bounding box center [195, 312] width 55 height 17
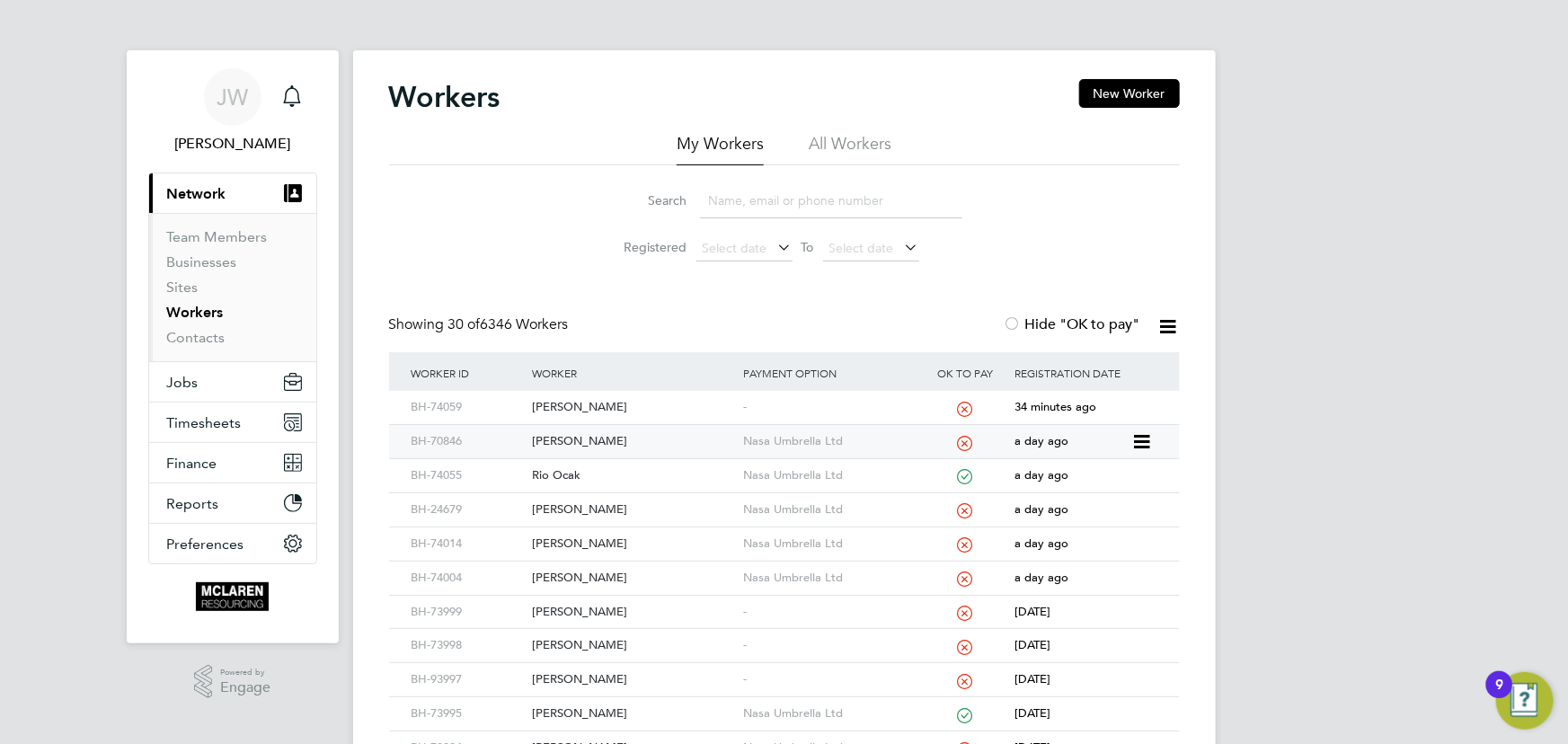
click at [599, 447] on div "[PERSON_NAME]" at bounding box center [632, 442] width 211 height 33
click at [569, 397] on div "Alex Walton" at bounding box center [632, 408] width 211 height 33
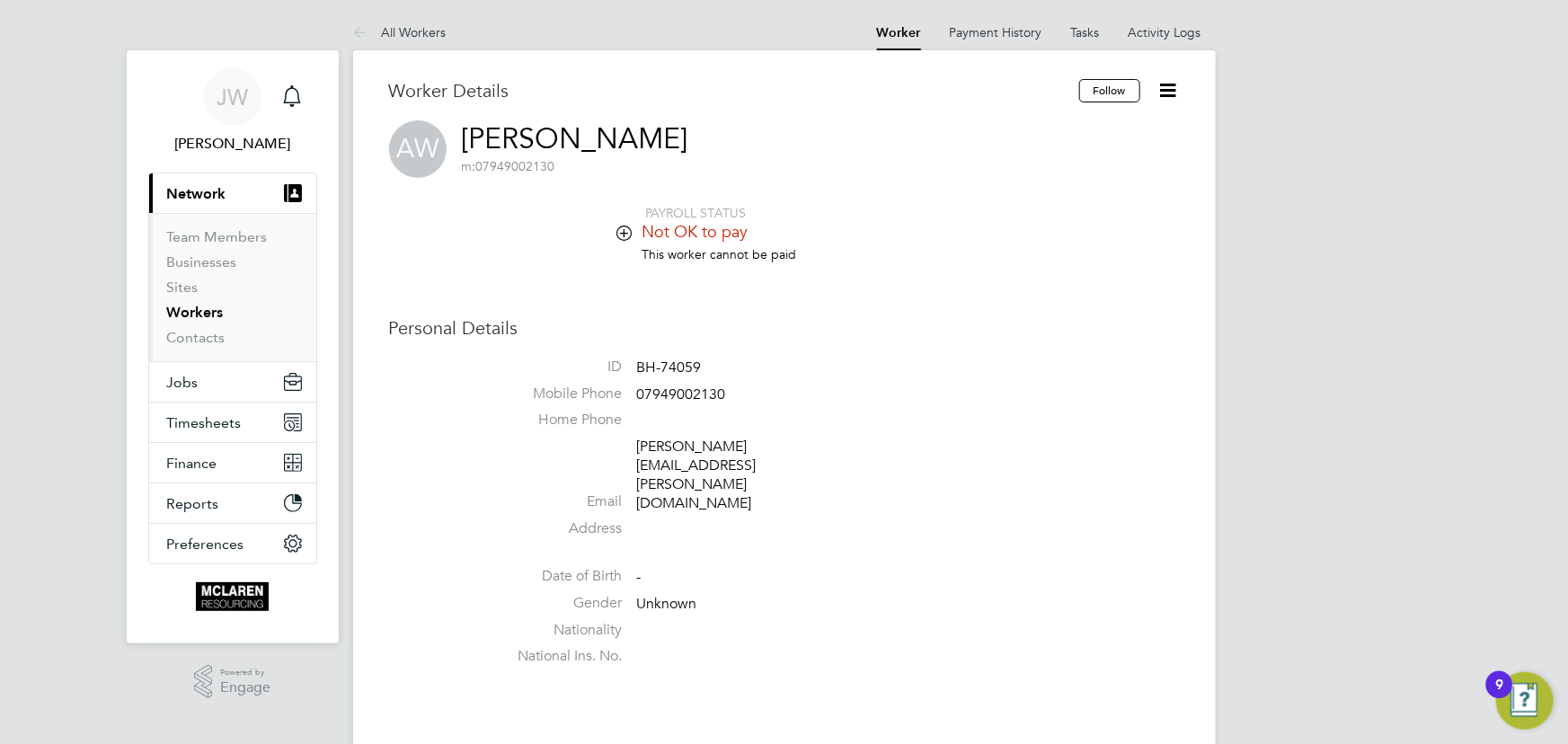
click at [416, 34] on link "All Workers" at bounding box center [400, 32] width 94 height 17
